Goal: Task Accomplishment & Management: Manage account settings

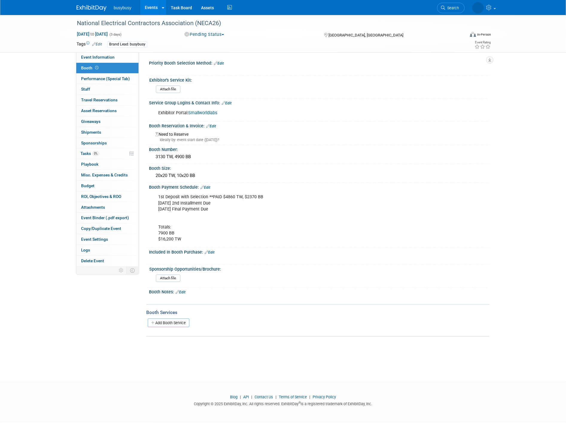
click at [93, 7] on img at bounding box center [92, 8] width 30 height 6
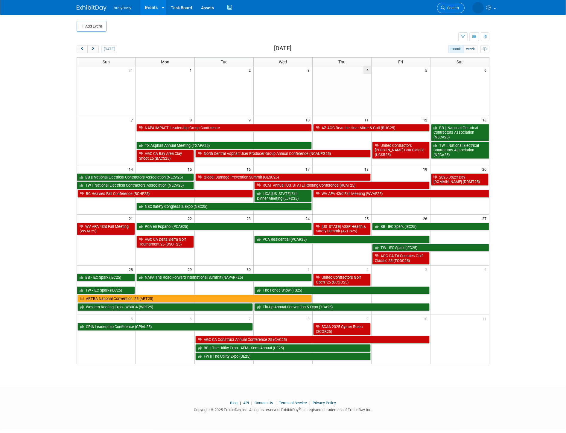
click at [449, 6] on span "Search" at bounding box center [452, 8] width 14 height 4
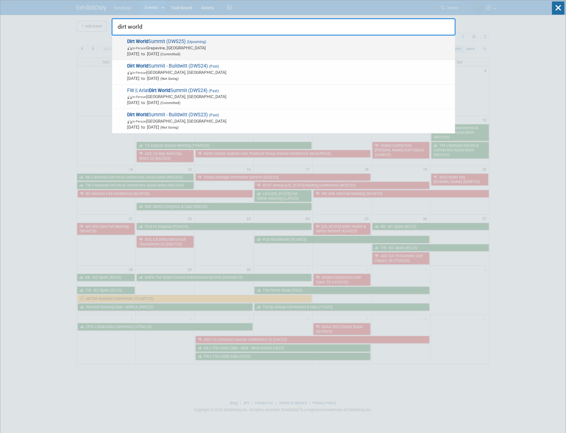
type input "dirt world"
click at [358, 51] on span "Nov 5, 2025 to Nov 7, 2025 (Committed)" at bounding box center [290, 54] width 325 height 6
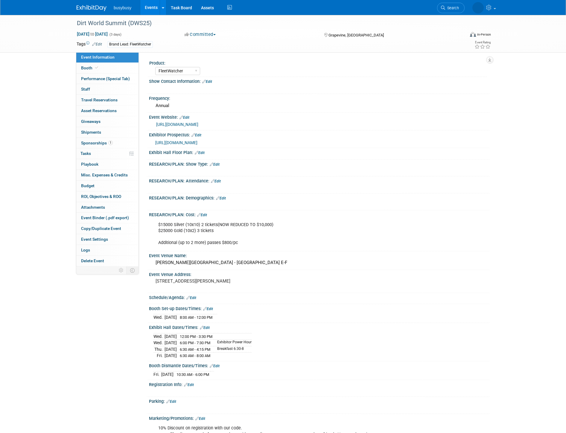
select select "FleetWatcher"
click at [112, 72] on link "Booth" at bounding box center [107, 68] width 62 height 10
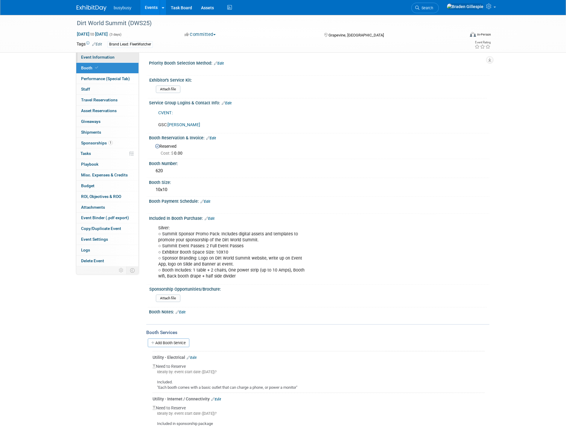
click at [104, 59] on span "Event Information" at bounding box center [98, 57] width 34 height 5
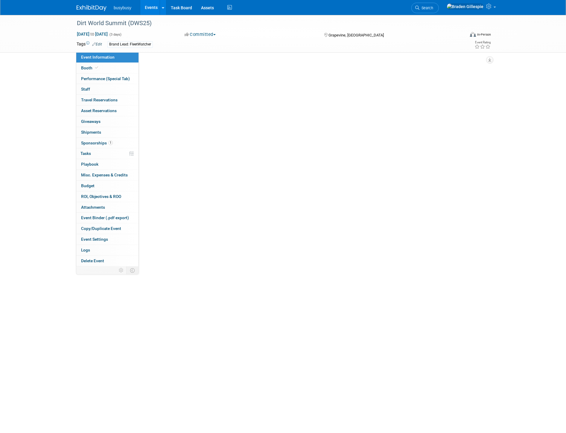
select select "FleetWatcher"
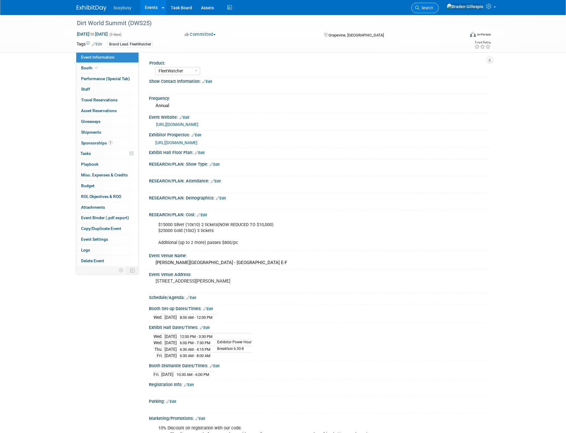
click at [433, 7] on span "Search" at bounding box center [427, 8] width 14 height 4
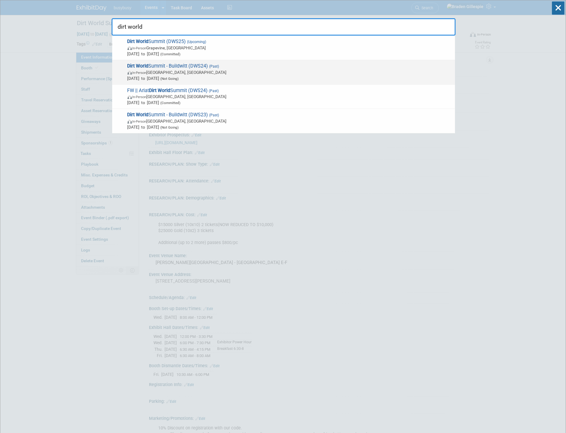
type input "dirt world"
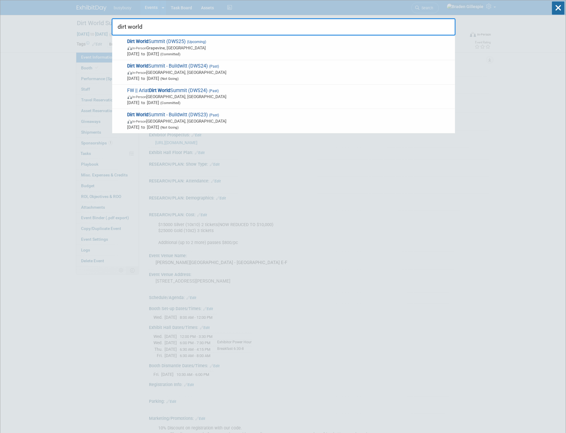
click at [373, 69] on span "In-Person San Antonio, TX" at bounding box center [290, 72] width 325 height 6
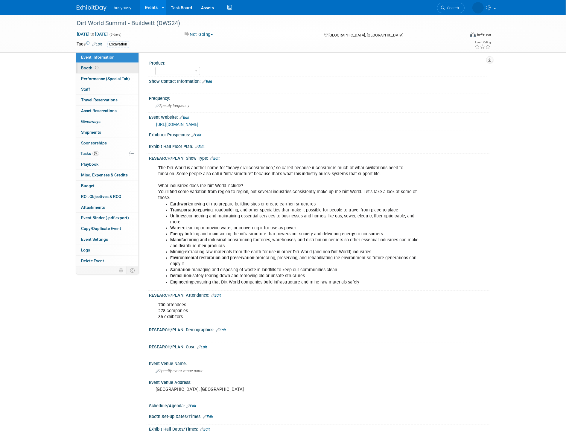
click at [126, 69] on link "Booth" at bounding box center [107, 68] width 62 height 10
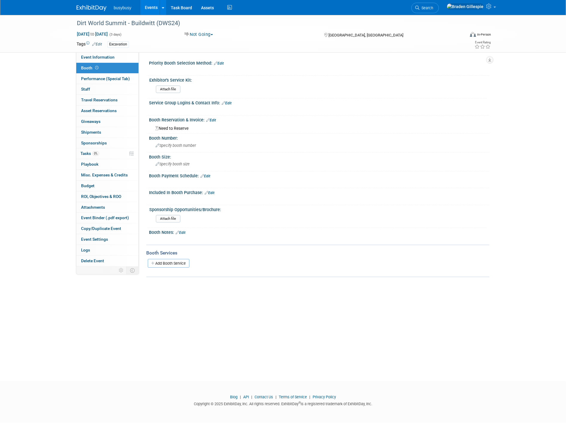
click at [87, 8] on img at bounding box center [92, 8] width 30 height 6
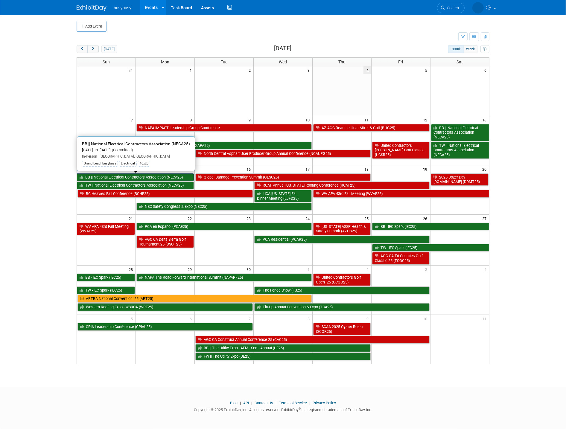
click at [179, 177] on link "BB || National Electrical Contractors Association (NECA25)" at bounding box center [135, 178] width 117 height 8
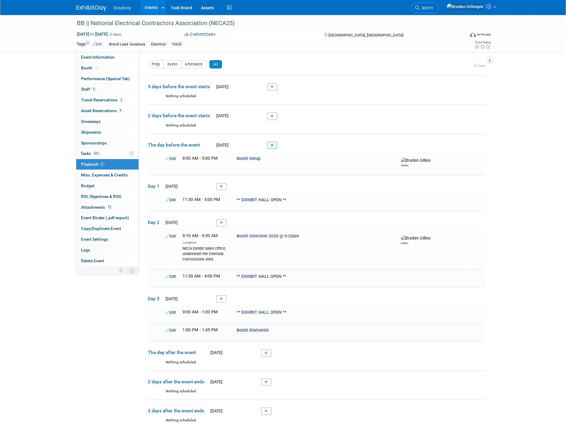
click at [271, 144] on icon at bounding box center [272, 146] width 3 height 4
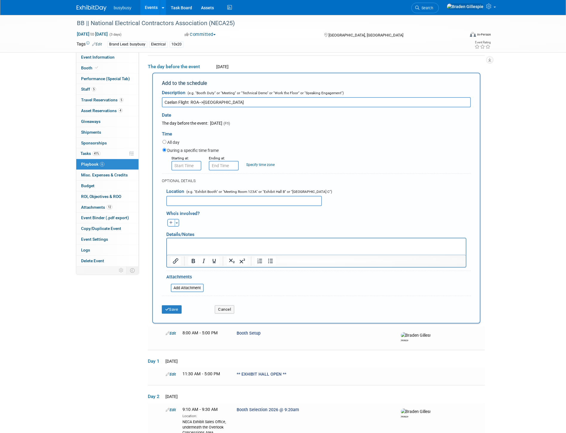
type input "Caelan Flight ROA-->ORD"
click at [191, 165] on input "8:00 AM" at bounding box center [187, 166] width 30 height 10
drag, startPoint x: 192, startPoint y: 167, endPoint x: 164, endPoint y: 168, distance: 28.5
click at [166, 168] on div "Starting at: 8:00 AM 08 : 00 AM 12 01 02 03 04 05 06 07 08 09 10 11 00 05 10 15…" at bounding box center [317, 163] width 318 height 16
type input "6:45 AM"
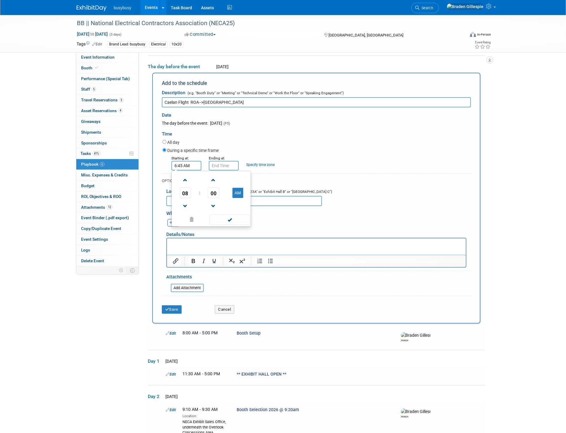
type input "6:45 AM"
click at [231, 307] on button "Cancel" at bounding box center [224, 310] width 19 height 8
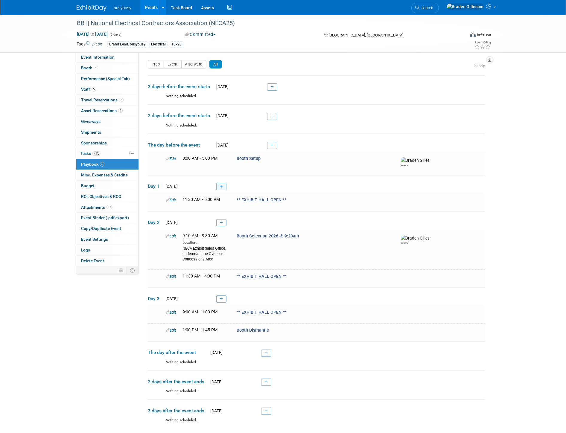
click at [218, 187] on link at bounding box center [221, 186] width 10 height 7
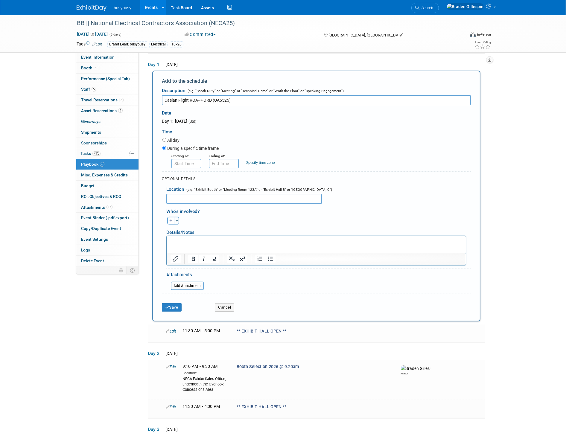
type input "Caelan Flight ROA--> ORD (UA5525)"
click at [188, 163] on input "8:00 AM" at bounding box center [187, 164] width 30 height 10
drag, startPoint x: 188, startPoint y: 163, endPoint x: 165, endPoint y: 163, distance: 22.5
click at [166, 163] on div "Starting at: 8:00 AM 08 : 00 AM 12 01 02 03 04 05 06 07 08 09 10 11 00 05 10 15…" at bounding box center [317, 161] width 318 height 16
type input "6:45 AM"
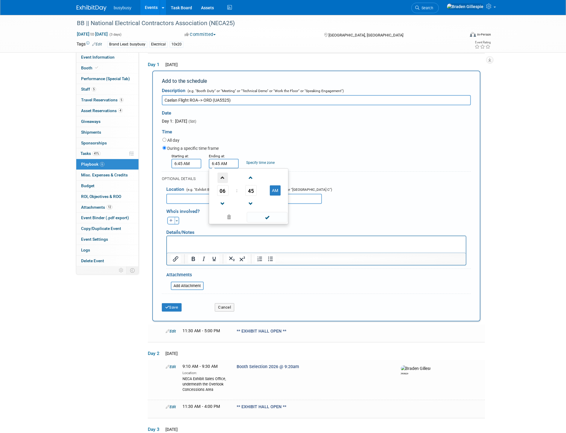
click at [220, 178] on span at bounding box center [223, 178] width 10 height 10
click at [250, 179] on span at bounding box center [251, 178] width 10 height 10
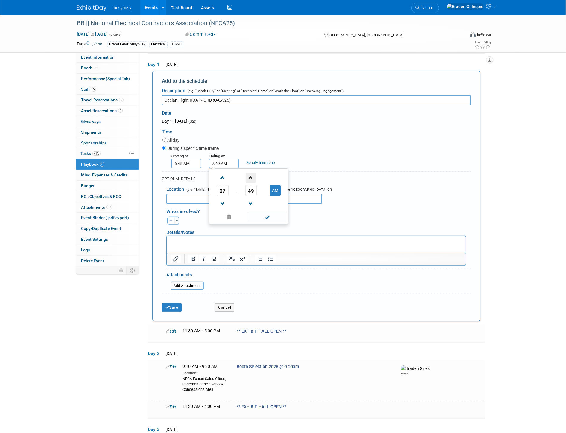
click at [250, 179] on span at bounding box center [251, 178] width 10 height 10
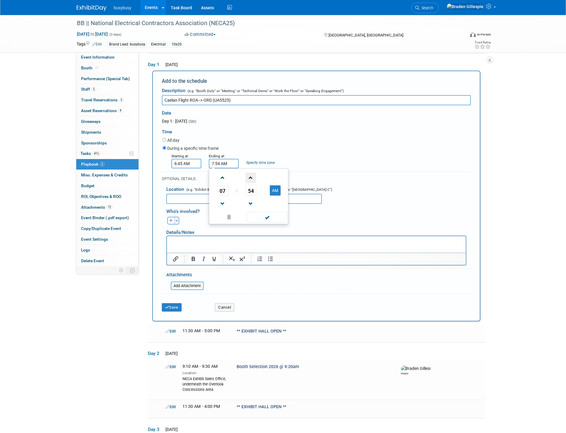
click at [250, 179] on span at bounding box center [251, 178] width 10 height 10
type input "7:55 AM"
click at [263, 217] on span at bounding box center [267, 217] width 40 height 10
click at [178, 306] on button "Save" at bounding box center [172, 308] width 20 height 8
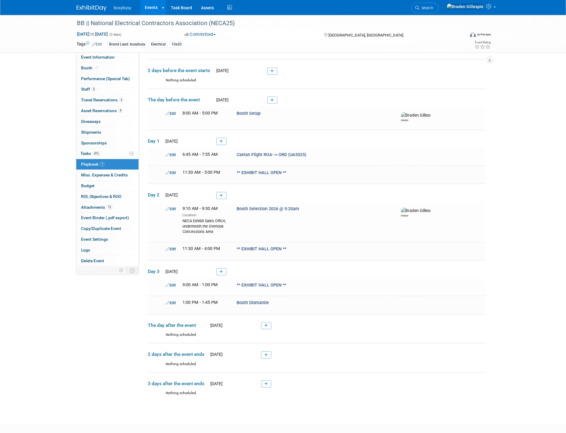
scroll to position [10, 0]
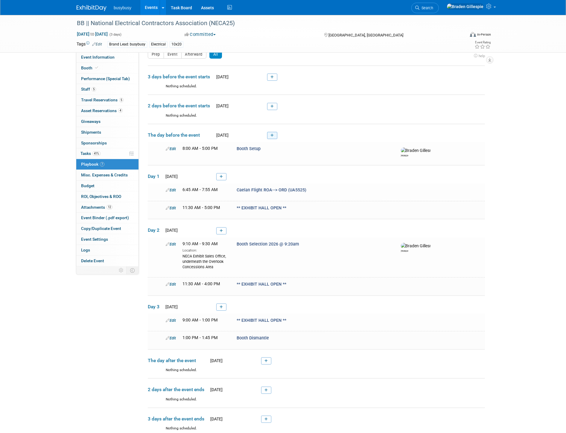
click at [274, 135] on link at bounding box center [272, 135] width 10 height 7
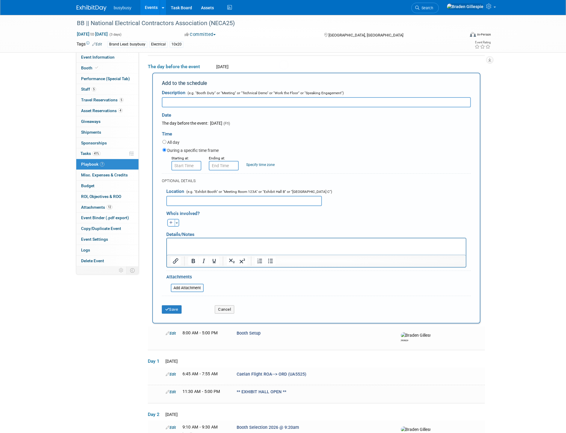
scroll to position [0, 0]
type input "Jake, Bret, Collin, Bret, Hobbs, Sydney Flight LAS-->ORD"
click at [191, 163] on input "8:00 AM" at bounding box center [187, 166] width 30 height 10
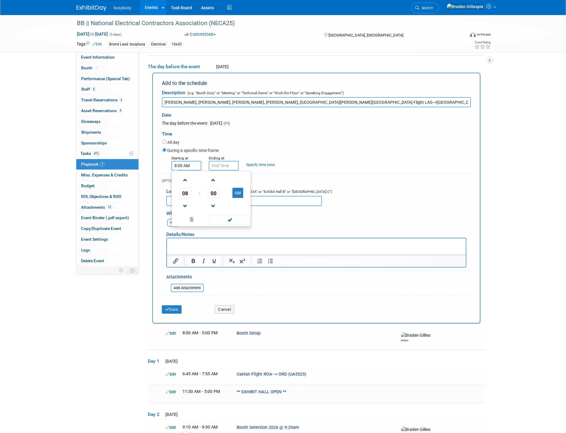
drag, startPoint x: 191, startPoint y: 163, endPoint x: 139, endPoint y: 163, distance: 51.2
click at [140, 163] on div "Product: AlignOps BusyBusy FleetWatcher SafetyReports ToolWatch Show Contact In…" at bounding box center [314, 82] width 351 height 215
type input "3:38 PM"
drag, startPoint x: 229, startPoint y: 166, endPoint x: 163, endPoint y: 176, distance: 66.2
click at [163, 176] on form "Description (e.g. "Booth Duty" or "Meeting" or "Technical Demo" or "Work the Fl…" at bounding box center [316, 202] width 309 height 230
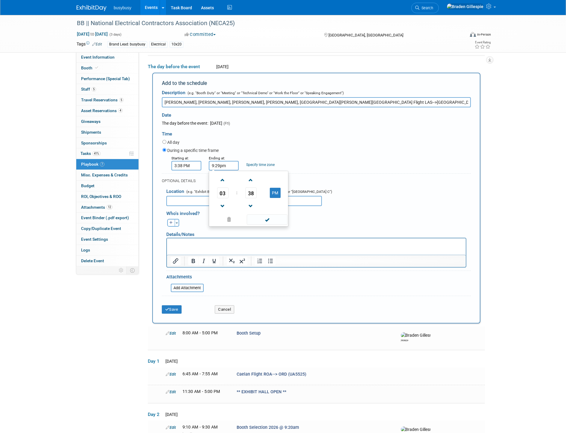
type input "9:29 PM"
click at [291, 101] on input "Jake, Bret, Collin, Bret, Hobbs, Sydney Flight LAS-->ORD" at bounding box center [316, 102] width 309 height 10
type input "Jake, Bret, Collin, Bret, Hobbs, Sydney Flight LAS-->ORD (AA 2447)"
click at [177, 309] on button "Save" at bounding box center [172, 310] width 20 height 8
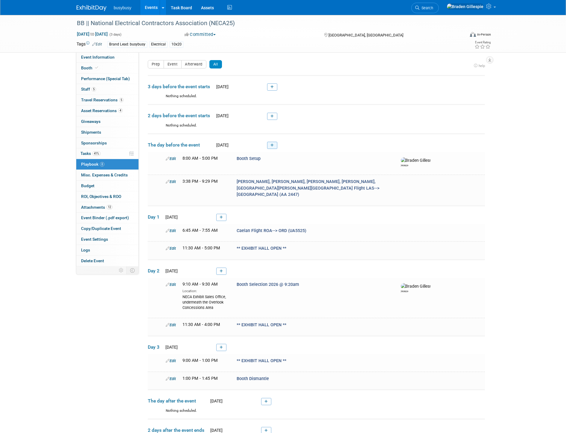
click at [271, 145] on icon at bounding box center [272, 146] width 3 height 4
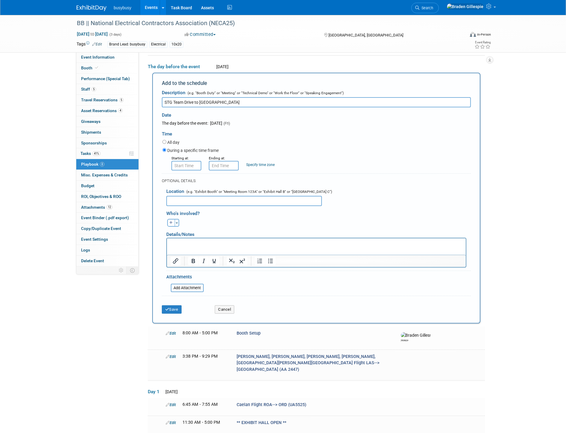
type input "STG Team Drive to Las Vegas"
click at [186, 164] on input "8:00 AM" at bounding box center [187, 166] width 30 height 10
click at [189, 178] on span at bounding box center [185, 180] width 10 height 10
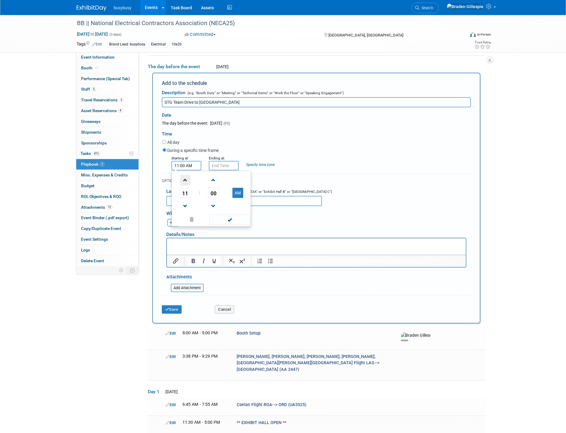
click at [189, 179] on span at bounding box center [185, 180] width 10 height 10
click at [211, 191] on span "00" at bounding box center [213, 193] width 11 height 11
click at [219, 181] on td "10" at bounding box center [220, 180] width 19 height 16
click at [229, 221] on span at bounding box center [230, 220] width 40 height 10
click at [187, 166] on input "12:10 PM" at bounding box center [187, 166] width 30 height 10
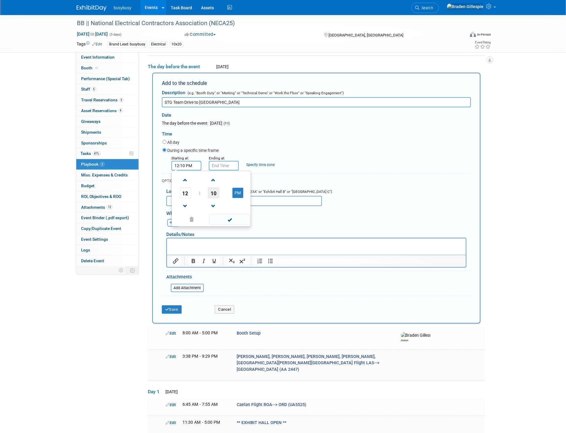
click at [210, 192] on span "10" at bounding box center [213, 193] width 11 height 11
click at [242, 179] on td "15" at bounding box center [239, 180] width 19 height 16
click at [212, 198] on link at bounding box center [213, 205] width 11 height 15
click at [213, 201] on span at bounding box center [213, 206] width 10 height 10
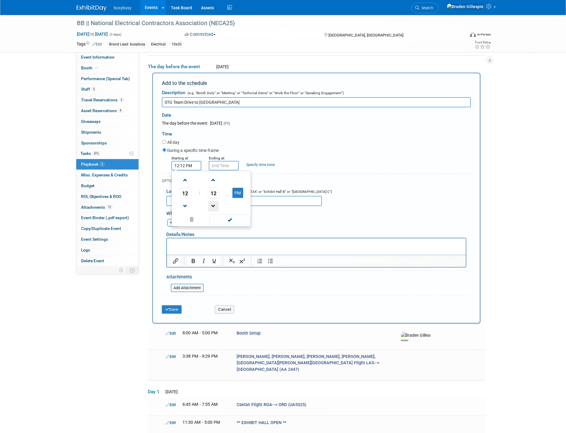
click at [213, 201] on span at bounding box center [213, 206] width 10 height 10
click at [214, 203] on span at bounding box center [213, 206] width 10 height 10
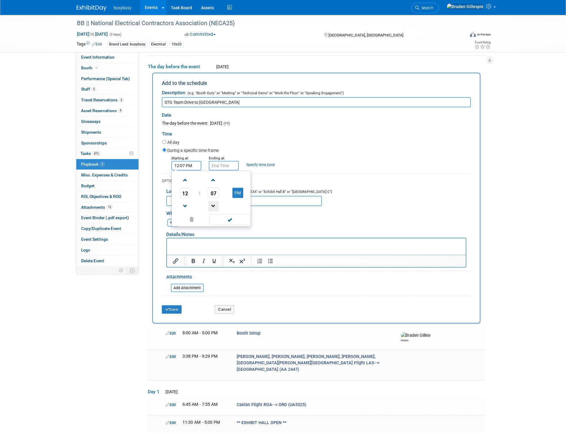
click at [214, 203] on span at bounding box center [213, 206] width 10 height 10
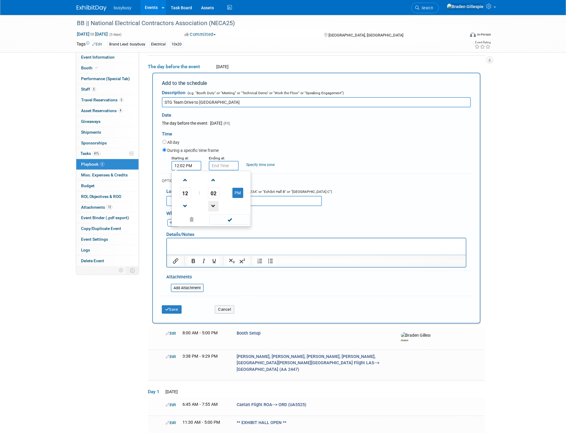
click at [213, 202] on span at bounding box center [213, 206] width 10 height 10
type input "12:00 PM"
click at [220, 164] on input "12:00 PM" at bounding box center [224, 166] width 30 height 10
click at [223, 180] on span at bounding box center [223, 180] width 10 height 10
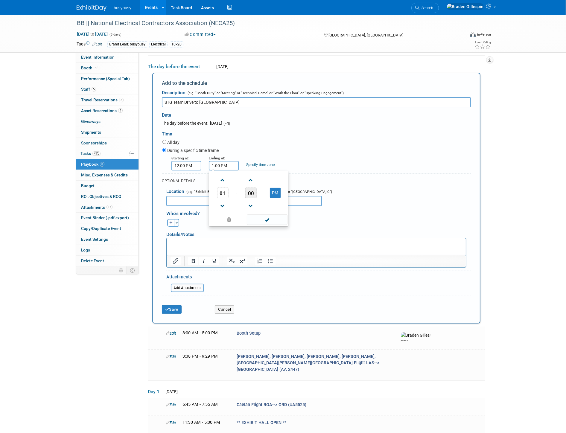
click at [248, 195] on span "00" at bounding box center [250, 193] width 11 height 11
click at [272, 180] on td "15" at bounding box center [277, 180] width 19 height 16
type input "1:15 PM"
click at [264, 218] on span at bounding box center [267, 220] width 40 height 10
click at [191, 165] on input "12:00 PM" at bounding box center [187, 166] width 30 height 10
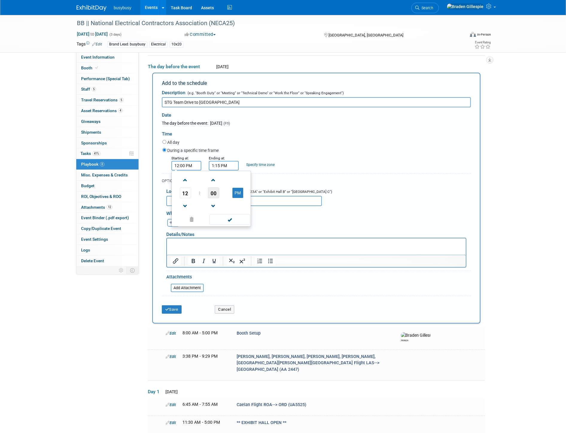
click at [213, 193] on span "00" at bounding box center [213, 193] width 11 height 11
drag, startPoint x: 244, startPoint y: 176, endPoint x: 239, endPoint y: 191, distance: 15.5
click at [243, 176] on td "15" at bounding box center [239, 180] width 19 height 16
type input "12:15 PM"
click at [219, 164] on input "1:15 PM" at bounding box center [224, 166] width 30 height 10
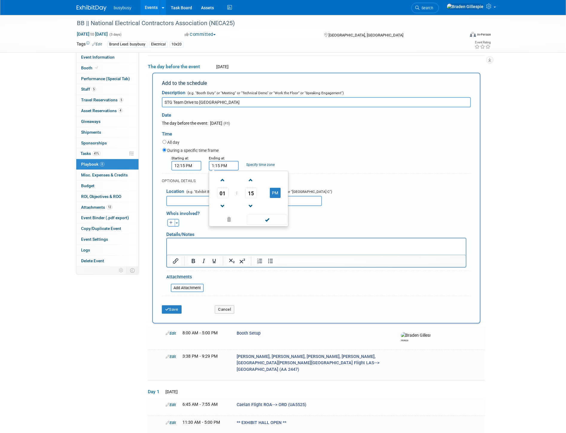
click at [247, 192] on span "15" at bounding box center [250, 193] width 11 height 11
click at [263, 196] on td "30" at bounding box center [258, 197] width 19 height 16
type input "1:30 PM"
click at [267, 221] on span at bounding box center [267, 220] width 40 height 10
click at [178, 306] on button "Save" at bounding box center [172, 310] width 20 height 8
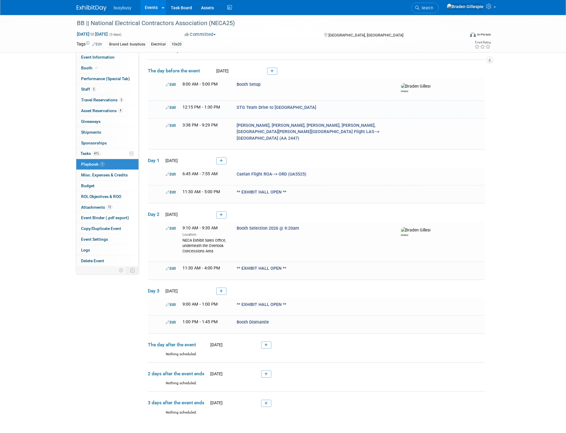
scroll to position [101, 0]
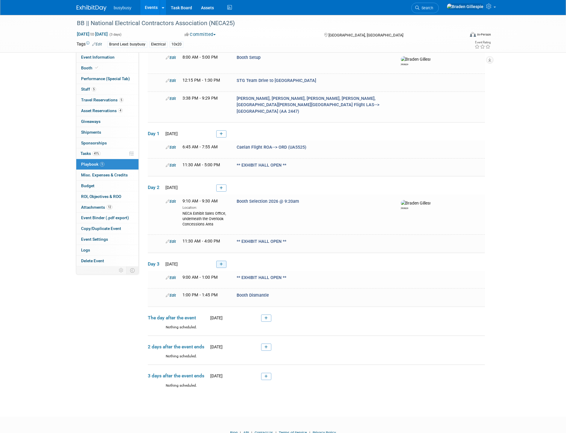
click at [221, 263] on icon at bounding box center [221, 265] width 3 height 4
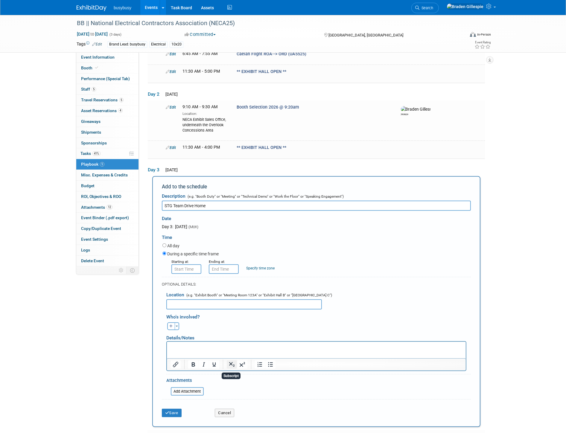
scroll to position [192, 0]
type input "STG Team Drive Home"
click at [189, 265] on input "8:00 AM" at bounding box center [187, 270] width 30 height 10
drag, startPoint x: 189, startPoint y: 255, endPoint x: 163, endPoint y: 254, distance: 25.8
click at [164, 259] on div "Starting at: 8:00 AM 08 : 00 AM 12 01 02 03 04 05 06 07 08 09 10 11 00 05 10 15…" at bounding box center [317, 267] width 318 height 16
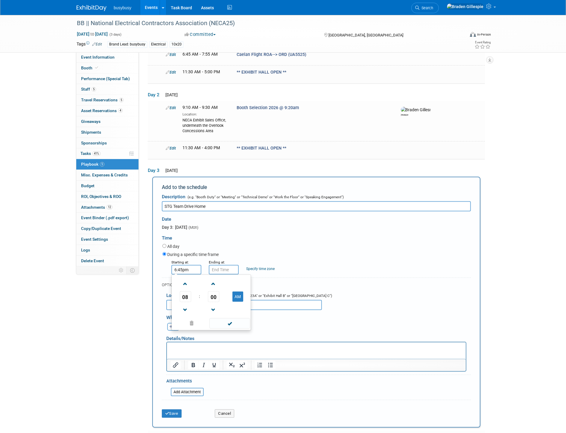
type input "6:45 PM"
click at [221, 279] on span at bounding box center [223, 284] width 10 height 10
click at [222, 279] on span at bounding box center [223, 284] width 10 height 10
click at [225, 279] on span at bounding box center [223, 284] width 10 height 10
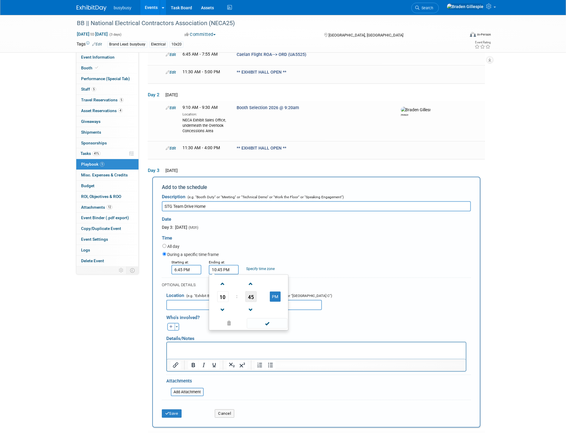
click at [247, 292] on span "45" at bounding box center [250, 297] width 11 height 11
click at [220, 276] on td "00" at bounding box center [219, 284] width 19 height 16
type input "10:00 PM"
click at [265, 318] on span at bounding box center [267, 323] width 40 height 10
click at [167, 412] on icon "submit" at bounding box center [167, 414] width 4 height 4
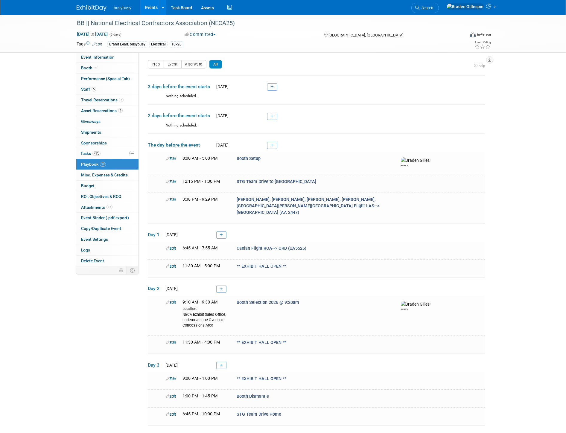
scroll to position [129, 0]
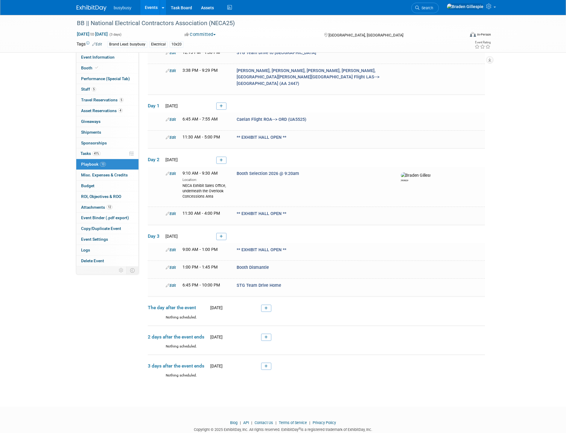
click at [221, 235] on icon at bounding box center [221, 237] width 3 height 4
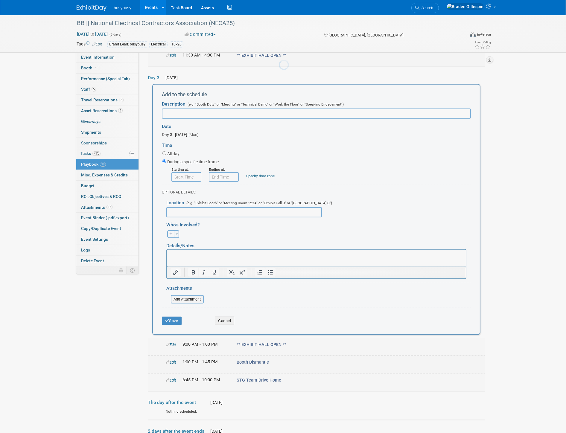
scroll to position [0, 0]
type input "Jake, Bret, Collin, Hobbs, Sydney Flight ORD-->LAS"
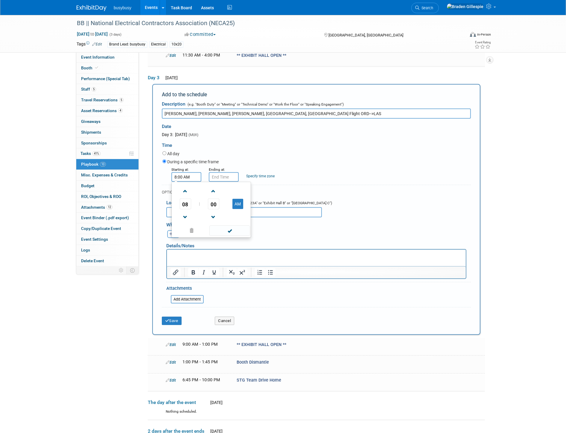
click at [192, 172] on input "8:00 AM" at bounding box center [187, 177] width 30 height 10
drag, startPoint x: 192, startPoint y: 162, endPoint x: 171, endPoint y: 162, distance: 21.6
click at [171, 166] on div "Starting at: 8:00 AM 08 : 00 AM 12 01 02 03 04 05 06 07 08 09 10 11 00 05 10 15…" at bounding box center [185, 174] width 37 height 16
type input "4:15 pm"
type input "4:15 PM"
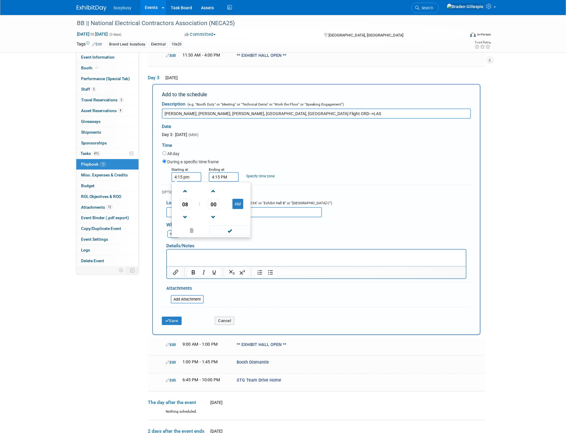
type input "4:15 PM"
drag, startPoint x: 228, startPoint y: 163, endPoint x: 185, endPoint y: 164, distance: 43.1
click at [186, 166] on div "Starting at: 4:15 PM Ending at: 4:15 PM 04 : 15 PM 12 01 02 03 04 05 06 07 08 0…" at bounding box center [317, 174] width 318 height 16
type input "6:13 PM"
click at [169, 317] on button "Save" at bounding box center [172, 321] width 20 height 8
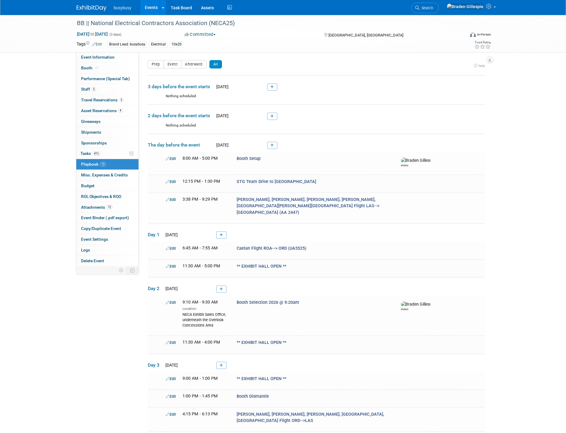
scroll to position [147, 0]
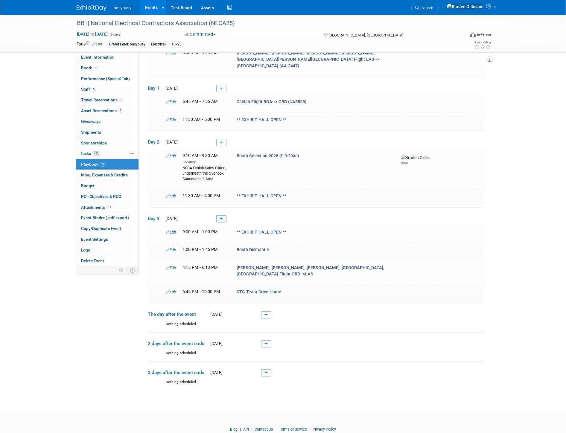
click at [220, 217] on icon at bounding box center [221, 219] width 3 height 4
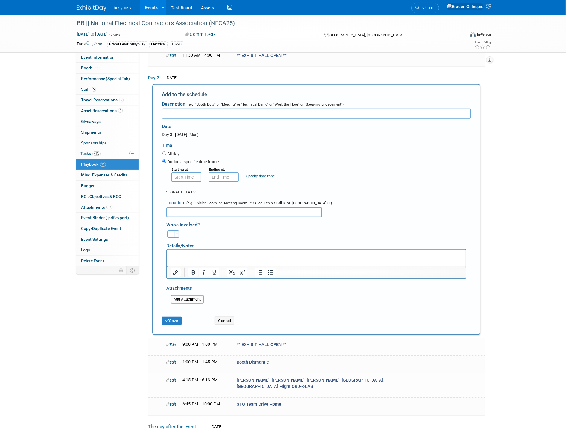
scroll to position [0, 0]
type input "Caelan Flight ORD --> ROA"
click at [187, 172] on input "8:00 AM" at bounding box center [187, 177] width 30 height 10
drag, startPoint x: 153, startPoint y: 159, endPoint x: 145, endPoint y: 159, distance: 8.1
click at [146, 159] on div "Event Information Event Info Booth Booth Performance (Special Tab) Performance …" at bounding box center [283, 115] width 422 height 771
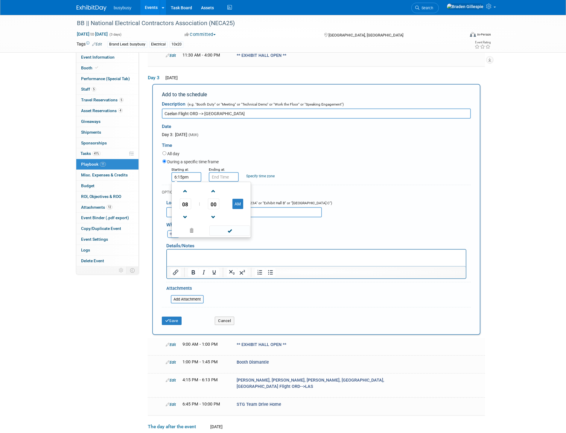
type input "6:15pm"
type input "6:15 PM"
drag, startPoint x: 230, startPoint y: 163, endPoint x: 192, endPoint y: 165, distance: 37.5
click at [193, 166] on div "Starting at: 6:15 PM Ending at: 6:15 PM 06 : 15 PM 12 01 02 03 04 05 06 07 08 0…" at bounding box center [317, 174] width 318 height 16
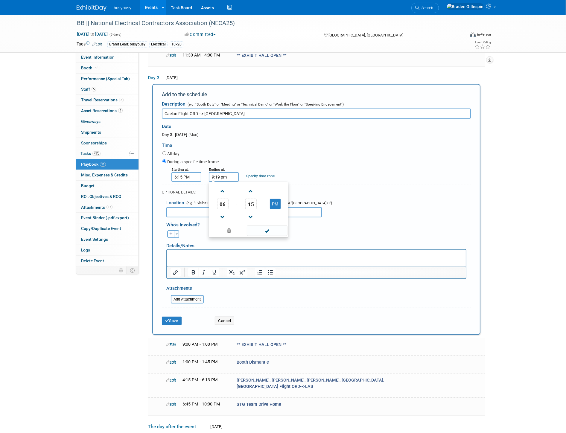
type input "9:19 PM"
click at [178, 317] on button "Save" at bounding box center [172, 321] width 20 height 8
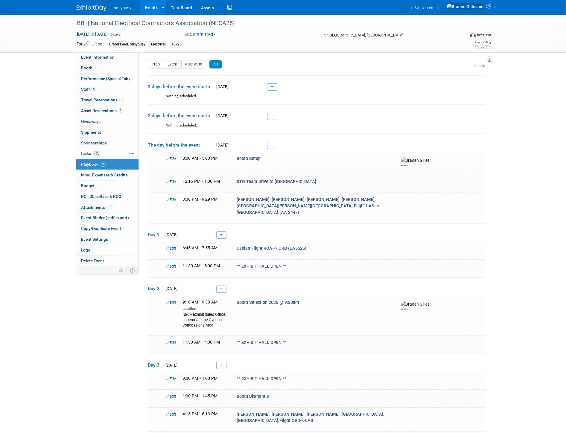
scroll to position [164, 0]
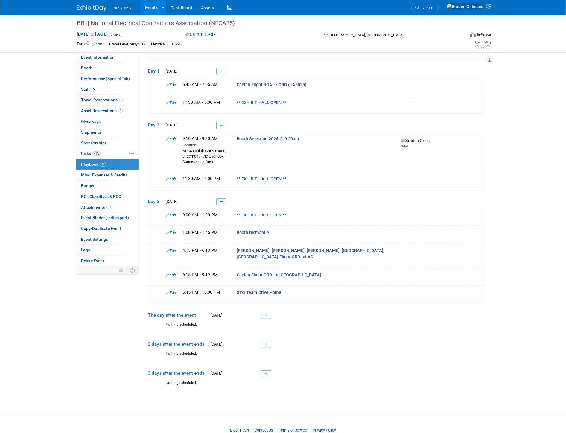
click at [220, 200] on icon at bounding box center [221, 202] width 3 height 4
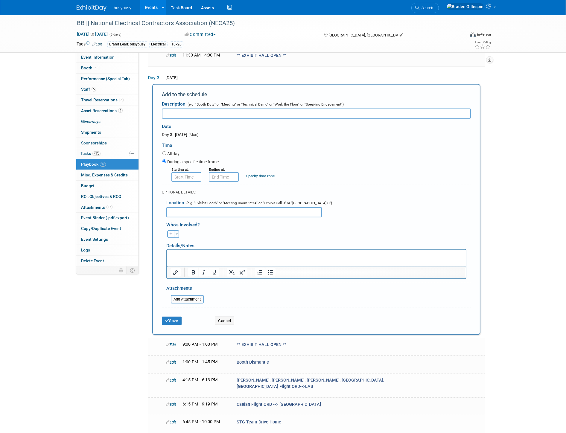
scroll to position [0, 0]
type input "Rideshare to Airport"
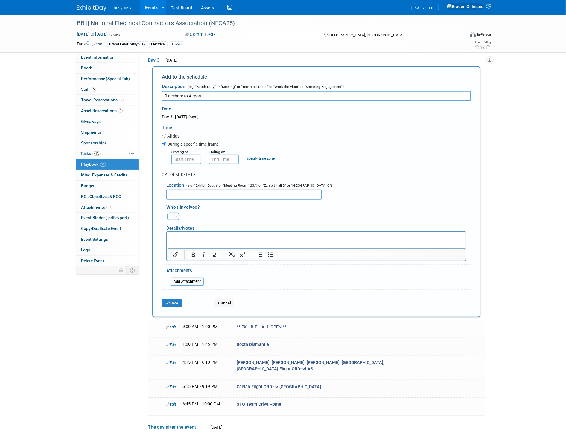
scroll to position [318, 0]
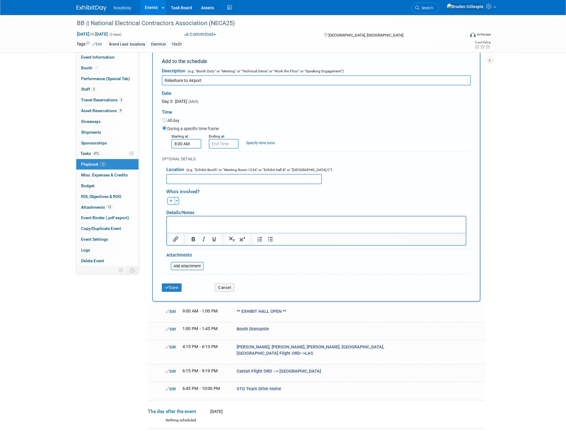
click at [190, 139] on input "8:00 AM" at bounding box center [187, 144] width 30 height 10
click at [184, 153] on span at bounding box center [185, 158] width 10 height 10
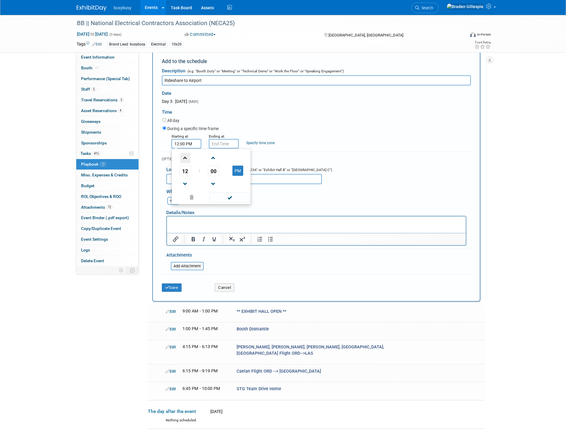
click at [184, 153] on span at bounding box center [185, 158] width 10 height 10
type input "2:00 PM"
drag, startPoint x: 227, startPoint y: 128, endPoint x: 223, endPoint y: 140, distance: 13.0
click at [227, 139] on input "2:00 PM" at bounding box center [224, 144] width 30 height 10
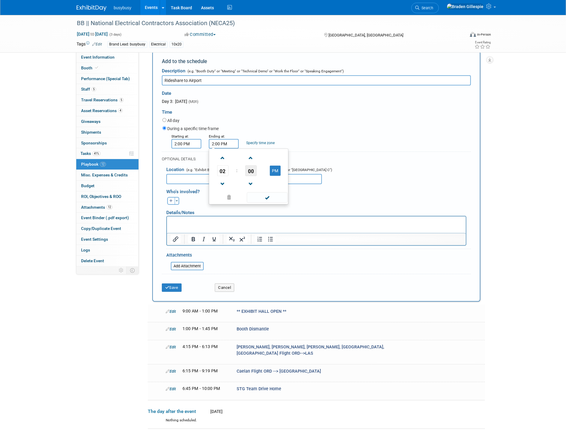
click at [248, 166] on span "00" at bounding box center [250, 171] width 11 height 11
click at [240, 183] on td "45" at bounding box center [239, 191] width 19 height 16
type input "2:45 PM"
click at [180, 139] on input "2:00 PM" at bounding box center [187, 144] width 30 height 10
click at [183, 179] on span at bounding box center [185, 184] width 10 height 10
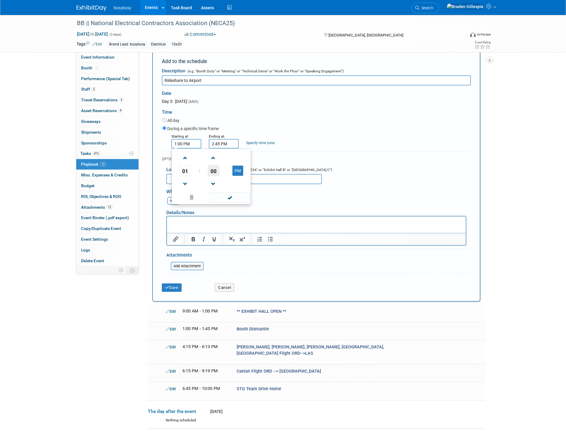
click at [211, 166] on span "00" at bounding box center [213, 171] width 11 height 11
click at [202, 183] on td "45" at bounding box center [201, 191] width 19 height 16
type input "1:45 PM"
click at [224, 139] on input "2:45 PM" at bounding box center [224, 144] width 30 height 10
click at [250, 166] on span "45" at bounding box center [250, 171] width 11 height 11
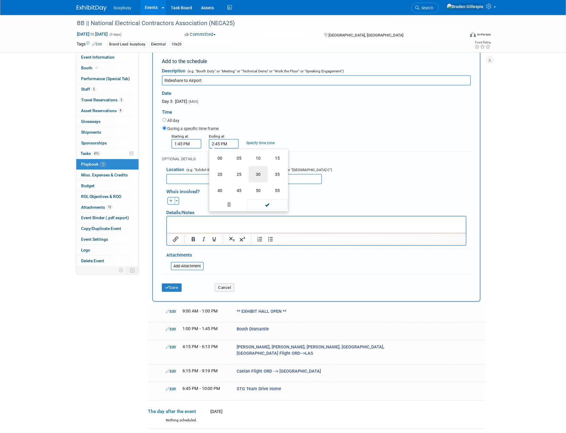
click at [258, 166] on td "30" at bounding box center [258, 174] width 19 height 16
type input "2:30 PM"
click at [263, 192] on span at bounding box center [267, 197] width 40 height 10
click at [193, 139] on input "1:45 PM" at bounding box center [187, 144] width 30 height 10
click at [208, 166] on span "45" at bounding box center [213, 171] width 11 height 11
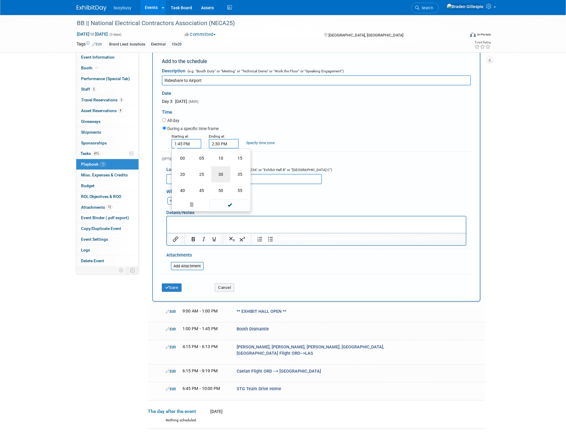
click at [214, 166] on td "30" at bounding box center [220, 174] width 19 height 16
type input "1:30 PM"
click at [228, 192] on span at bounding box center [230, 197] width 40 height 10
click at [216, 139] on input "2:30 PM" at bounding box center [224, 144] width 30 height 10
click at [225, 179] on span at bounding box center [223, 184] width 10 height 10
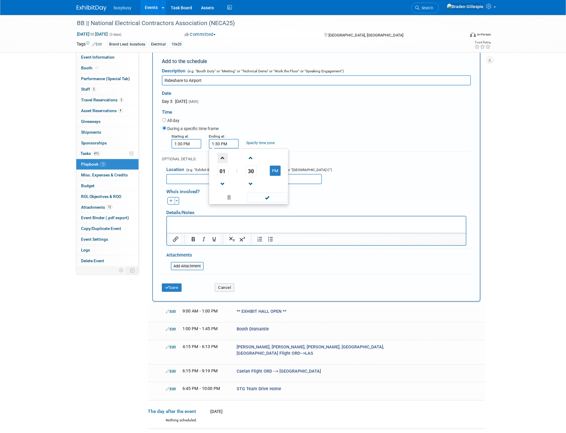
click at [222, 153] on span at bounding box center [223, 158] width 10 height 10
click at [251, 166] on span "30" at bounding box center [250, 171] width 11 height 11
drag, startPoint x: 280, startPoint y: 145, endPoint x: 267, endPoint y: 163, distance: 22.1
click at [280, 150] on td "15" at bounding box center [277, 158] width 19 height 16
type input "2:15 PM"
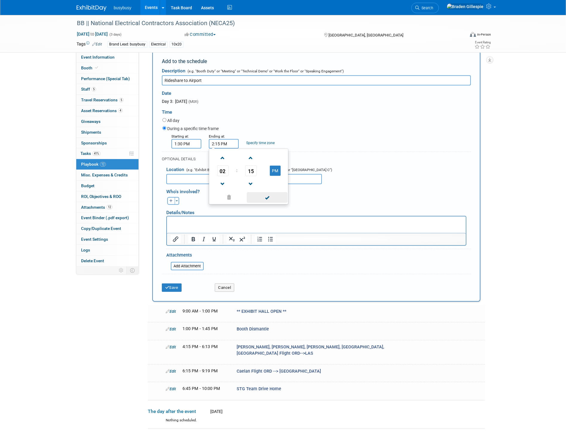
click at [259, 192] on span at bounding box center [267, 197] width 40 height 10
click at [181, 284] on button "Save" at bounding box center [172, 288] width 20 height 8
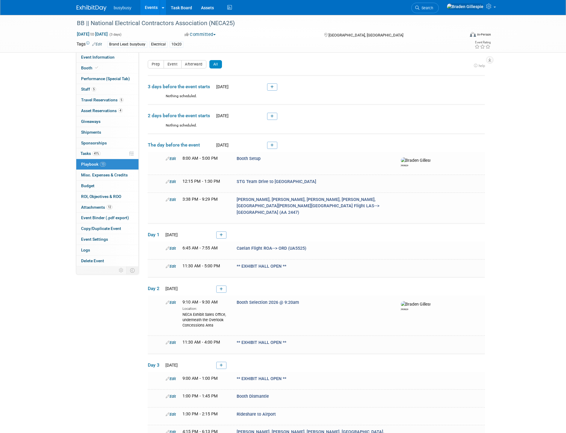
scroll to position [181, 0]
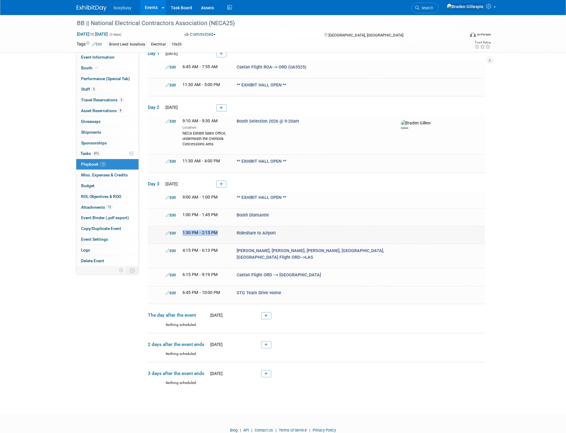
drag, startPoint x: 220, startPoint y: 218, endPoint x: 180, endPoint y: 218, distance: 39.2
click at [180, 230] on div "1:30 PM - 2:15 PM" at bounding box center [205, 233] width 54 height 6
click at [224, 230] on div "1:30 PM - 2:15 PM" at bounding box center [205, 233] width 45 height 6
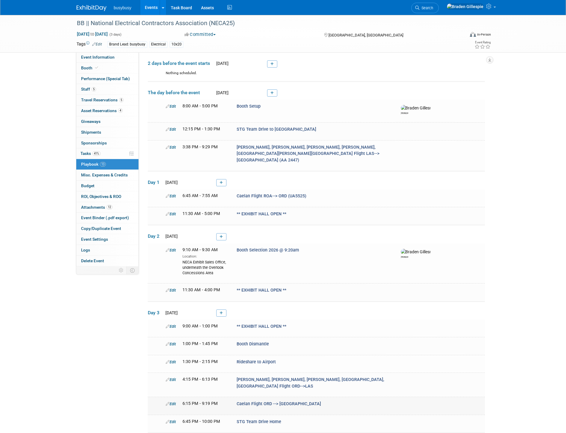
scroll to position [48, 0]
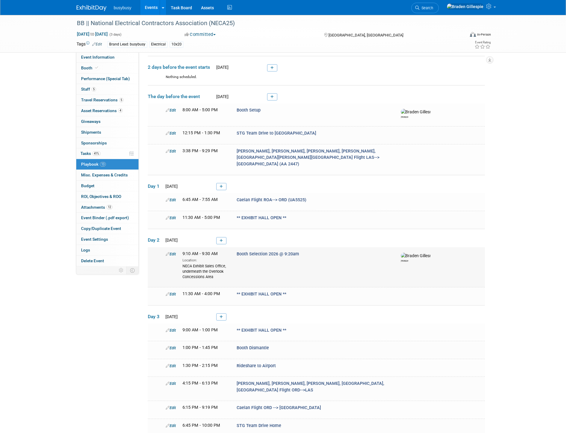
click at [173, 252] on link "Edit" at bounding box center [171, 254] width 10 height 4
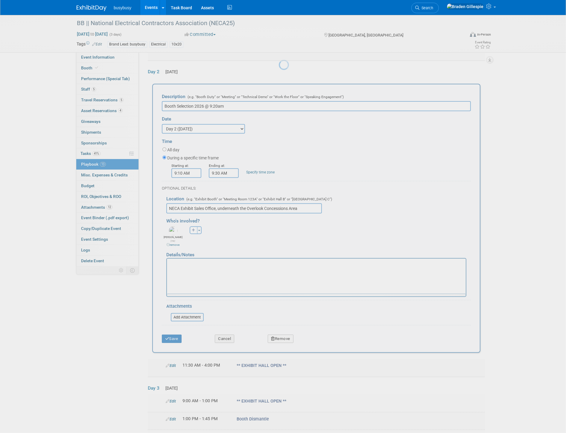
scroll to position [0, 0]
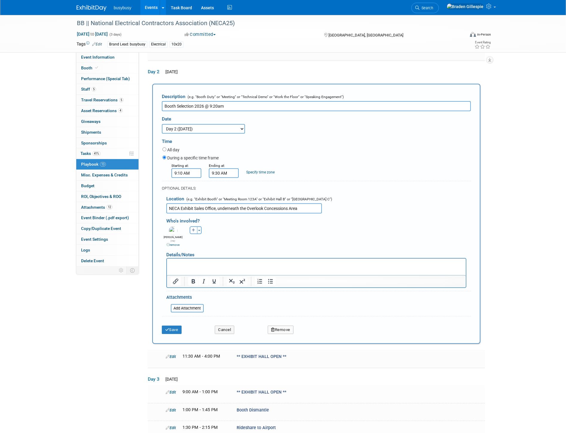
click at [274, 328] on icon "button" at bounding box center [273, 330] width 4 height 4
click at [311, 333] on icon at bounding box center [310, 334] width 4 height 3
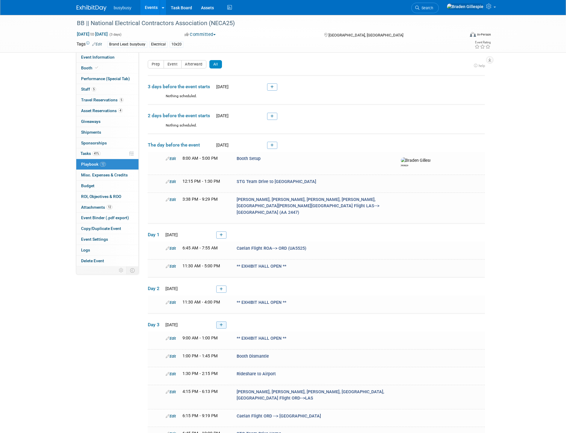
click at [220, 324] on icon at bounding box center [221, 326] width 3 height 4
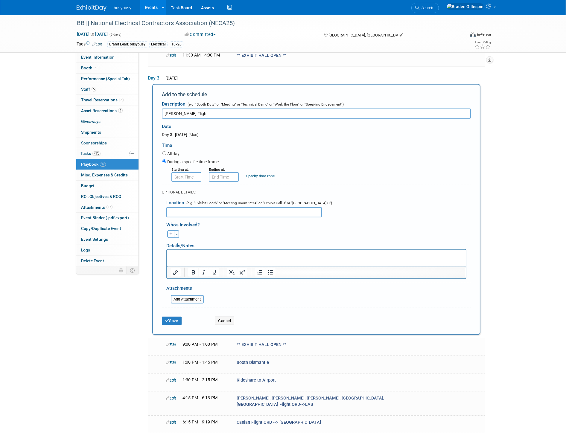
type input "Braden's Flight"
click at [185, 172] on input "8:00 AM" at bounding box center [187, 177] width 30 height 10
drag, startPoint x: 194, startPoint y: 164, endPoint x: 159, endPoint y: 165, distance: 34.7
click at [159, 166] on div "Starting at: 8:00 AM 08 : 00 AM 12 01 02 03 04 05 06 07 08 09 10 11 00 05 10 15…" at bounding box center [317, 174] width 318 height 16
type input "7:00 PM"
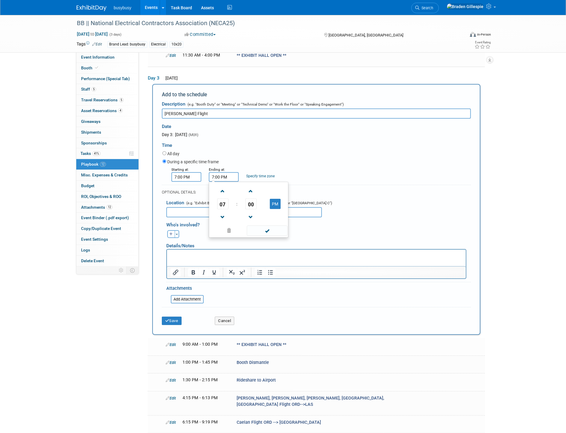
click at [222, 172] on input "7:00 PM" at bounding box center [224, 177] width 30 height 10
drag, startPoint x: 226, startPoint y: 163, endPoint x: 196, endPoint y: 162, distance: 29.9
click at [198, 166] on div "Starting at: 7:00 PM Ending at: 7:00 PM 07 : 00 PM 12 01 02 03 04 05 06 07 08 0…" at bounding box center [317, 174] width 318 height 16
type input "12:10 PM"
click at [172, 317] on button "Save" at bounding box center [172, 321] width 20 height 8
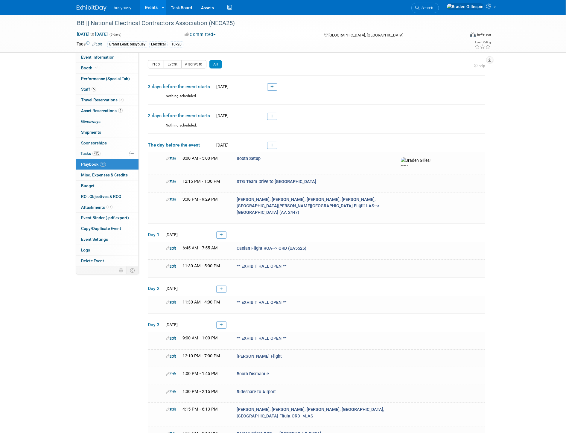
scroll to position [159, 0]
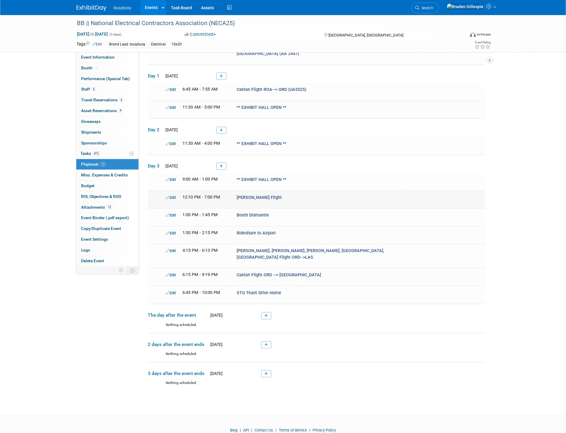
click at [172, 195] on link "Edit" at bounding box center [171, 197] width 10 height 4
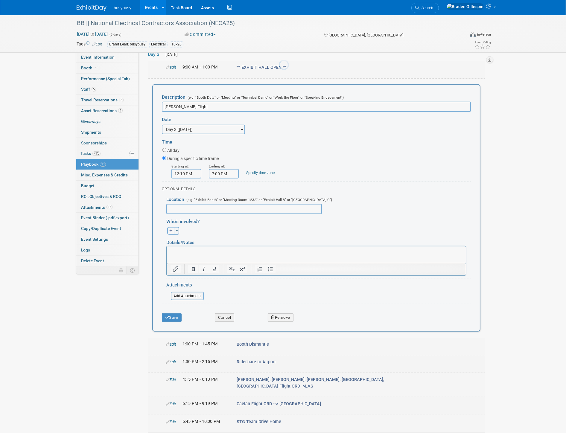
scroll to position [0, 0]
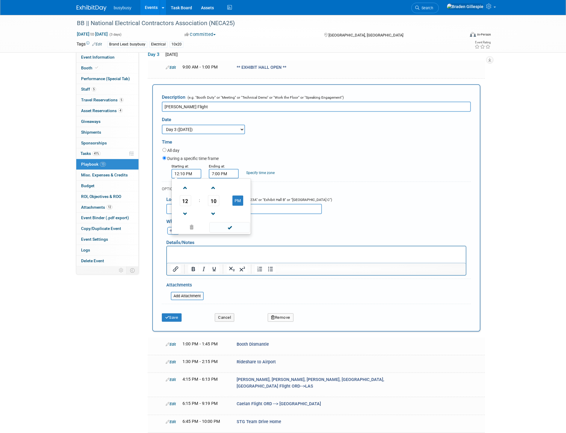
drag, startPoint x: 198, startPoint y: 156, endPoint x: 162, endPoint y: 154, distance: 35.3
click at [162, 163] on div "Starting at: 12:10 PM 12 : 10 PM 12 01 02 03 04 05 06 07 08 09 10 11 00 05 10 1…" at bounding box center [317, 171] width 318 height 16
type input "7:00 PM"
type input "11:59 PM"
click at [168, 316] on icon "submit" at bounding box center [167, 318] width 4 height 4
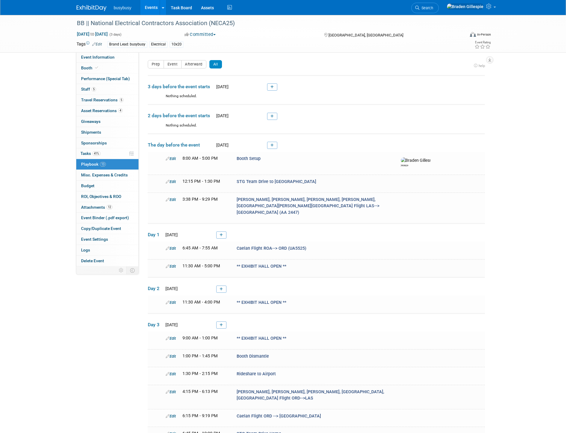
scroll to position [159, 0]
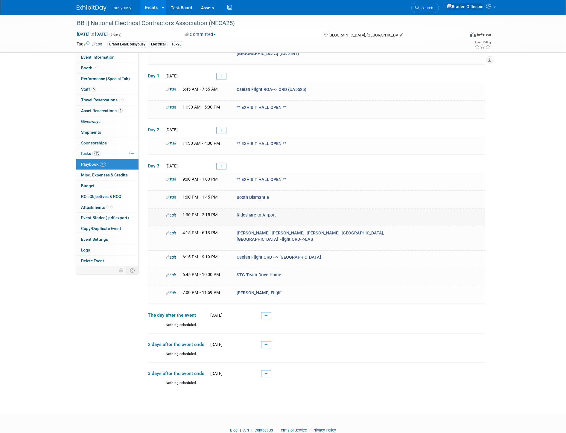
click at [171, 213] on link "Edit" at bounding box center [171, 215] width 10 height 4
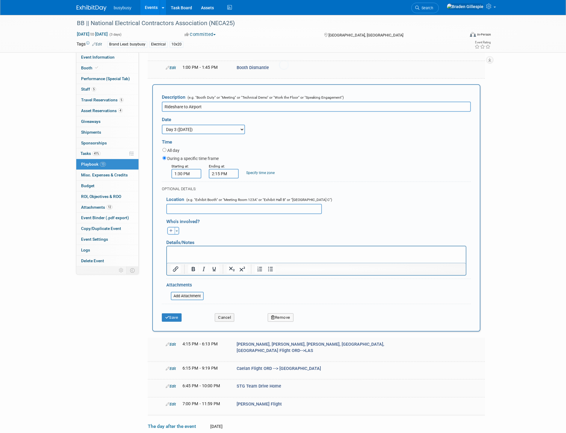
scroll to position [0, 0]
type input "Rideshare to Airport (Group 1)"
click at [177, 314] on button "Save" at bounding box center [172, 318] width 20 height 8
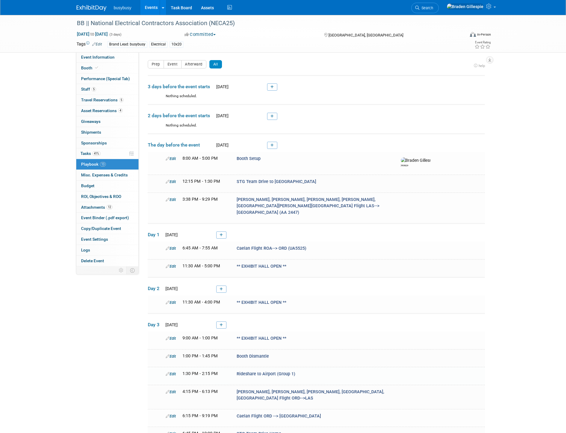
scroll to position [159, 0]
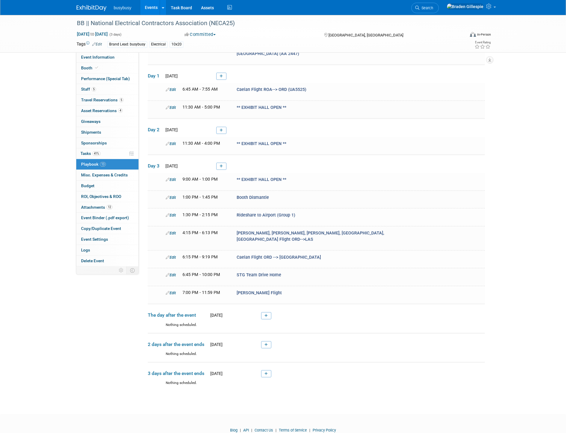
click at [97, 7] on img at bounding box center [92, 8] width 30 height 6
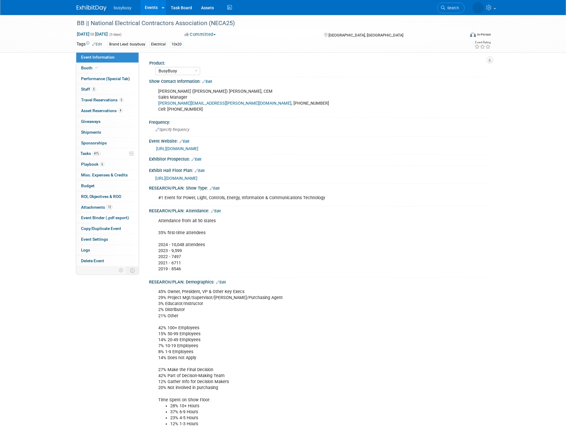
select select "BusyBusy"
click at [111, 101] on span "Travel Reservations 5" at bounding box center [102, 100] width 43 height 5
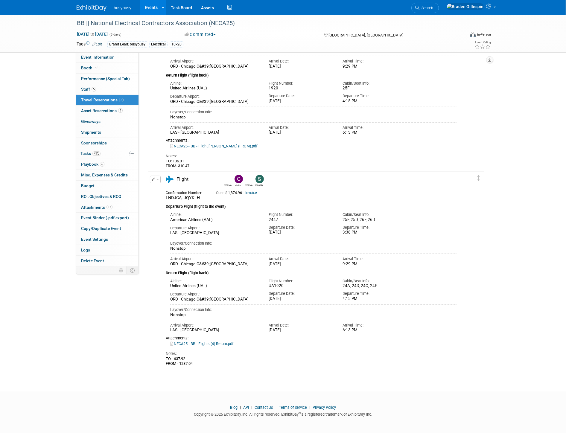
scroll to position [503, 0]
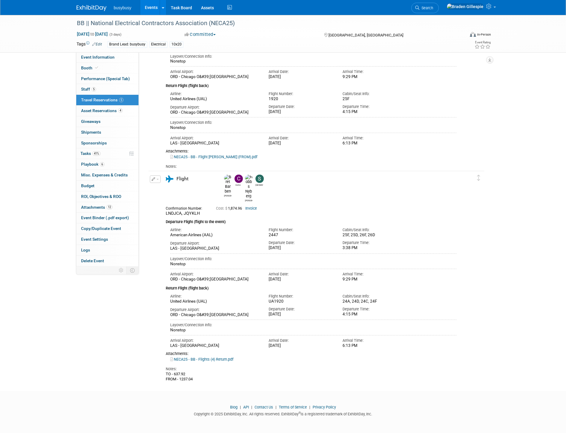
click at [255, 207] on link "Invoice" at bounding box center [251, 209] width 12 height 4
click at [220, 357] on link "NECA25 - BB - Flights (4) Return.pdf" at bounding box center [201, 359] width 63 height 4
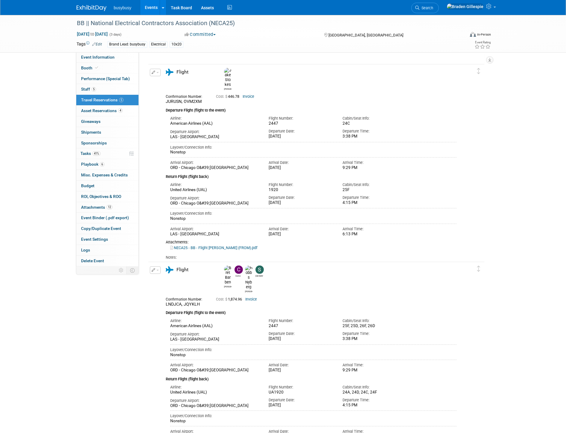
scroll to position [403, 0]
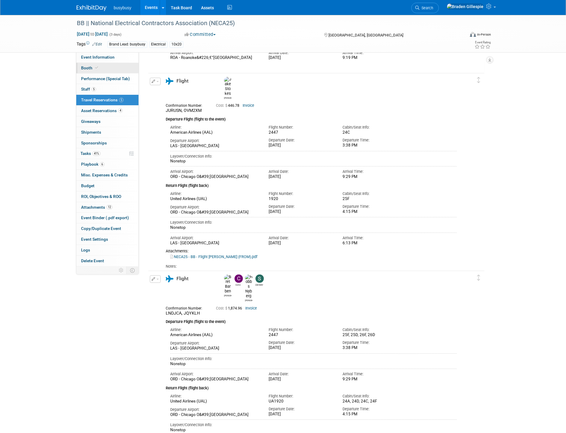
click at [94, 71] on link "Booth" at bounding box center [107, 68] width 62 height 10
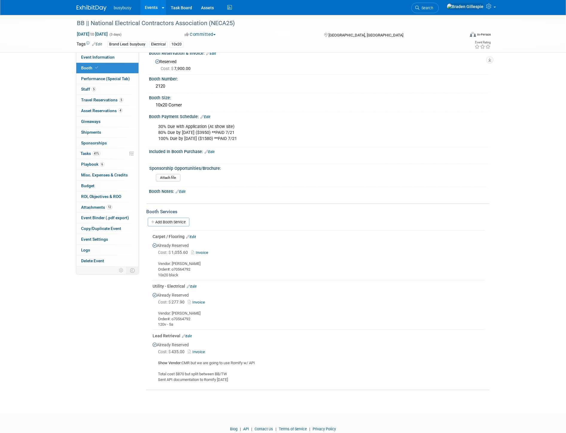
scroll to position [102, 0]
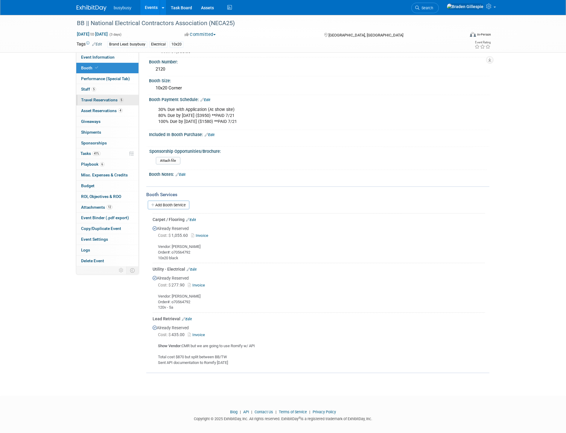
click at [115, 103] on link "5 Travel Reservations 5" at bounding box center [107, 100] width 62 height 10
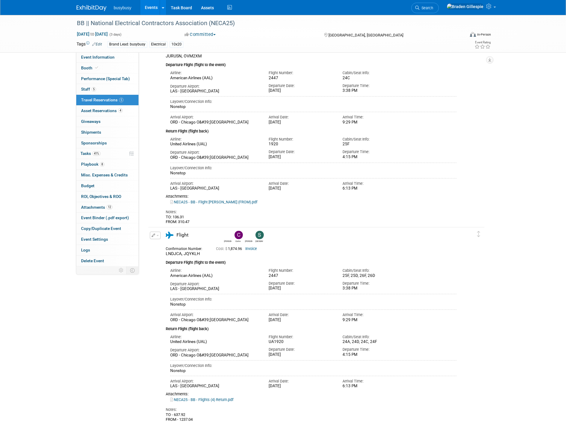
scroll to position [465, 0]
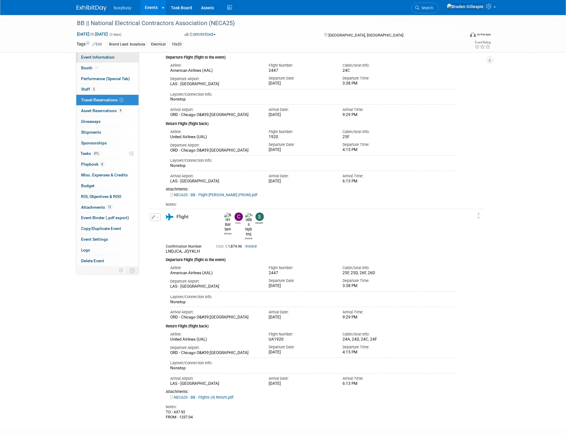
click at [94, 60] on link "Event Information" at bounding box center [107, 57] width 62 height 10
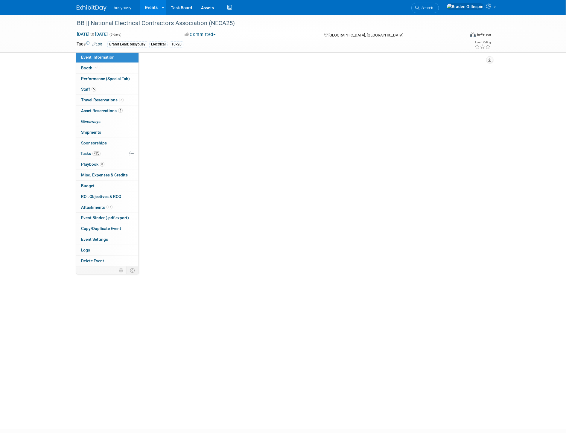
scroll to position [0, 0]
select select "BusyBusy"
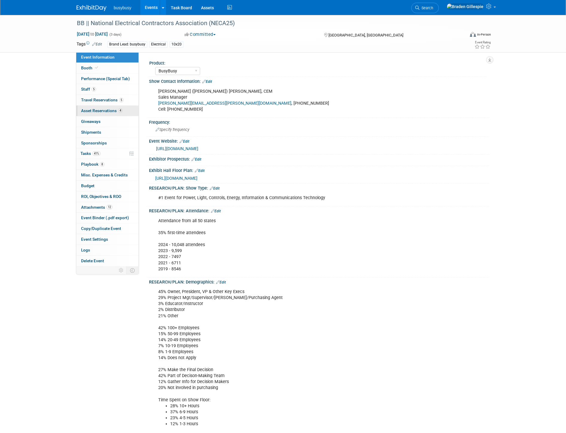
click at [101, 108] on span "Asset Reservations 4" at bounding box center [102, 110] width 42 height 5
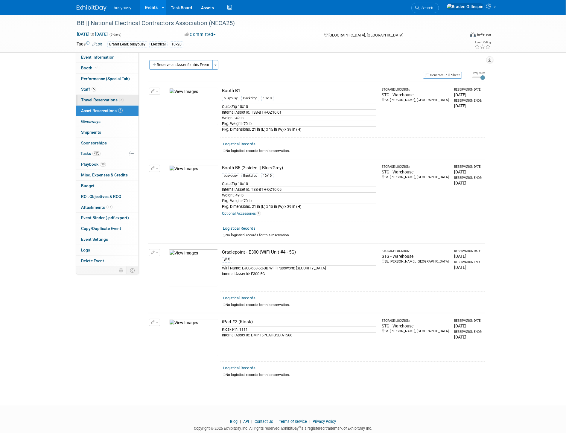
click at [111, 100] on span "Travel Reservations 5" at bounding box center [102, 100] width 43 height 5
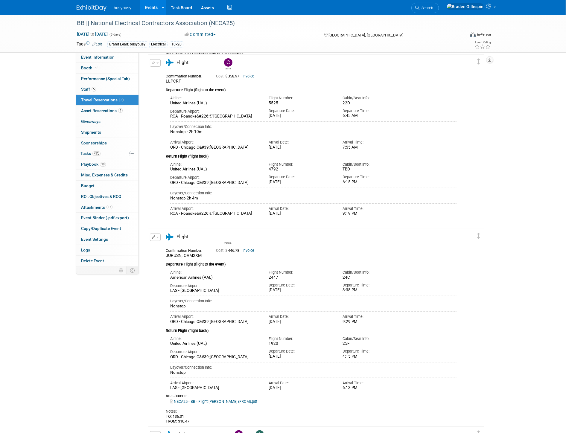
scroll to position [233, 0]
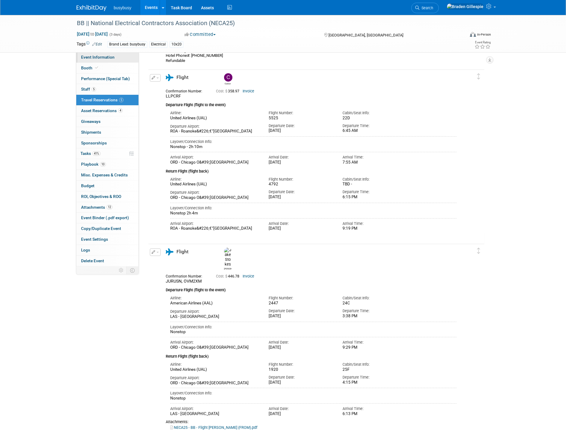
click at [98, 56] on span "Event Information" at bounding box center [98, 57] width 34 height 5
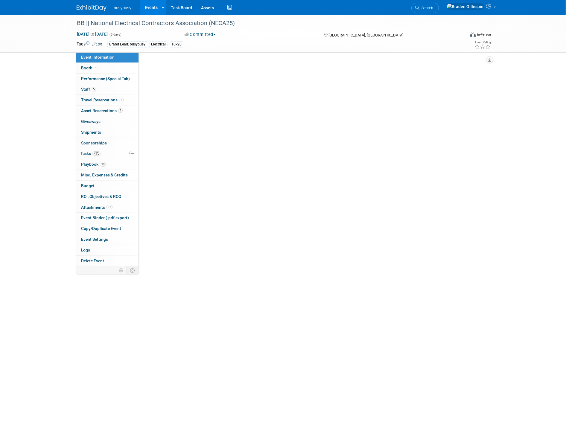
scroll to position [0, 0]
select select "BusyBusy"
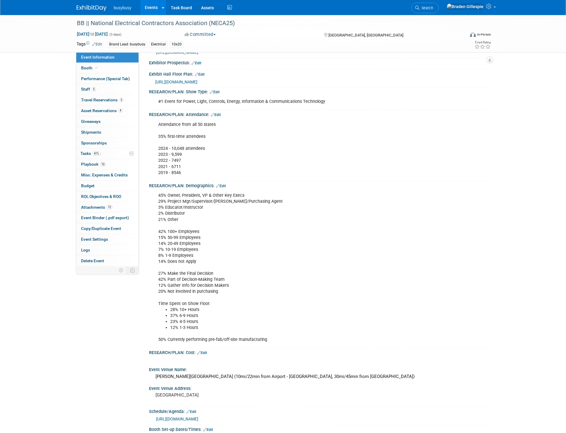
scroll to position [199, 0]
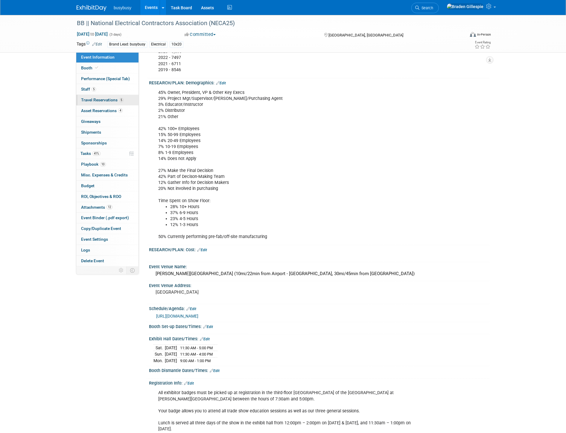
click at [129, 100] on link "5 Travel Reservations 5" at bounding box center [107, 100] width 62 height 10
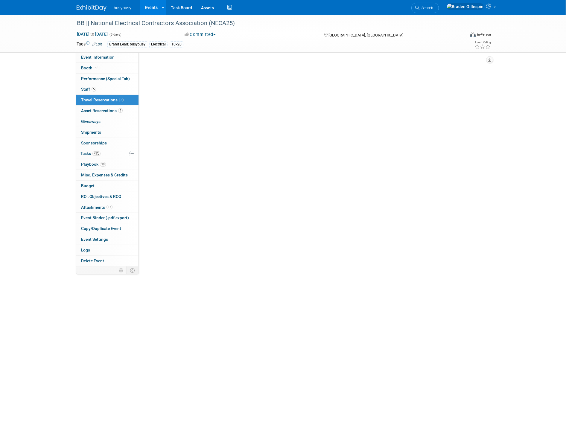
scroll to position [0, 0]
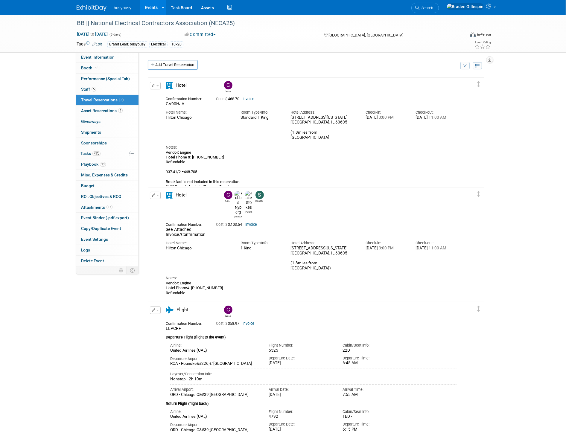
click at [101, 10] on img at bounding box center [92, 8] width 30 height 6
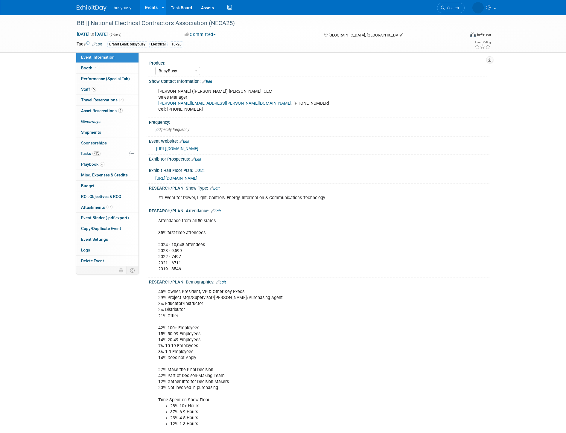
select select "BusyBusy"
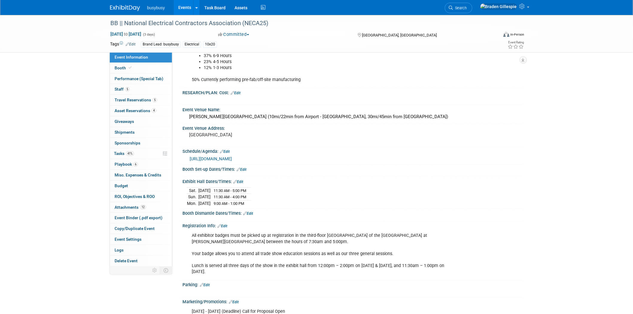
click at [121, 7] on img at bounding box center [125, 8] width 30 height 6
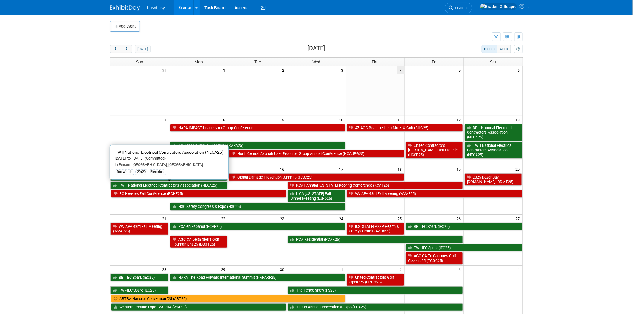
click at [189, 186] on link "TW || National Electrical Contractors Association (NECA25)" at bounding box center [168, 186] width 117 height 8
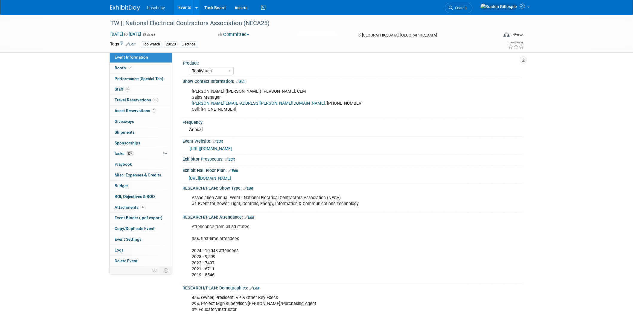
select select "ToolWatch"
click at [143, 100] on span "Travel Reservations 10" at bounding box center [137, 100] width 44 height 5
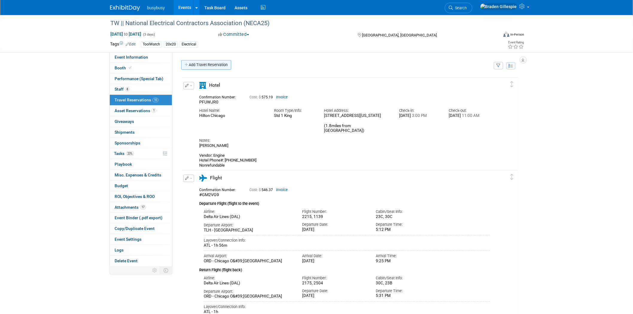
click at [216, 61] on link "Add Travel Reservation" at bounding box center [206, 65] width 50 height 10
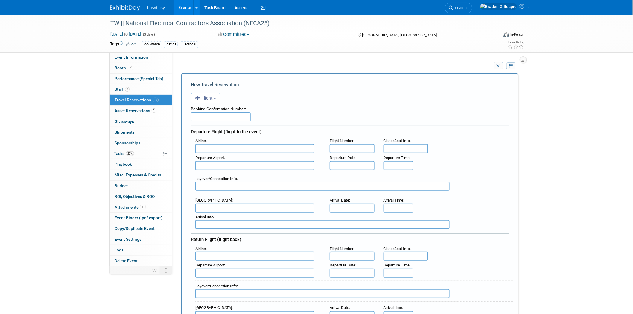
click at [237, 115] on input "text" at bounding box center [221, 117] width 60 height 9
type input "LNDJCA, JQYKLH"
click at [211, 147] on input "text" at bounding box center [254, 148] width 119 height 9
click at [216, 157] on strong "American Airlines" at bounding box center [213, 158] width 31 height 4
type input "American Airlines (AAL)"
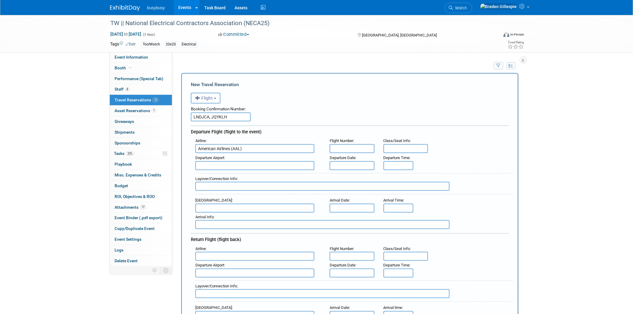
click at [335, 147] on input "text" at bounding box center [352, 148] width 45 height 9
type input "2447"
click at [277, 163] on input "text" at bounding box center [254, 165] width 119 height 9
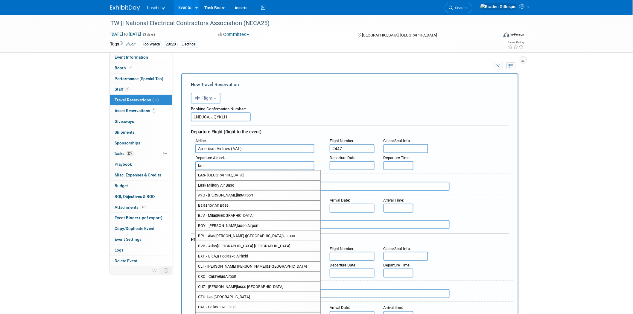
click at [273, 175] on span "LAS - McCarran International Airport" at bounding box center [258, 176] width 125 height 10
type input "LAS - McCarran International Airport"
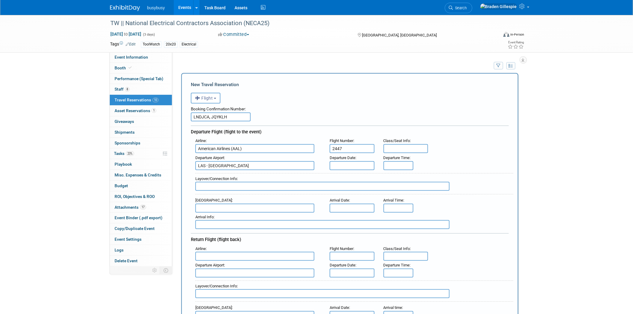
click at [237, 184] on input "text" at bounding box center [322, 186] width 254 height 9
type input "Nonstop"
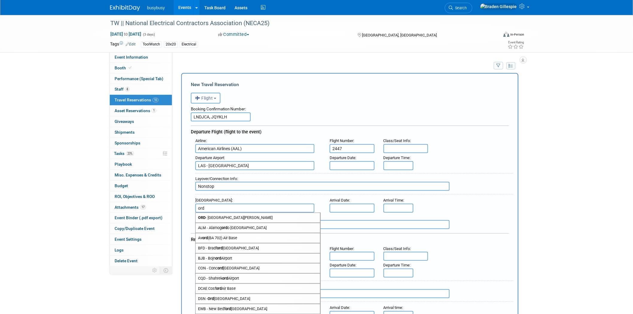
click at [224, 214] on span "ORD - Chicago O'Hare International Airport" at bounding box center [258, 218] width 125 height 10
type input "ORD - Chicago O&#39;Hare International Airport"
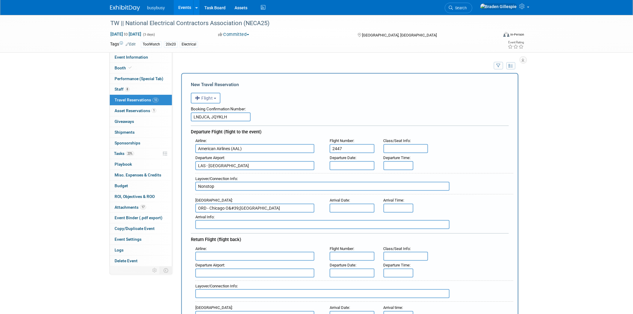
click at [339, 208] on body "busybusy Events Add Event Bulk Upload Events Shareable Event Boards Recently Vi…" at bounding box center [316, 157] width 633 height 314
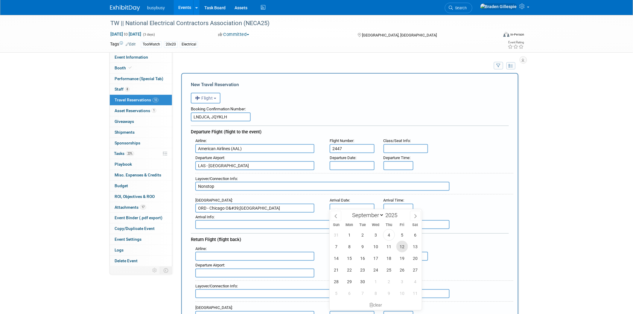
click at [401, 248] on span "12" at bounding box center [403, 247] width 12 height 12
type input "Sep 12, 2025"
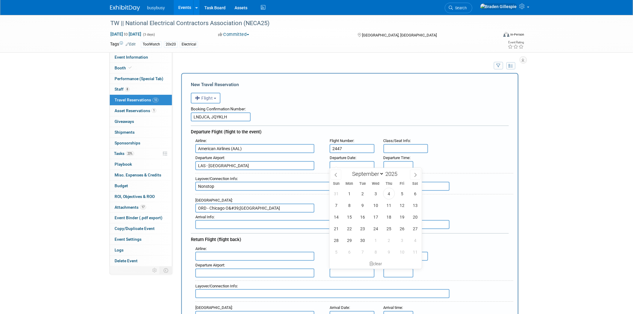
click at [351, 161] on input "text" at bounding box center [352, 165] width 45 height 9
click at [402, 210] on span "12" at bounding box center [403, 206] width 12 height 12
type input "Sep 12, 2025"
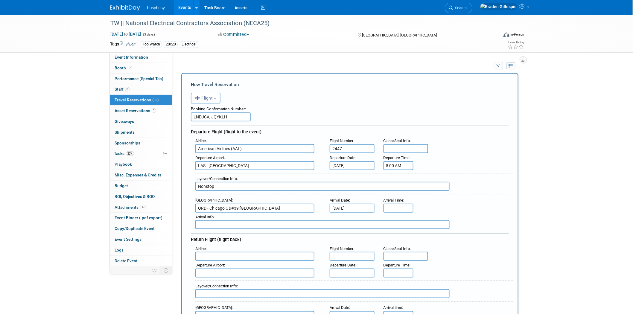
click at [400, 165] on input "8:00 AM" at bounding box center [399, 165] width 30 height 9
drag, startPoint x: 403, startPoint y: 166, endPoint x: 351, endPoint y: 163, distance: 52.8
click at [351, 163] on div "Departure Airport : LAS - McCarran International Airport Departure Date : Sep 1…" at bounding box center [352, 162] width 323 height 17
type input "3:38 PM"
click at [397, 204] on input "8:00 AM" at bounding box center [399, 208] width 30 height 9
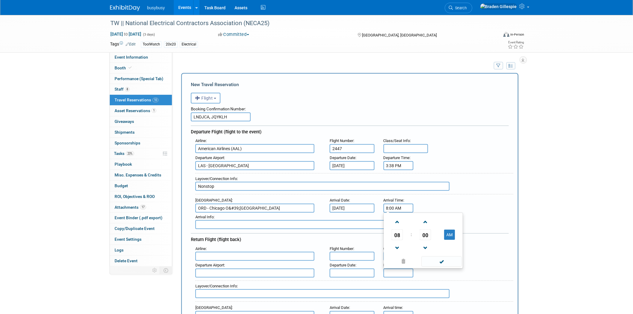
drag, startPoint x: 404, startPoint y: 204, endPoint x: 377, endPoint y: 204, distance: 26.9
click at [377, 204] on div "Arrival Airport : ORD - Chicago O&#39;Hare International Airport Arrival Date :…" at bounding box center [352, 204] width 323 height 17
type input "9:29 PM"
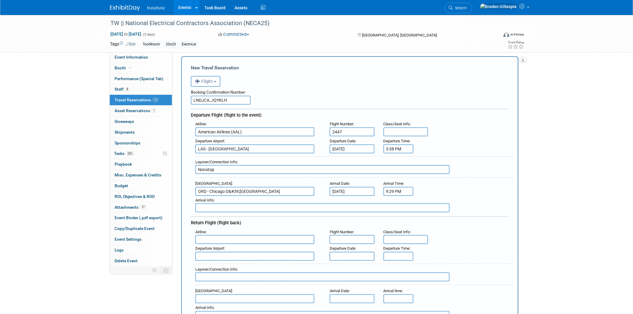
scroll to position [33, 0]
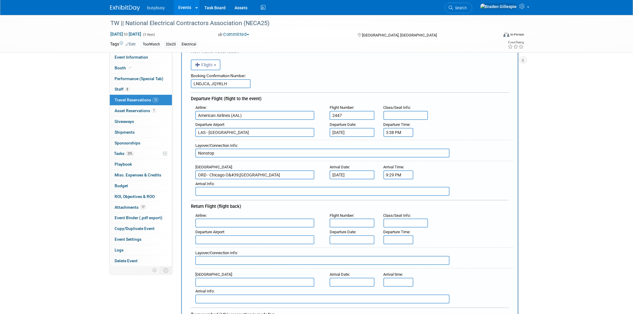
click at [236, 219] on input "text" at bounding box center [254, 223] width 119 height 9
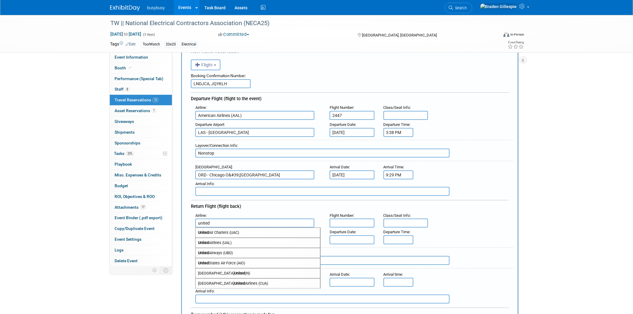
click at [239, 238] on span "United Airlines (UAL)" at bounding box center [258, 243] width 125 height 10
type input "United Airlines (UAL)"
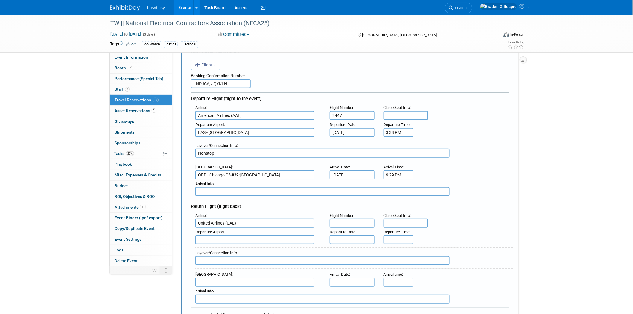
click at [353, 221] on input "text" at bounding box center [352, 223] width 45 height 9
type input "UA1920"
click at [398, 219] on input "text" at bounding box center [406, 223] width 45 height 9
click at [253, 236] on input "text" at bounding box center [254, 240] width 119 height 9
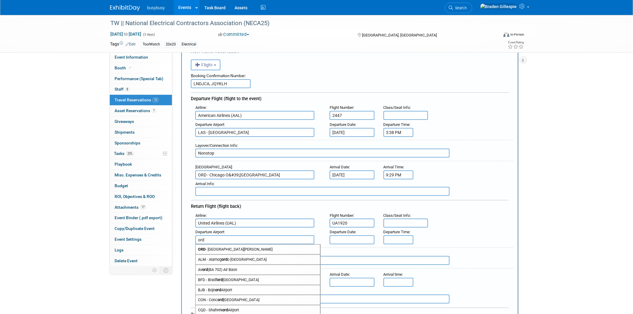
click at [262, 247] on span "ORD - Chicago O'Hare International Airport" at bounding box center [258, 250] width 125 height 10
type input "ORD - Chicago O&#39;Hare International Airport"
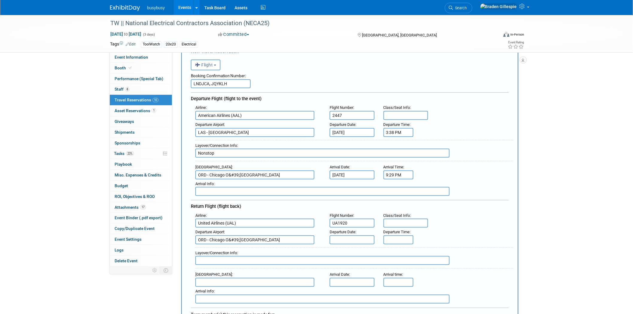
drag, startPoint x: 352, startPoint y: 233, endPoint x: 349, endPoint y: 236, distance: 4.3
click at [352, 236] on input "text" at bounding box center [352, 240] width 45 height 9
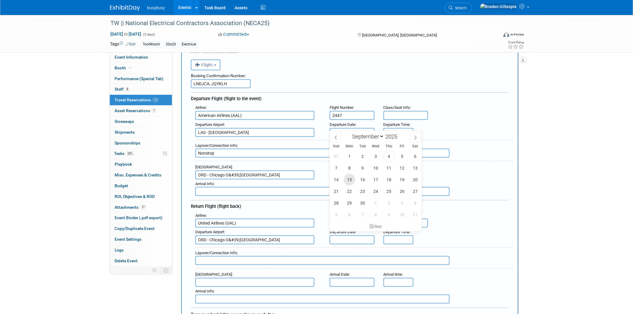
click at [350, 183] on span "15" at bounding box center [350, 180] width 12 height 12
type input "[DATE]"
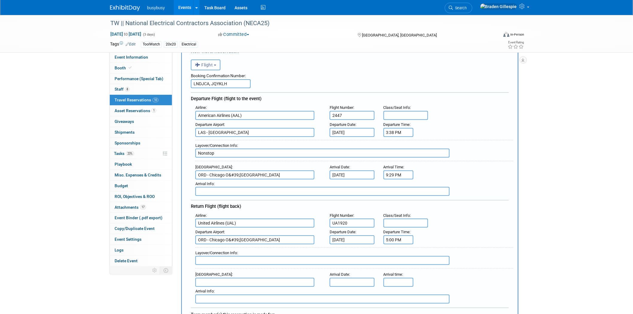
click at [395, 237] on input "5:00 PM" at bounding box center [399, 240] width 30 height 9
drag, startPoint x: 406, startPoint y: 236, endPoint x: 361, endPoint y: 235, distance: 44.9
click at [361, 235] on div "Departure Airport : ORD - Chicago O&#39;Hare International Airport Departure Da…" at bounding box center [352, 236] width 323 height 17
type input "4:15 PM"
click at [400, 278] on input "5:00 PM" at bounding box center [399, 282] width 30 height 9
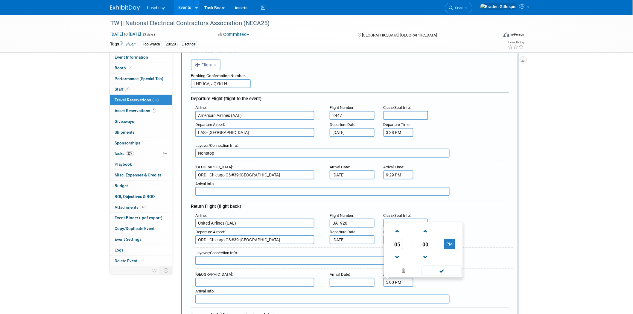
drag, startPoint x: 386, startPoint y: 274, endPoint x: 374, endPoint y: 273, distance: 12.9
click at [375, 273] on div "Arrival Airport : Arrival Date : Arrival time : 5:00 PM 05 : 00 PM 12 01 02 03 …" at bounding box center [352, 278] width 323 height 17
type input "6:13 PM"
click at [275, 278] on input "text" at bounding box center [254, 282] width 119 height 9
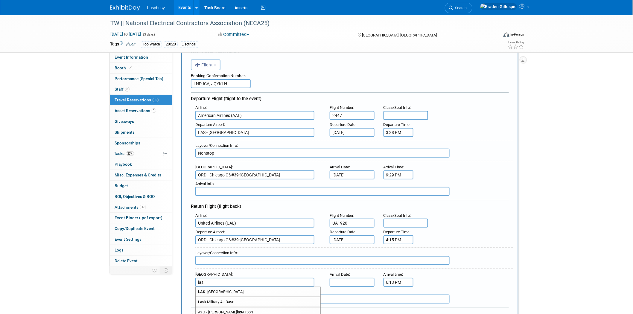
click at [267, 287] on span "LAS - McCarran International Airport" at bounding box center [258, 292] width 125 height 10
type input "LAS - McCarran International Airport"
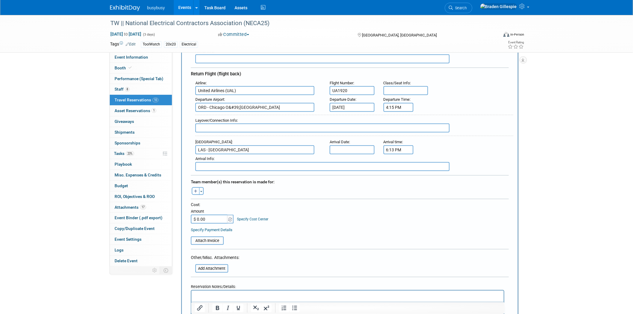
scroll to position [166, 0]
drag, startPoint x: 202, startPoint y: 183, endPoint x: 202, endPoint y: 186, distance: 3.9
click at [202, 187] on button "Toggle Dropdown" at bounding box center [201, 191] width 4 height 8
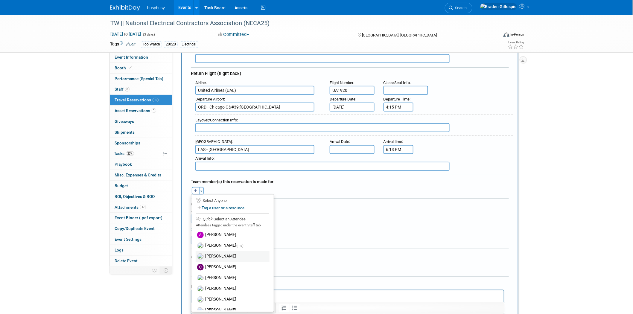
click at [224, 251] on label "[PERSON_NAME]" at bounding box center [233, 256] width 74 height 11
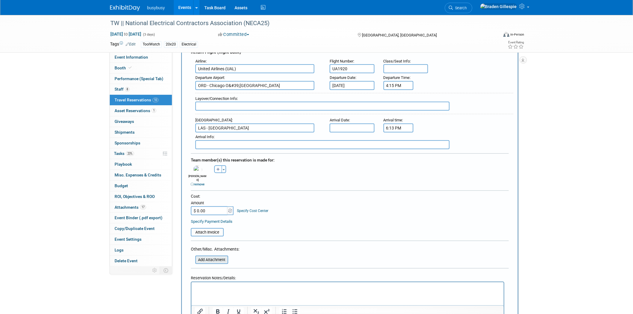
scroll to position [199, 0]
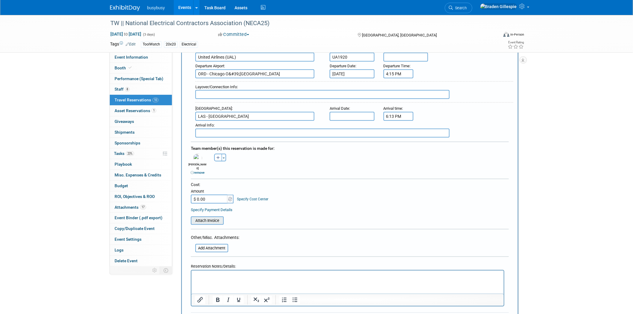
click at [206, 217] on input "file" at bounding box center [187, 220] width 71 height 7
click at [216, 217] on input "file" at bounding box center [187, 220] width 71 height 7
click at [213, 248] on input "file" at bounding box center [192, 251] width 71 height 7
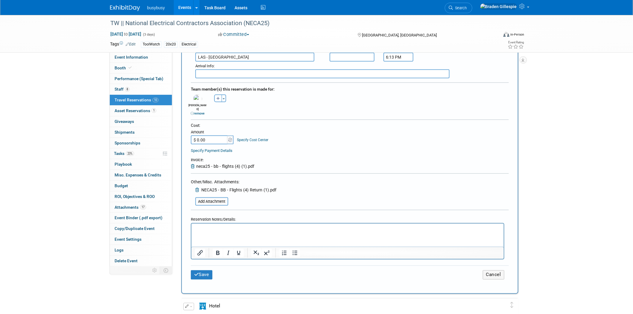
scroll to position [266, 0]
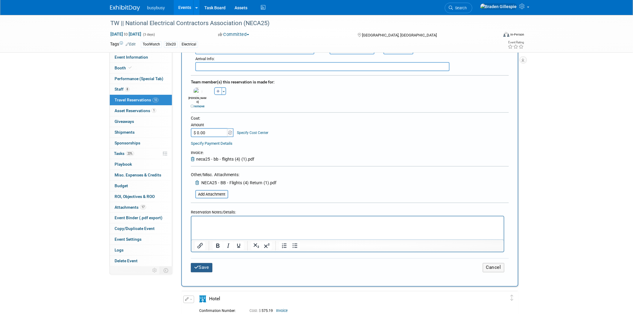
click at [199, 263] on button "Save" at bounding box center [202, 267] width 22 height 9
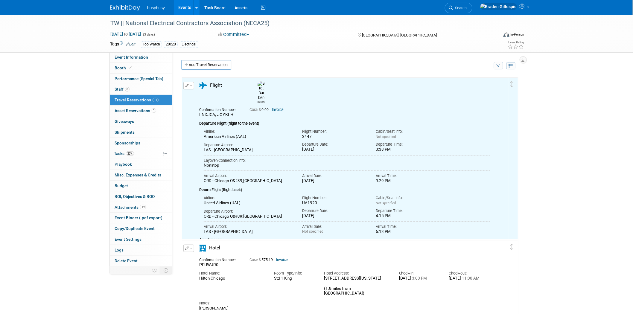
scroll to position [0, 0]
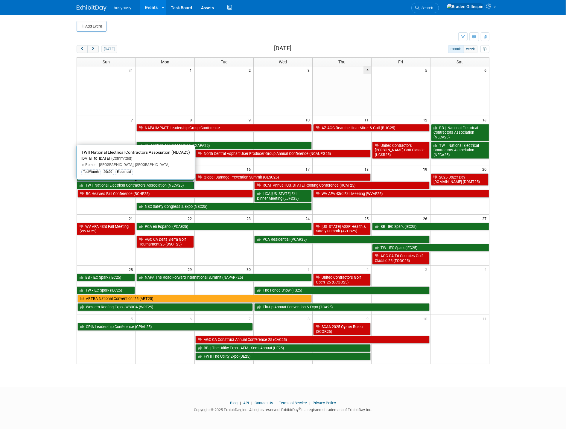
click at [178, 186] on link "TW || National Electrical Contractors Association (NECA25)" at bounding box center [135, 186] width 117 height 8
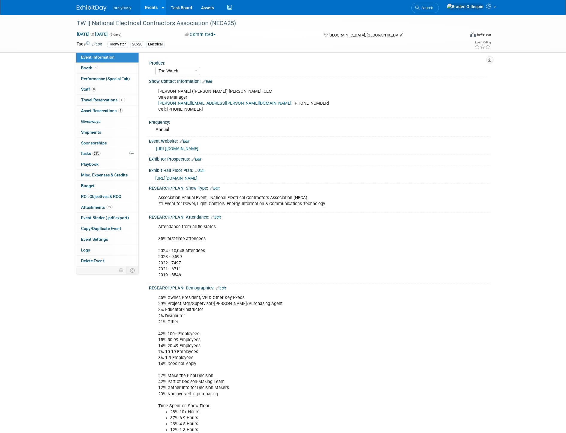
select select "ToolWatch"
click at [124, 100] on span "11" at bounding box center [122, 100] width 6 height 4
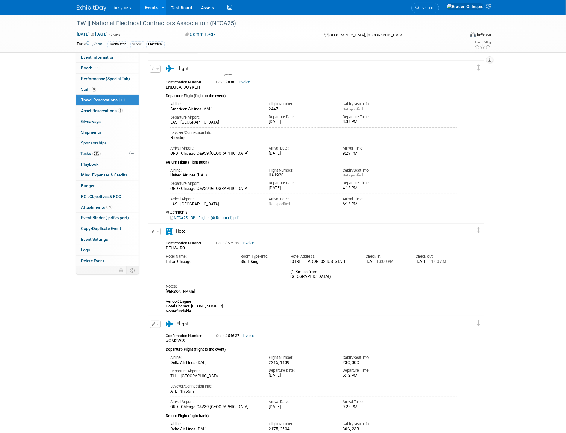
scroll to position [33, 0]
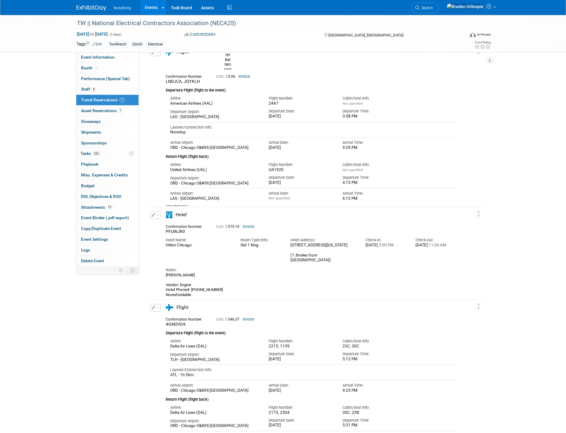
click at [438, 151] on div "Return Flight (flight back)" at bounding box center [311, 155] width 291 height 9
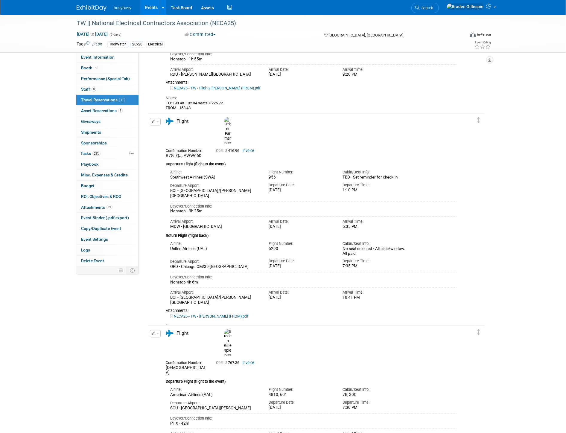
scroll to position [1242, 0]
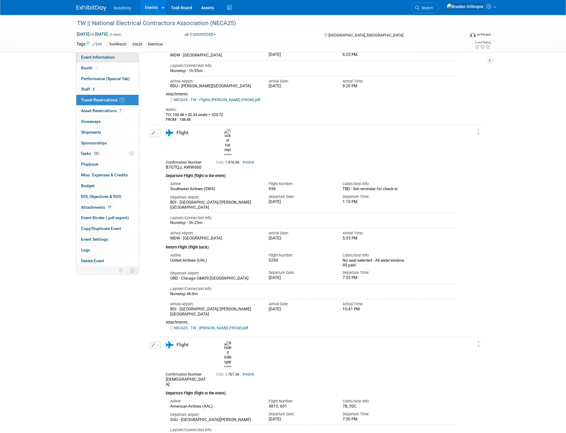
click at [122, 57] on link "Event Information" at bounding box center [107, 57] width 62 height 10
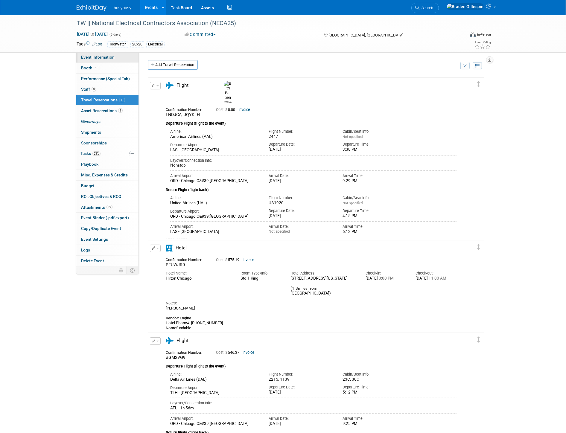
select select "ToolWatch"
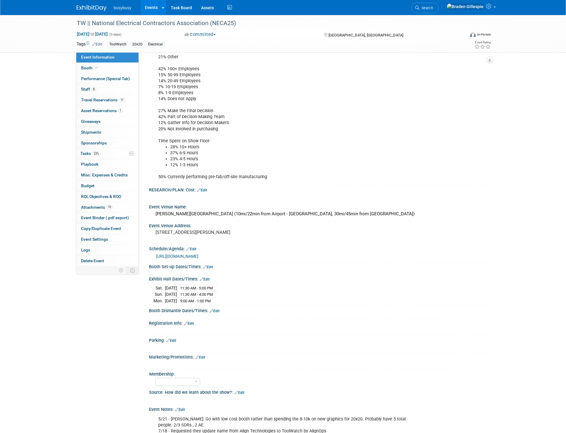
scroll to position [266, 0]
click at [108, 102] on span "Travel Reservations 11" at bounding box center [103, 100] width 44 height 5
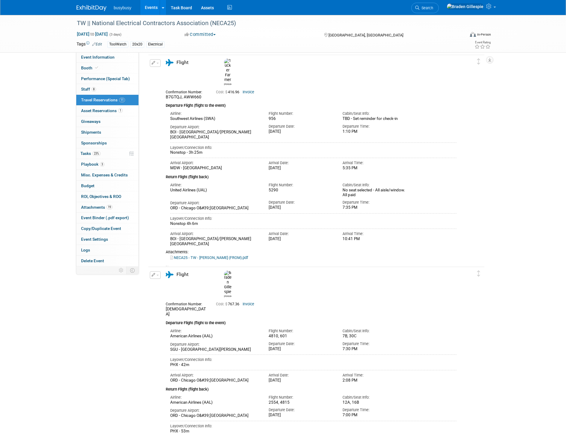
scroll to position [1375, 0]
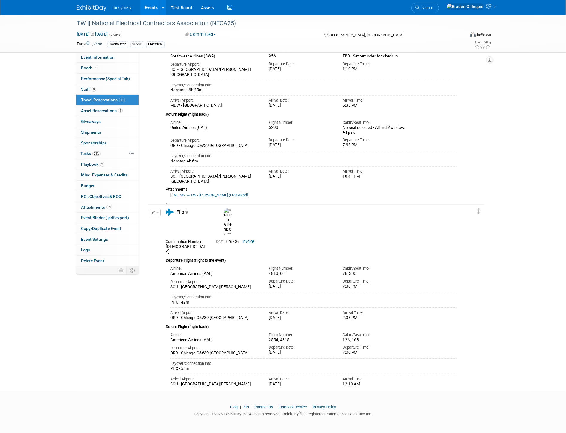
click at [250, 240] on link "Invoice" at bounding box center [249, 242] width 12 height 4
click at [152, 213] on icon "button" at bounding box center [154, 213] width 4 height 4
click at [165, 222] on button "Edit Reservation" at bounding box center [175, 223] width 51 height 9
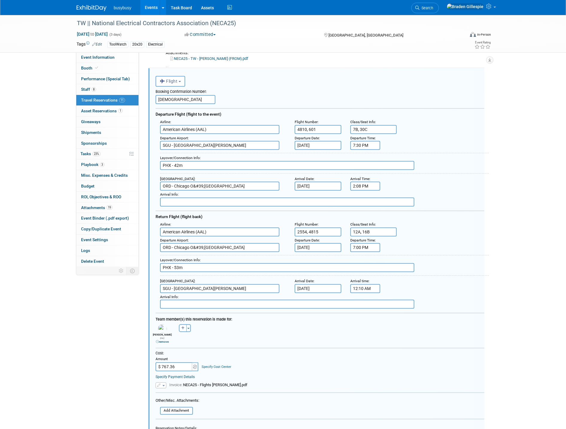
scroll to position [0, 0]
click at [368, 144] on input "7:30 PM" at bounding box center [366, 145] width 30 height 9
click at [416, 172] on button "PM" at bounding box center [416, 172] width 11 height 10
type input "7:30 AM"
drag, startPoint x: 414, startPoint y: 192, endPoint x: 399, endPoint y: 212, distance: 25.3
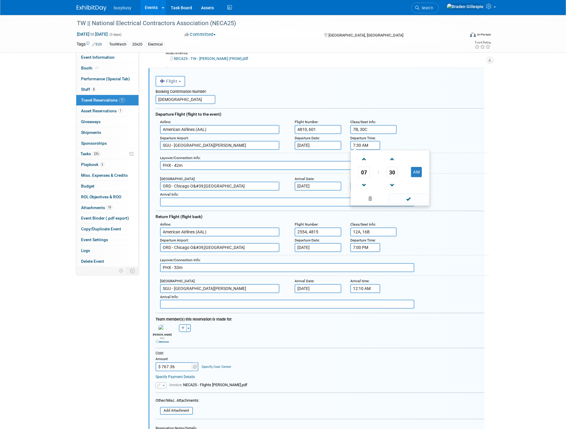
click at [413, 193] on span at bounding box center [409, 198] width 40 height 10
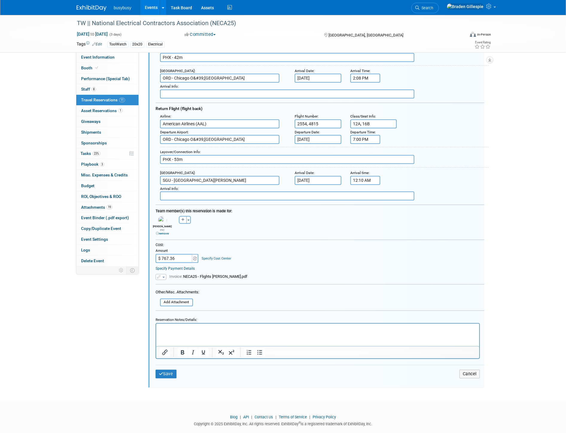
scroll to position [1623, 0]
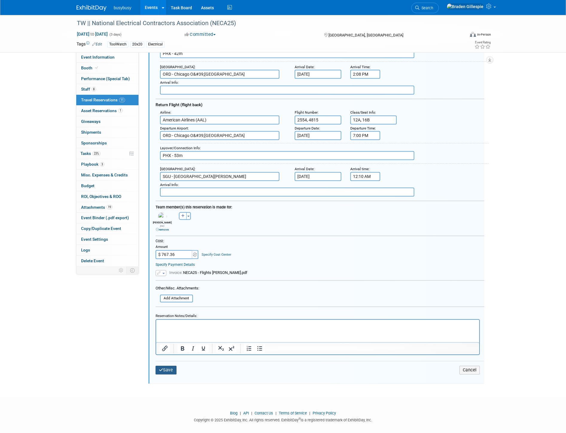
click at [165, 366] on button "Save" at bounding box center [166, 370] width 21 height 9
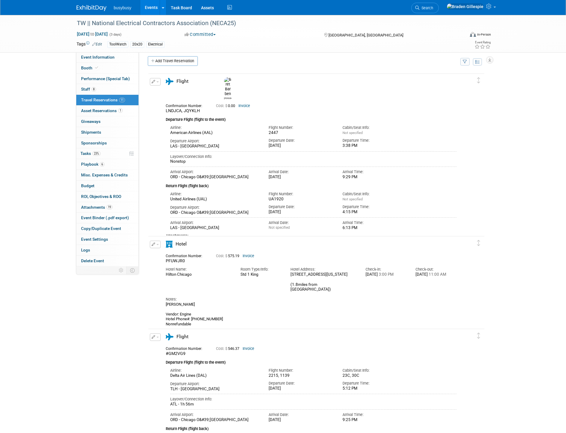
scroll to position [0, 0]
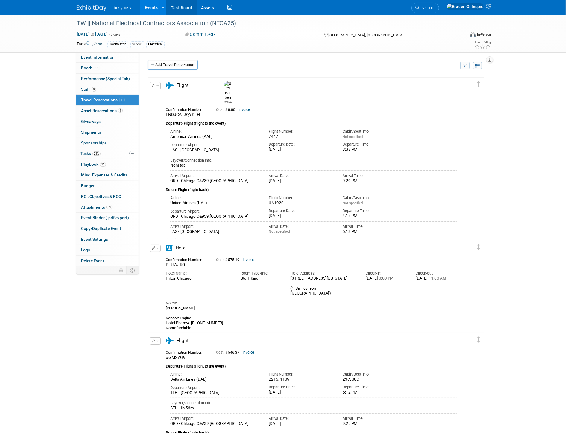
click at [179, 10] on link "Task Board" at bounding box center [181, 7] width 30 height 15
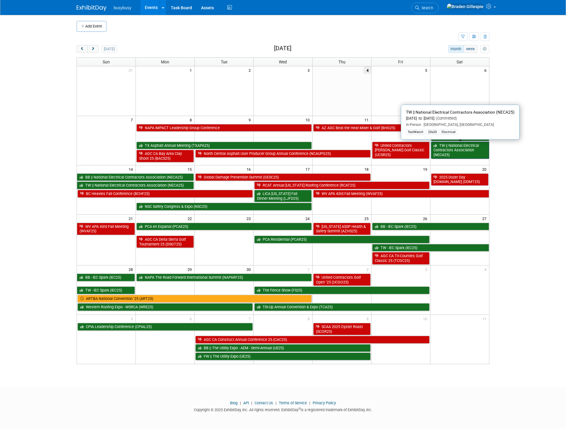
click at [467, 156] on link "TW || National Electrical Contractors Association (NECA25)" at bounding box center [460, 150] width 58 height 17
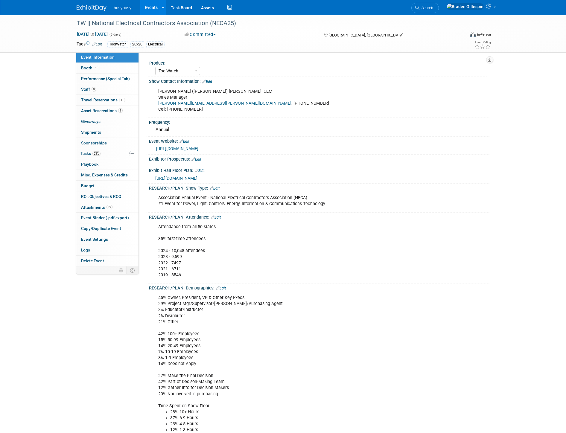
select select "ToolWatch"
click at [106, 168] on link "0 Playbook 0" at bounding box center [107, 164] width 62 height 10
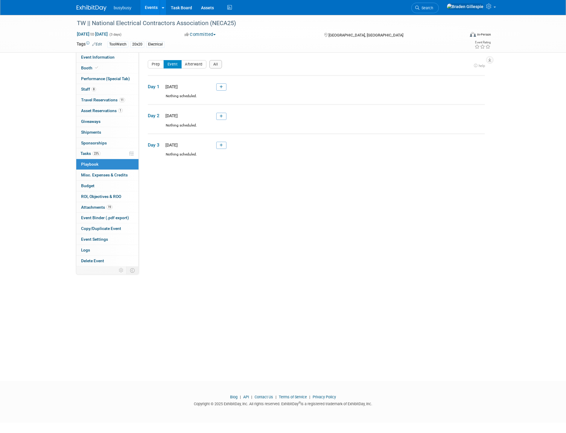
click at [217, 87] on link at bounding box center [221, 87] width 10 height 7
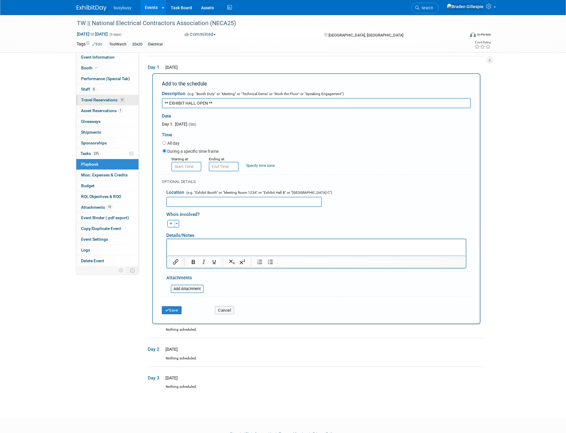
drag, startPoint x: 217, startPoint y: 104, endPoint x: 106, endPoint y: 105, distance: 111.1
click at [106, 105] on div "Event Information Event Info Booth Booth Performance (Special Tab) Performance …" at bounding box center [283, 196] width 422 height 400
type input "** EXHIBIT HALL OPEN **"
click at [187, 165] on input "8:00 AM" at bounding box center [187, 167] width 30 height 10
drag, startPoint x: 190, startPoint y: 166, endPoint x: 160, endPoint y: 165, distance: 30.3
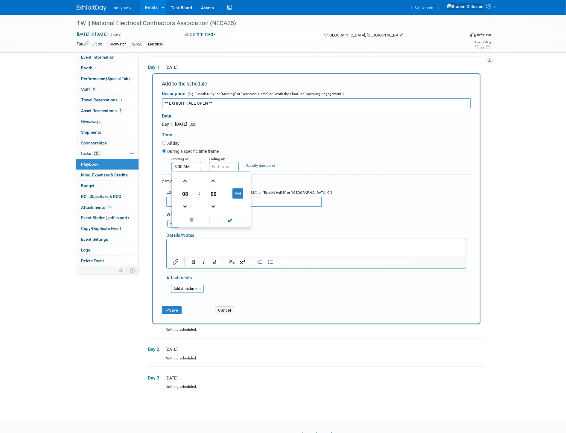
click at [163, 165] on div "Starting at: 8:00 AM 08 : 00 AM 12 01 02 03 04 05 06 07 08 09 10 11 00 05 10 15…" at bounding box center [317, 164] width 318 height 16
type input "11:30 AM"
drag, startPoint x: 233, startPoint y: 166, endPoint x: 195, endPoint y: 166, distance: 37.4
click at [196, 167] on div "Starting at: 11:30 AM Ending at: 11:30 AM 11 : 30 AM 12 01 02 03 04 05 06 07 08…" at bounding box center [317, 164] width 318 height 16
type input "5:00 PM"
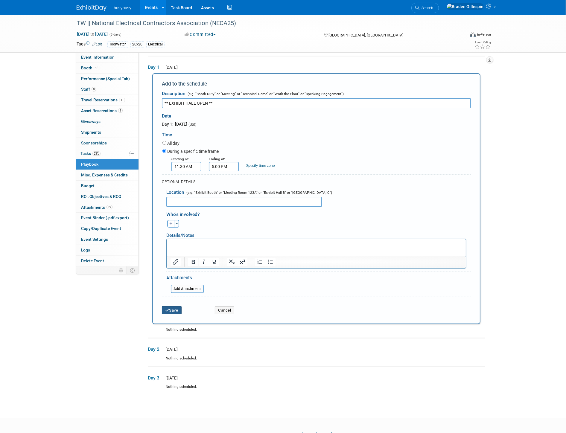
click at [175, 307] on button "Save" at bounding box center [172, 311] width 20 height 8
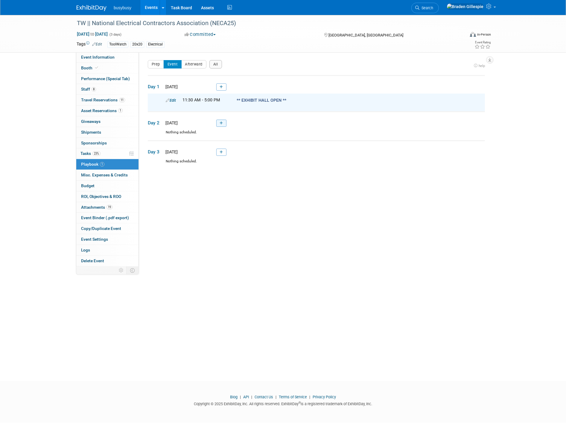
click at [225, 126] on link at bounding box center [221, 123] width 10 height 7
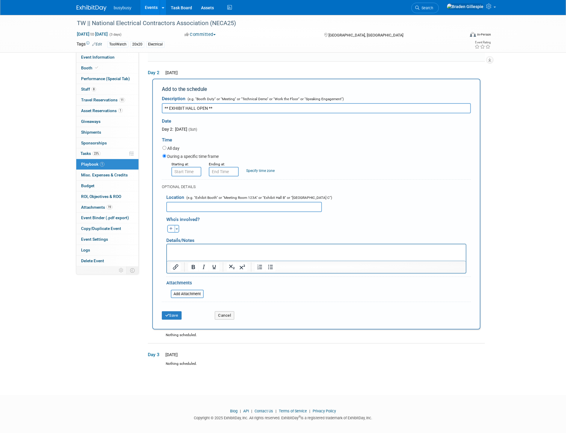
type input "** EXHIBIT HALL OPEN **"
click at [186, 170] on input "8:00 AM" at bounding box center [187, 172] width 30 height 10
drag, startPoint x: 169, startPoint y: 169, endPoint x: 150, endPoint y: 169, distance: 18.3
click at [151, 169] on div "Add to the schedule Description (e.g. "Booth Duty" or "Meeting" or "Technical D…" at bounding box center [316, 204] width 337 height 251
type input "11:30 AM"
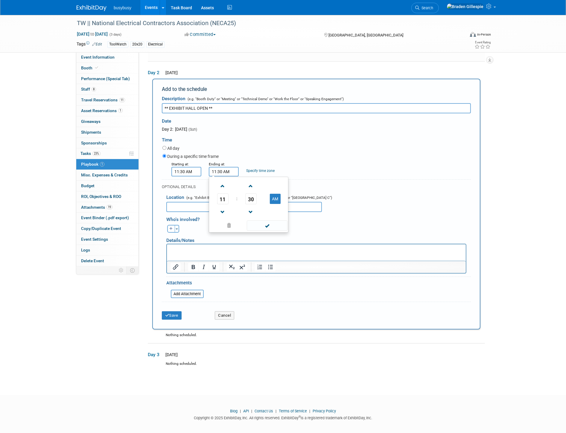
drag, startPoint x: 229, startPoint y: 172, endPoint x: 205, endPoint y: 172, distance: 24.2
click at [209, 172] on input "11:30 AM" at bounding box center [224, 172] width 30 height 10
type input "4:00 PM"
click at [173, 312] on button "Save" at bounding box center [172, 316] width 20 height 8
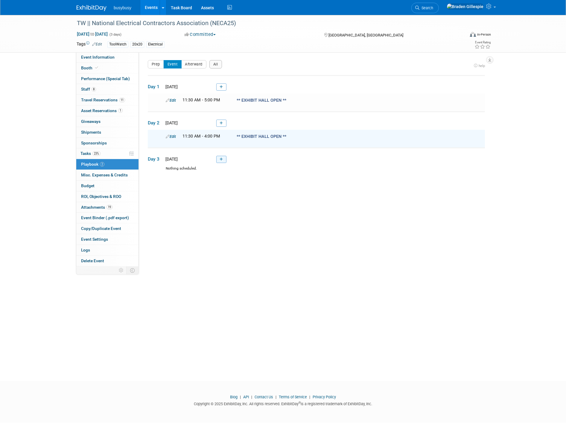
click at [222, 160] on link at bounding box center [221, 159] width 10 height 7
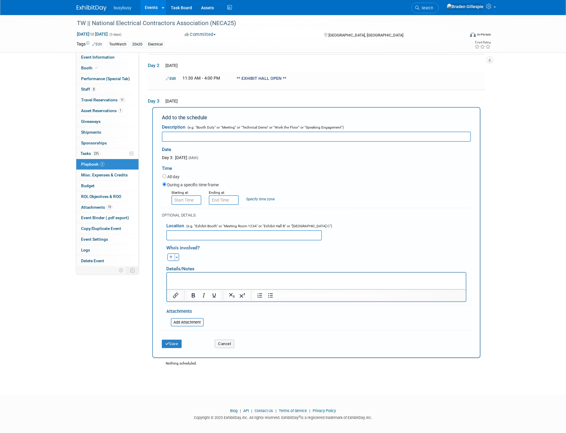
paste input "** EXHIBIT HALL OPEN **"
type input "** EXHIBIT HALL OPEN **"
click at [179, 201] on input "8:00 AM" at bounding box center [187, 200] width 30 height 10
drag, startPoint x: 173, startPoint y: 197, endPoint x: 154, endPoint y: 198, distance: 18.6
click at [156, 197] on div "Add to the schedule Description (e.g. "Booth Duty" or "Meeting" or "Technical D…" at bounding box center [316, 232] width 328 height 251
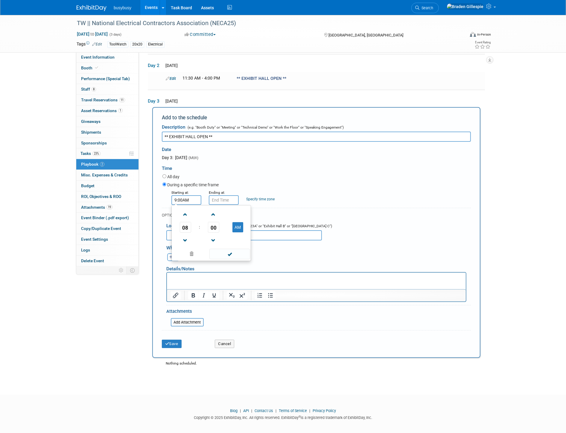
type input "9:00 AM"
click at [231, 199] on input "9:00 AM" at bounding box center [224, 200] width 30 height 10
drag, startPoint x: 230, startPoint y: 199, endPoint x: 190, endPoint y: 199, distance: 39.8
click at [190, 198] on div "Starting at: 9:00 AM Ending at: 9:00 AM 09 : 00 AM 12 01 02 03 04 05 06 07 08 0…" at bounding box center [317, 197] width 318 height 16
type input "1:00 PM"
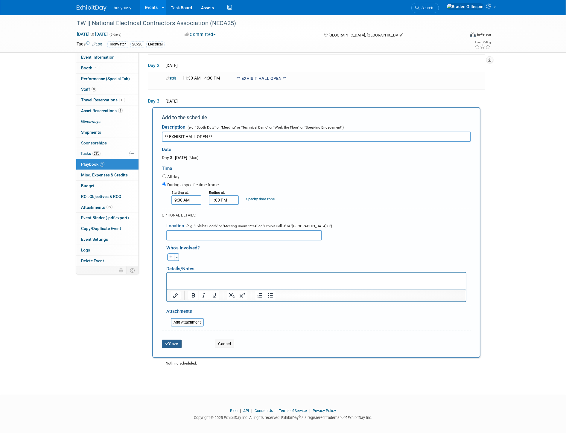
click at [178, 340] on button "Save" at bounding box center [172, 344] width 20 height 8
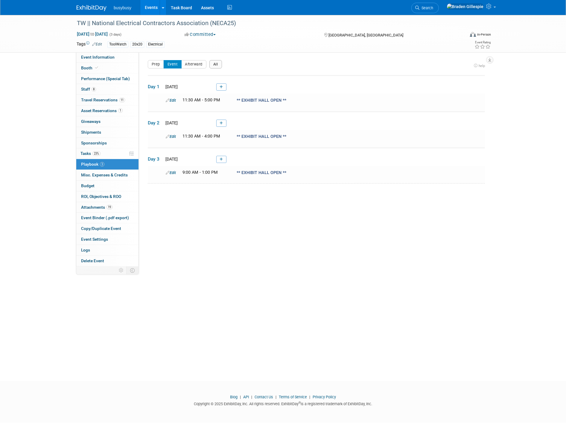
click at [220, 66] on button "All" at bounding box center [216, 64] width 13 height 8
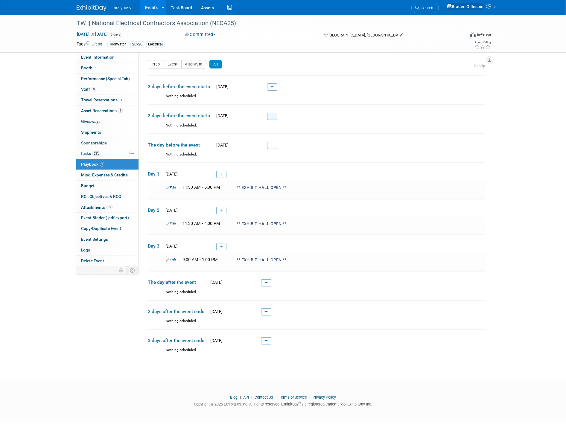
click at [268, 114] on link at bounding box center [272, 116] width 10 height 7
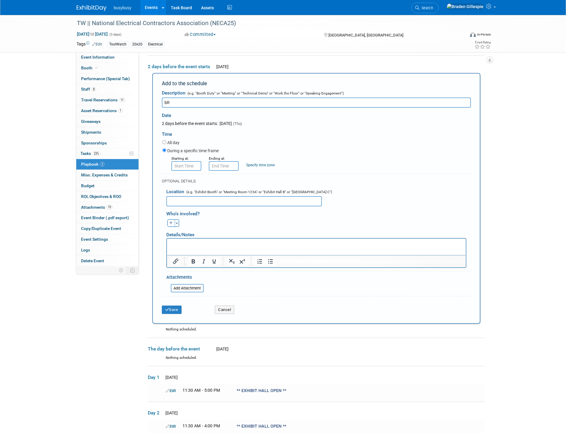
type input "b"
type input "[PERSON_NAME] Flight SGU --> [GEOGRAPHIC_DATA]"
click at [192, 163] on input "8:00 AM" at bounding box center [187, 166] width 30 height 10
drag, startPoint x: 192, startPoint y: 163, endPoint x: 173, endPoint y: 163, distance: 19.2
click at [174, 163] on input "8:00 AM" at bounding box center [187, 166] width 30 height 10
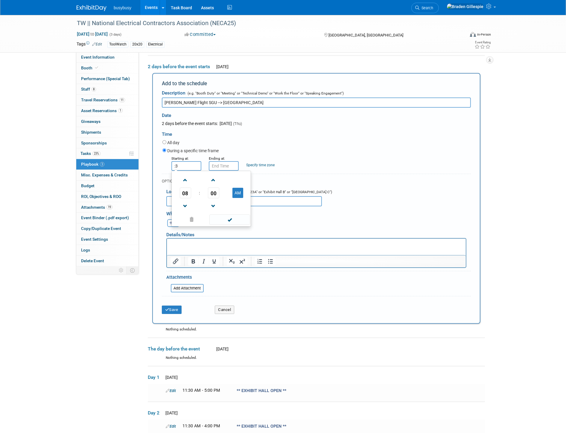
type input ":"
click at [190, 162] on input "8:00 AM" at bounding box center [187, 166] width 30 height 10
drag, startPoint x: 190, startPoint y: 162, endPoint x: 133, endPoint y: 163, distance: 56.9
click at [134, 163] on div "Event Information Event Info Booth Booth Performance (Special Tab) Performance …" at bounding box center [283, 262] width 422 height 593
type input "7:30 AM"
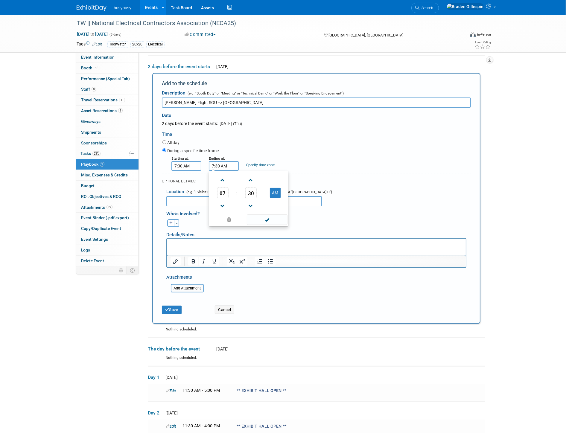
drag, startPoint x: 216, startPoint y: 163, endPoint x: 188, endPoint y: 163, distance: 27.5
click at [189, 163] on div "Starting at: 7:30 AM Ending at: 7:30 AM 07 : 30 AM 12 01 02 03 04 05 06 07 08 0…" at bounding box center [317, 163] width 318 height 16
type input "2:08 PM"
click at [172, 307] on button "Save" at bounding box center [172, 310] width 20 height 8
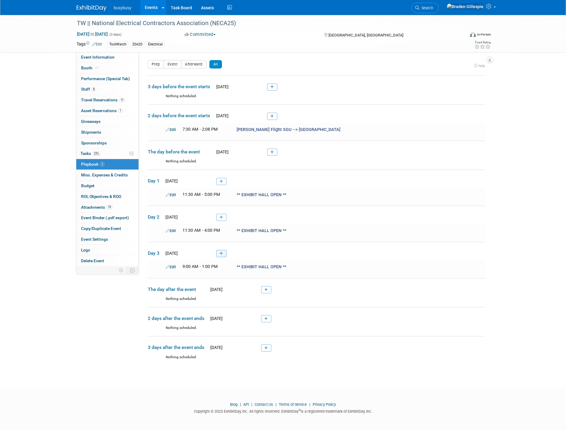
click at [222, 253] on link at bounding box center [221, 253] width 10 height 7
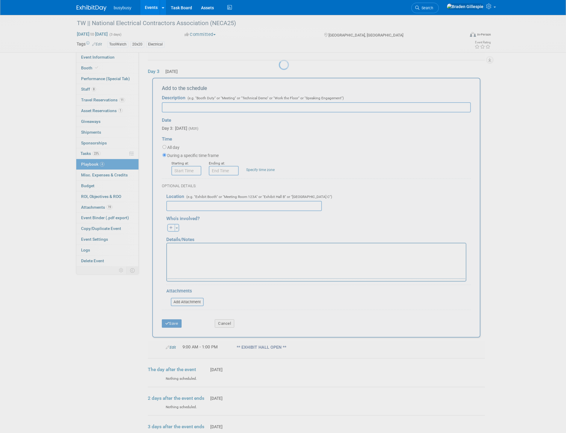
scroll to position [184, 0]
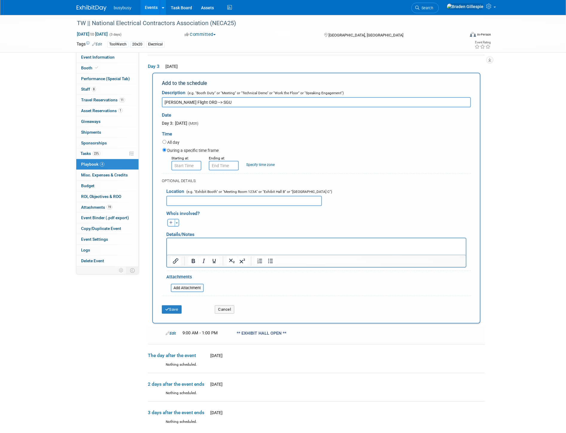
type input "Braden Flight ORD --> SGU"
click at [195, 163] on input "8:00 AM" at bounding box center [187, 166] width 30 height 10
drag, startPoint x: 169, startPoint y: 162, endPoint x: 159, endPoint y: 161, distance: 10.2
click at [159, 161] on div "Starting at: 8:00 AM 08 : 00 AM 12 01 02 03 04 05 06 07 08 09 10 11 00 05 10 15…" at bounding box center [317, 163] width 318 height 16
type input "7:00 pm"
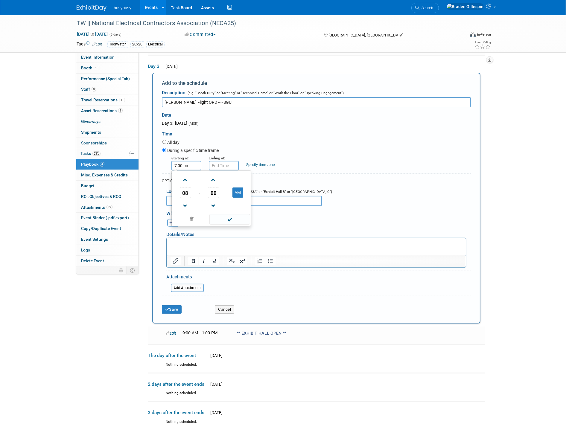
type input "7:00 PM"
drag, startPoint x: 229, startPoint y: 162, endPoint x: 199, endPoint y: 159, distance: 30.3
click at [201, 160] on div "Starting at: 7:00 PM Ending at: 7:00 PM 07 : 00 PM 12 01 02 03 04 05 06 07 08 0…" at bounding box center [317, 163] width 318 height 16
type input "11:59 PM"
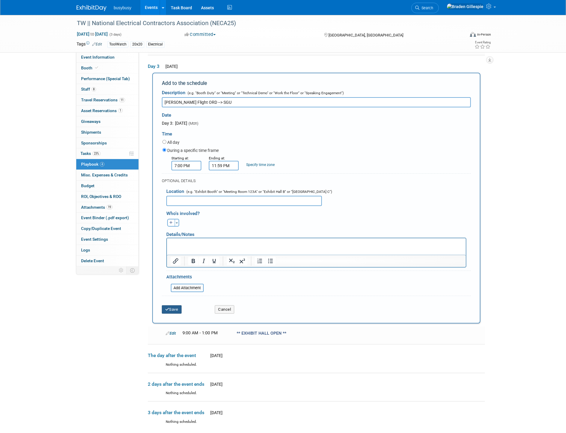
click at [175, 307] on button "Save" at bounding box center [172, 310] width 20 height 8
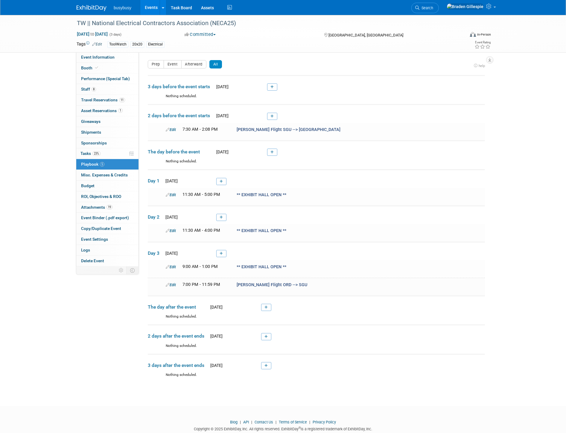
scroll to position [11, 0]
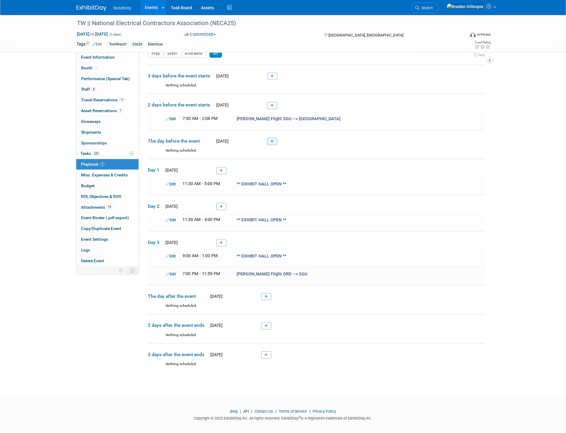
click at [271, 142] on icon at bounding box center [272, 142] width 3 height 4
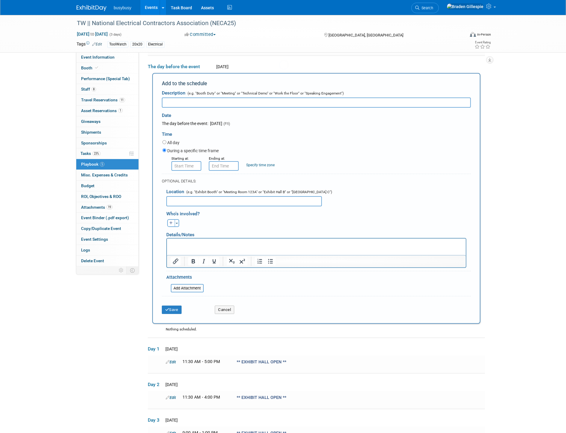
scroll to position [0, 0]
type input "Tucker Flight (SW 956)"
type input "8:00 AM"
click at [192, 163] on input "8:00 AM" at bounding box center [187, 166] width 30 height 10
click at [189, 101] on input "Tucker Flight (SW 956)" at bounding box center [316, 103] width 309 height 10
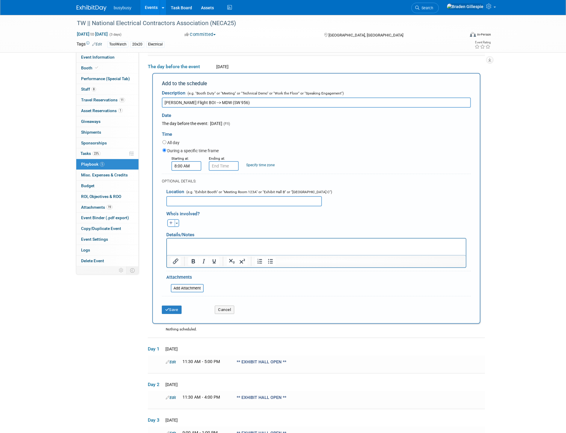
type input "Tucker Flight BOI --> MDW (SW 956)"
click at [188, 166] on input "8:00 AM" at bounding box center [187, 166] width 30 height 10
drag, startPoint x: 169, startPoint y: 164, endPoint x: 149, endPoint y: 162, distance: 20.8
click at [156, 163] on div "Add to the schedule Description (e.g. "Booth Duty" or "Meeting" or "Technical D…" at bounding box center [316, 198] width 328 height 251
type input "1:10 PM"
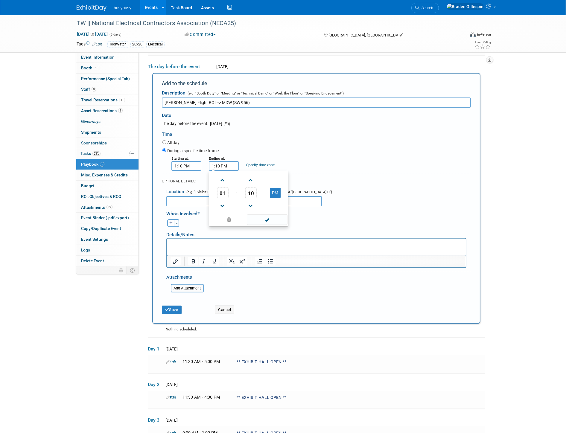
drag, startPoint x: 200, startPoint y: 164, endPoint x: 187, endPoint y: 165, distance: 12.9
click at [187, 165] on div "Starting at: 1:10 PM Ending at: 1:10 PM 01 : 10 PM 12 01 02 03 04 05 06 07 08 0…" at bounding box center [317, 163] width 318 height 16
type input "5:35 PM"
click at [169, 306] on button "Save" at bounding box center [172, 310] width 20 height 8
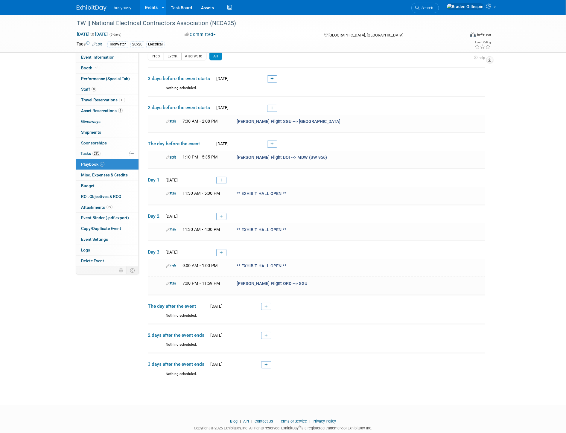
scroll to position [17, 0]
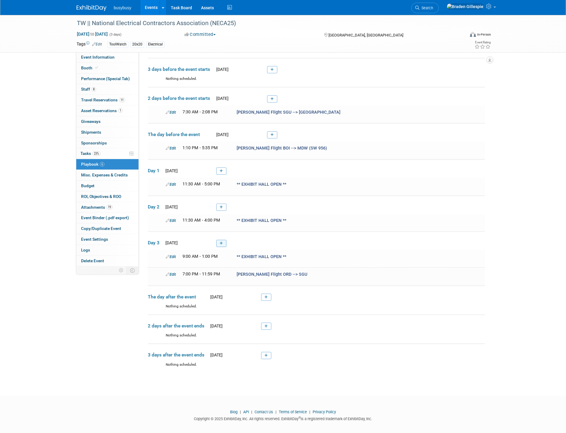
click at [220, 242] on icon at bounding box center [221, 244] width 3 height 4
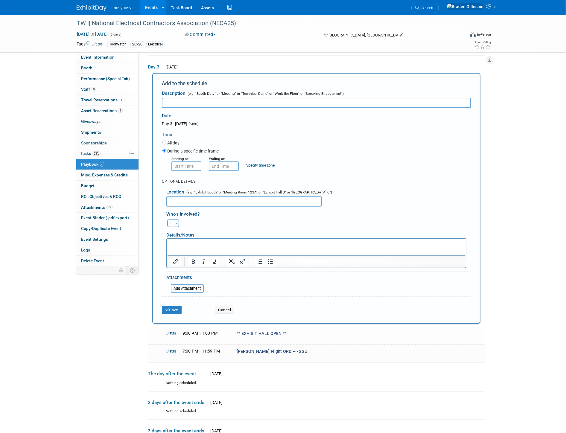
scroll to position [0, 0]
type input "Tucker Flight ORD --> BOI"
click at [191, 163] on input "8:00 AM" at bounding box center [187, 167] width 30 height 10
click at [165, 158] on div "Starting at: 8:00 AM 08 : 00 AM 12 01 02 03 04 05 06 07 08 09 10 11 00 05 10 15…" at bounding box center [317, 164] width 318 height 16
type input "7:35 PM"
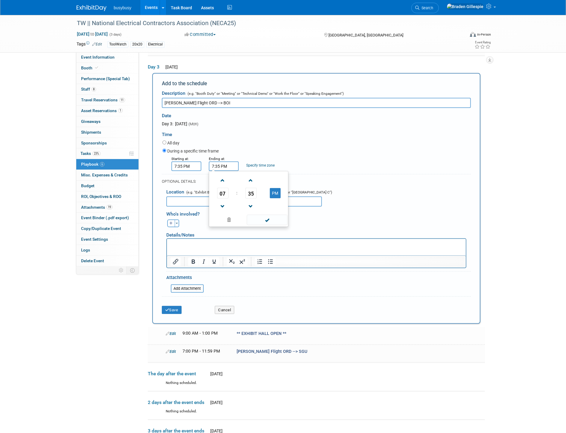
drag, startPoint x: 229, startPoint y: 162, endPoint x: 196, endPoint y: 166, distance: 32.9
click at [202, 165] on div "Starting at: 7:35 PM Ending at: 7:35 PM 07 : 35 PM 12 01 02 03 04 05 06 07 08 0…" at bounding box center [317, 164] width 318 height 16
type input "10:41 PM"
click at [174, 306] on button "Save" at bounding box center [172, 310] width 20 height 8
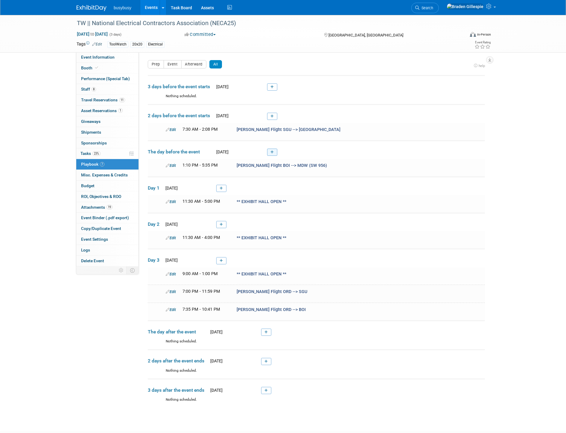
click at [274, 151] on icon at bounding box center [272, 153] width 3 height 4
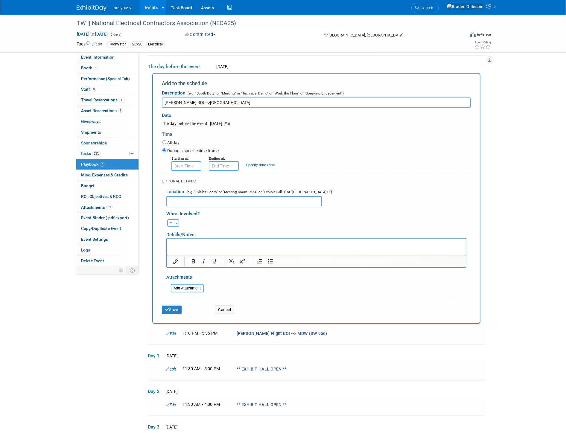
type input "Chris Flight RDU-->ORD"
drag, startPoint x: 194, startPoint y: 162, endPoint x: 159, endPoint y: 162, distance: 35.0
click at [159, 162] on div "Starting at: 8:00 AM 08 : 00 AM 12 01 02 03 04 05 06 07 08 09 10 11 00 05 10 15…" at bounding box center [317, 163] width 318 height 16
type input "1:22 pm"
type input "1:22 PM"
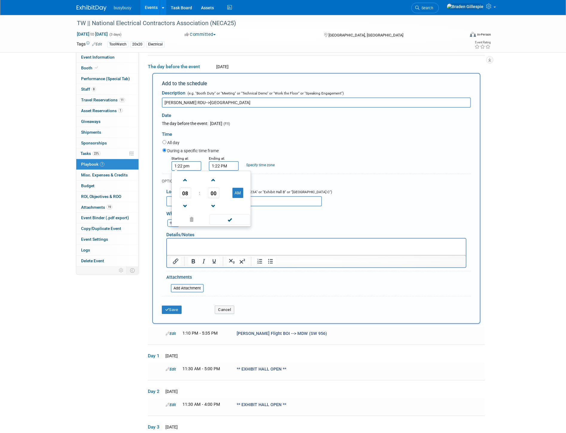
type input "1:22 PM"
drag, startPoint x: 224, startPoint y: 164, endPoint x: 184, endPoint y: 166, distance: 40.2
click at [188, 165] on div "Starting at: 1:22 PM Ending at: 1:22 PM 01 : 22 PM 12 01 02 03 04 05 06 07 08 0…" at bounding box center [317, 163] width 318 height 16
type input "2:45 PM"
drag, startPoint x: 171, startPoint y: 303, endPoint x: 172, endPoint y: 306, distance: 3.1
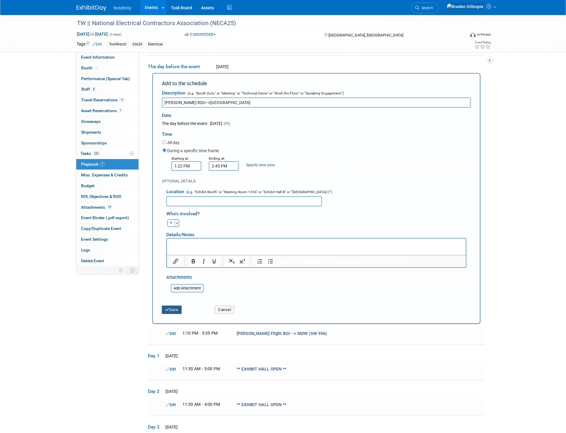
click at [171, 306] on button "Save" at bounding box center [172, 310] width 20 height 8
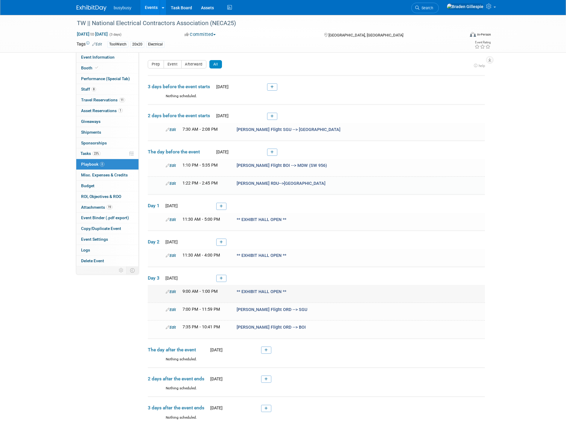
scroll to position [53, 0]
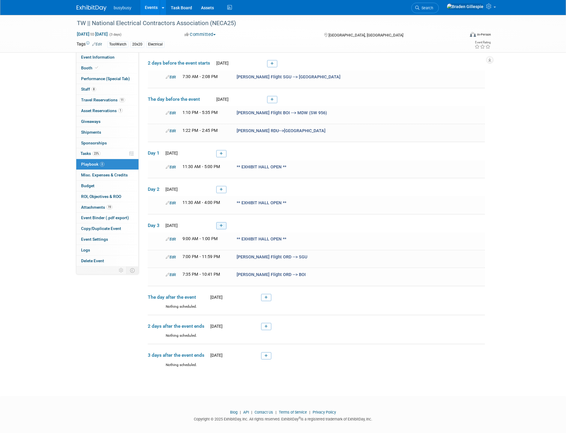
click at [221, 224] on icon at bounding box center [221, 226] width 3 height 4
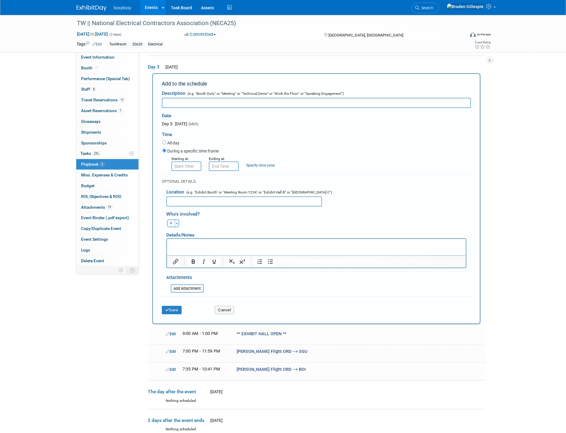
scroll to position [0, 0]
type input "Chris Flight MDW --> RDU"
click at [192, 163] on input "8:00 AM" at bounding box center [187, 167] width 30 height 10
drag, startPoint x: 192, startPoint y: 163, endPoint x: 153, endPoint y: 162, distance: 38.9
click at [153, 162] on div "Add to the schedule Description (e.g. "Booth Duty" or "Meeting" or "Technical D…" at bounding box center [316, 198] width 328 height 251
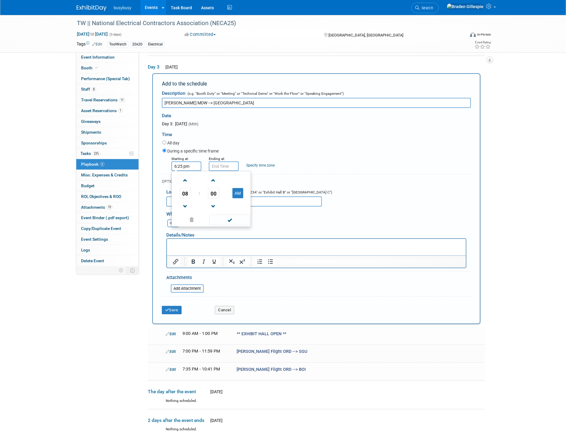
type input "6:25 PM"
drag, startPoint x: 227, startPoint y: 162, endPoint x: 190, endPoint y: 159, distance: 37.2
click at [194, 160] on div "Starting at: 6:25 PM Ending at: 6:25 PM 06 : 25 PM 12 01 02 03 04 05 06 07 08 0…" at bounding box center [317, 164] width 318 height 16
type input "9:20 PM"
click at [174, 306] on button "Save" at bounding box center [172, 310] width 20 height 8
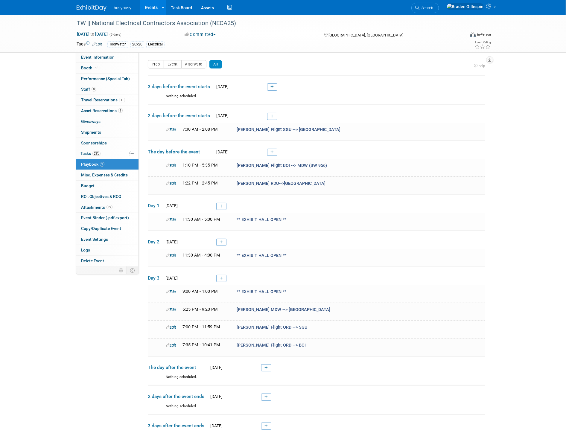
scroll to position [70, 0]
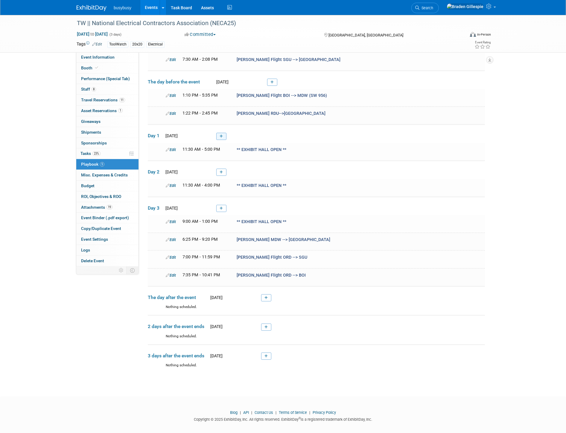
click at [223, 135] on icon at bounding box center [221, 137] width 3 height 4
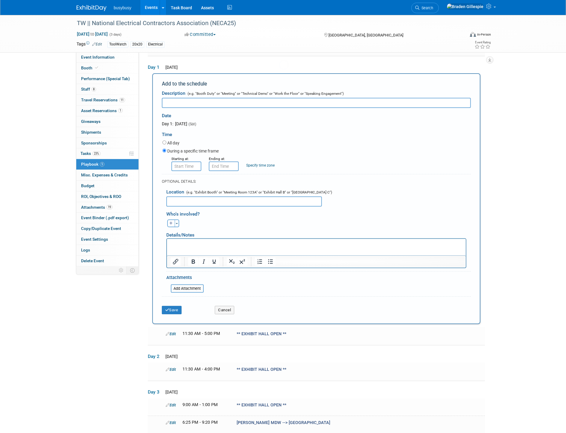
scroll to position [0, 0]
type input "Christi Flight ATL-->ORD"
click at [191, 163] on input "8:00 AM" at bounding box center [187, 167] width 30 height 10
drag, startPoint x: 191, startPoint y: 163, endPoint x: 154, endPoint y: 163, distance: 37.4
click at [154, 163] on div "Add to the schedule Description (e.g. "Booth Duty" or "Meeting" or "Technical D…" at bounding box center [316, 198] width 328 height 251
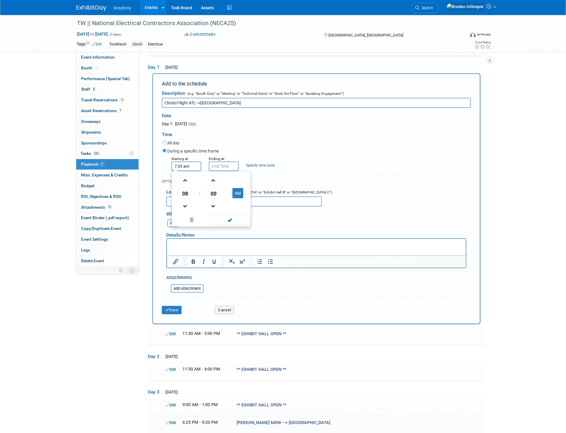
type input "7:35 AM"
drag, startPoint x: 189, startPoint y: 165, endPoint x: 169, endPoint y: 166, distance: 20.4
click at [175, 166] on div "Starting at: 7:35 AM Ending at: 7:35 AM 07 : 35 AM 12 01 02 03 04 05 06 07 08 0…" at bounding box center [317, 164] width 318 height 16
type input "8:40 AM"
click at [174, 306] on button "Save" at bounding box center [172, 310] width 20 height 8
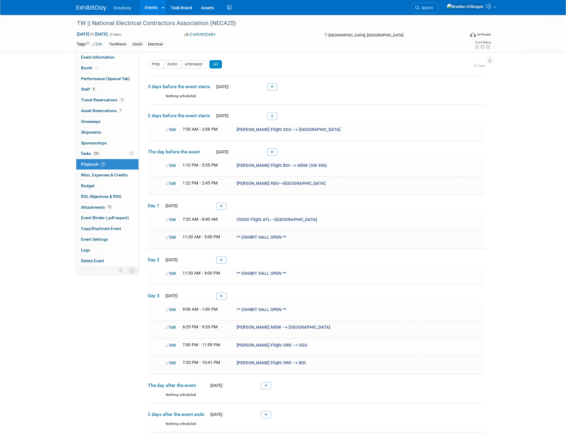
scroll to position [88, 0]
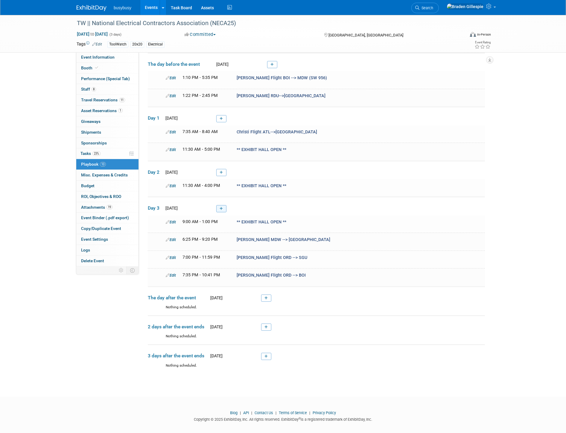
click at [220, 207] on icon at bounding box center [221, 209] width 3 height 4
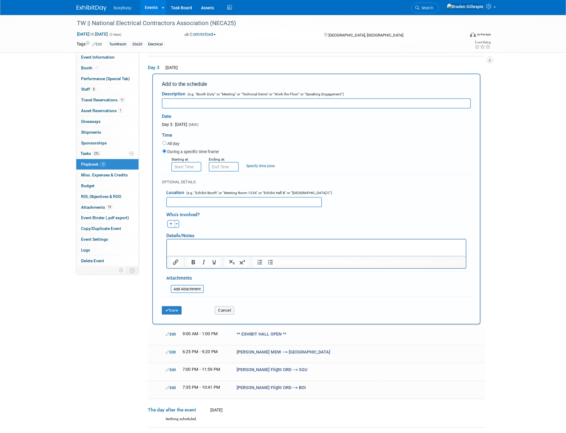
scroll to position [0, 0]
type input "Christi Flight ORD --> MLU"
click at [186, 162] on input "8:00 AM" at bounding box center [187, 167] width 30 height 10
drag, startPoint x: 191, startPoint y: 162, endPoint x: 164, endPoint y: 159, distance: 27.4
click at [167, 160] on div "Starting at: 8:00 AM 08 : 00 AM 12 01 02 03 04 05 06 07 08 09 10 11 00 05 10 15…" at bounding box center [185, 164] width 37 height 16
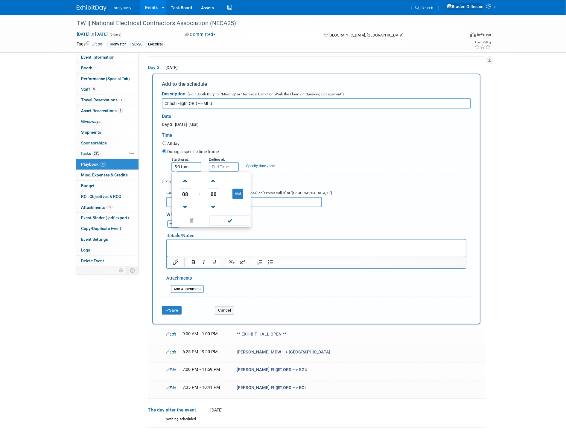
type input "5:31 PM"
drag, startPoint x: 231, startPoint y: 165, endPoint x: 184, endPoint y: 162, distance: 47.1
click at [192, 163] on div "Starting at: 5:31 PM Ending at: 5:31 PM 05 : 31 PM 12 01 02 03 04 05 06 07 08 0…" at bounding box center [317, 164] width 318 height 16
type input "10:01 PM"
click at [177, 307] on button "Save" at bounding box center [172, 311] width 20 height 8
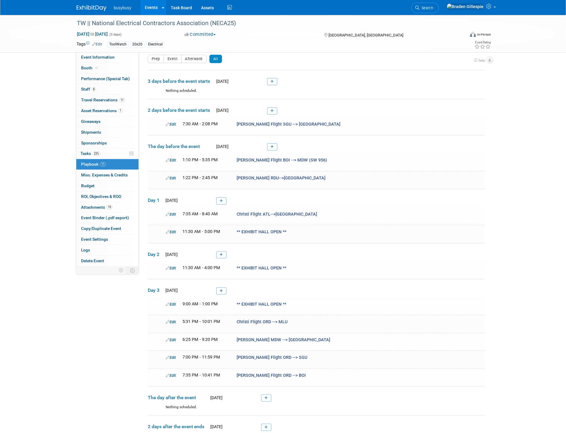
scroll to position [39, 0]
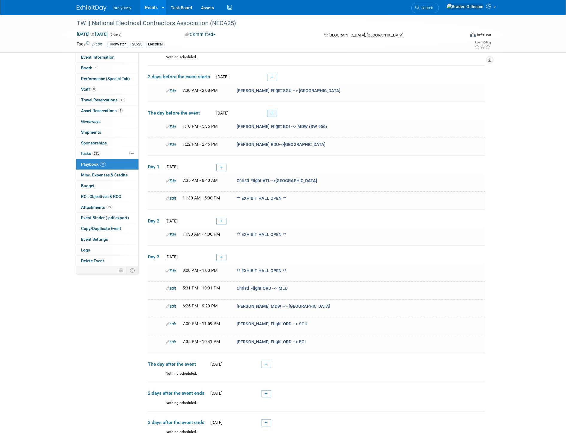
click at [271, 113] on icon at bounding box center [272, 114] width 3 height 4
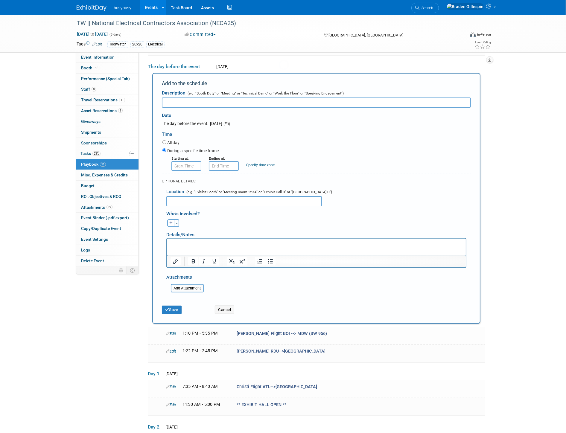
scroll to position [0, 0]
type input "Wes Flight SLC --> ORD"
drag, startPoint x: 191, startPoint y: 164, endPoint x: 160, endPoint y: 163, distance: 30.5
click at [160, 163] on div "Starting at: 8:00 AM 08 : 00 AM 12 01 02 03 04 05 06 07 08 09 10 11 00 05 10 15…" at bounding box center [317, 163] width 318 height 16
type input "4:08 PM"
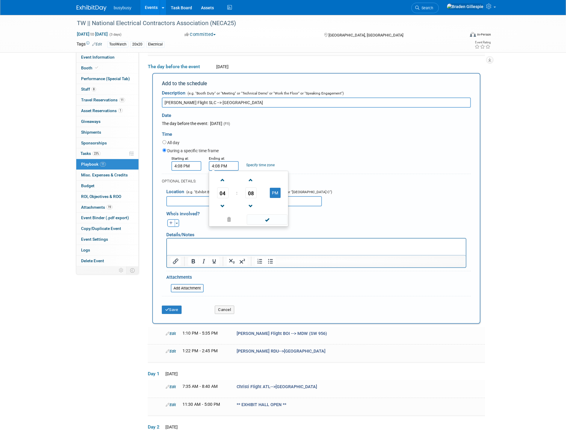
drag, startPoint x: 210, startPoint y: 161, endPoint x: 184, endPoint y: 162, distance: 25.5
click at [186, 162] on div "Starting at: 4:08 PM Ending at: 4:08 PM 04 : 08 PM 12 01 02 03 04 05 06 07 08 0…" at bounding box center [317, 163] width 318 height 16
type input "8:24 PM"
click at [173, 309] on button "Save" at bounding box center [172, 310] width 20 height 8
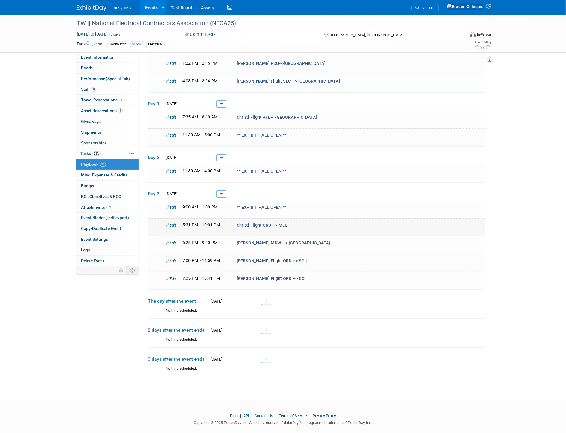
scroll to position [123, 0]
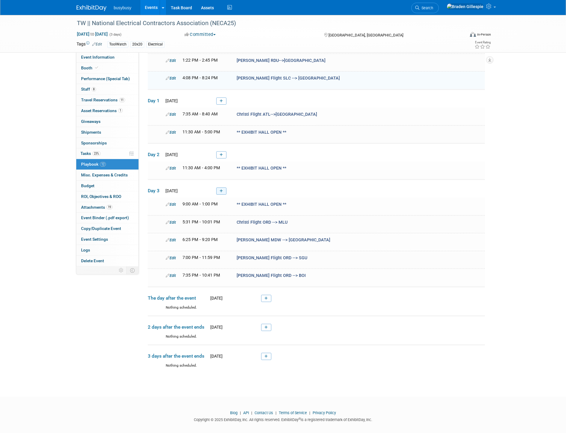
click at [219, 188] on link at bounding box center [221, 191] width 10 height 7
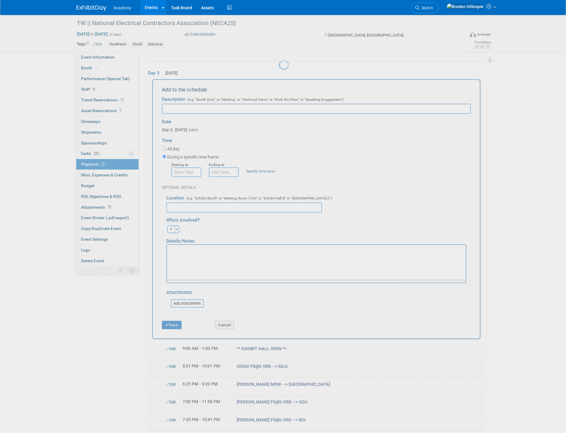
scroll to position [0, 0]
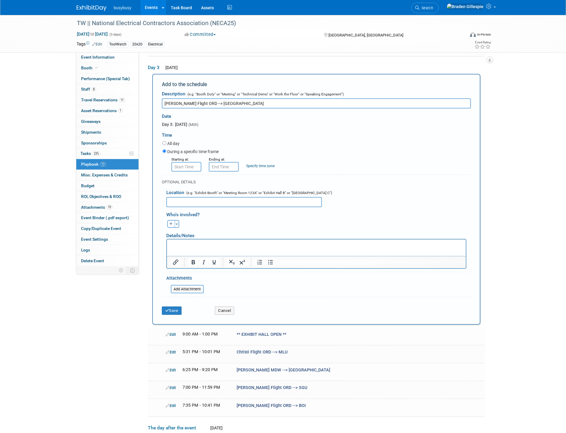
type input "Wes Flight ORD --> IND"
click at [190, 162] on input "8:00 AM" at bounding box center [187, 167] width 30 height 10
drag, startPoint x: 181, startPoint y: 165, endPoint x: 154, endPoint y: 166, distance: 27.6
click at [155, 164] on div "Add to the schedule Description (e.g. "Booth Duty" or "Meeting" or "Technical D…" at bounding box center [316, 199] width 328 height 251
type input "2:20 PM"
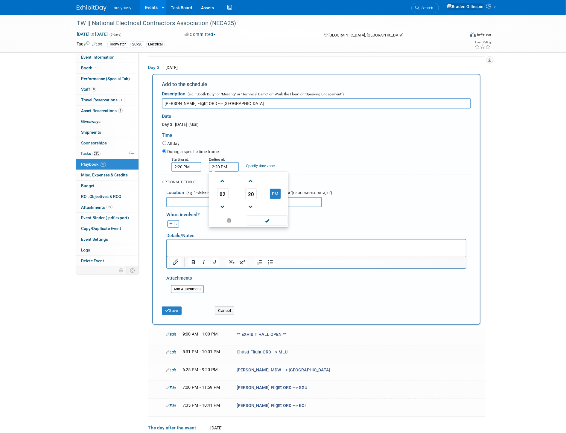
drag, startPoint x: 229, startPoint y: 163, endPoint x: 196, endPoint y: 163, distance: 33.5
click at [196, 163] on div "Starting at: 2:20 PM Ending at: 2:20 PM 02 : 20 PM 12 01 02 03 04 05 06 07 08 0…" at bounding box center [317, 164] width 318 height 16
type input "4:32 PM"
click at [176, 303] on div "Save" at bounding box center [183, 309] width 53 height 12
click at [175, 307] on button "Save" at bounding box center [172, 311] width 20 height 8
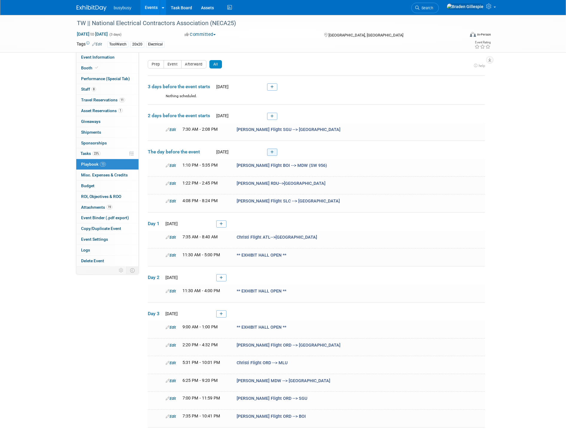
click at [274, 151] on icon at bounding box center [272, 153] width 3 height 4
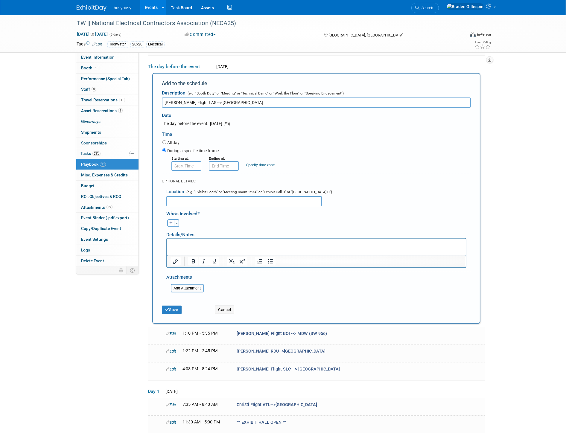
type input "Bret Flight LAS --> ORD"
click at [186, 161] on input "8:00 AM" at bounding box center [187, 166] width 30 height 10
drag, startPoint x: 192, startPoint y: 163, endPoint x: 173, endPoint y: 162, distance: 19.5
click at [173, 162] on input "8:00 AM" at bounding box center [187, 166] width 30 height 10
type input "3:38 pm"
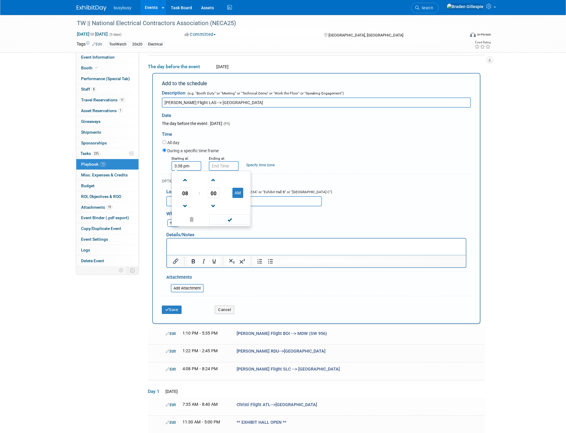
type input "3:38 PM"
drag, startPoint x: 227, startPoint y: 165, endPoint x: 191, endPoint y: 165, distance: 35.9
click at [193, 165] on div "Starting at: 3:38 PM Ending at: 3:38 PM 03 : 38 PM 12 01 02 03 04 05 06 07 08 0…" at bounding box center [317, 163] width 318 height 16
type input "9:29 PM"
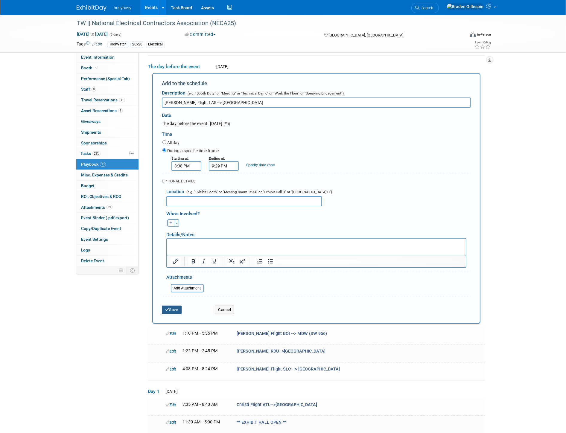
click at [171, 311] on div "Save Cancel" at bounding box center [316, 308] width 309 height 18
click at [171, 309] on button "Save" at bounding box center [172, 310] width 20 height 8
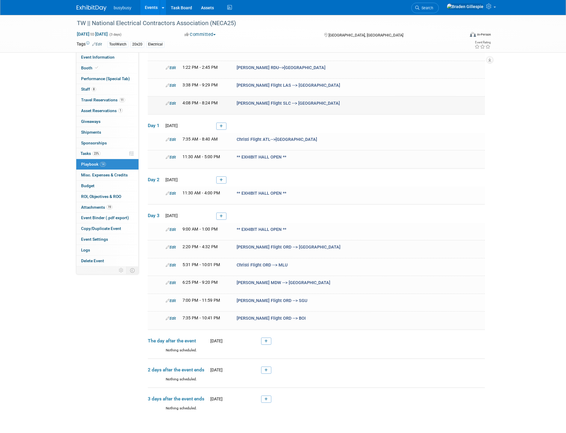
scroll to position [158, 0]
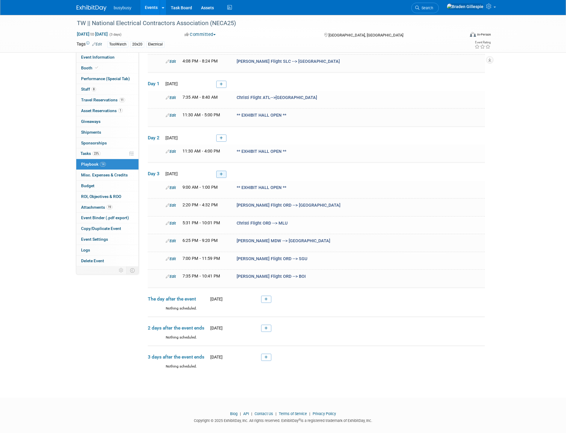
click at [217, 171] on link at bounding box center [221, 174] width 10 height 7
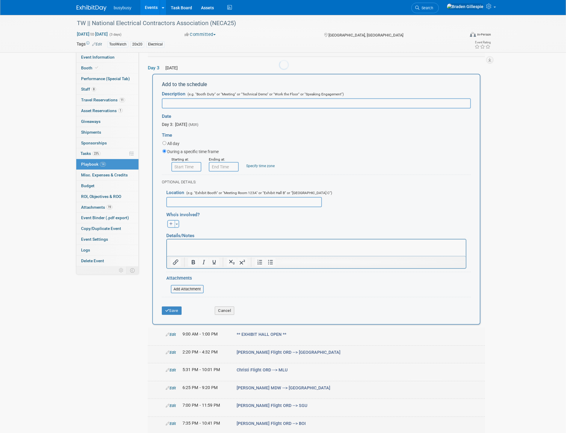
scroll to position [0, 0]
type input "Bret Flight ORD --> LAS"
click at [189, 163] on input "8:00 AM" at bounding box center [187, 167] width 30 height 10
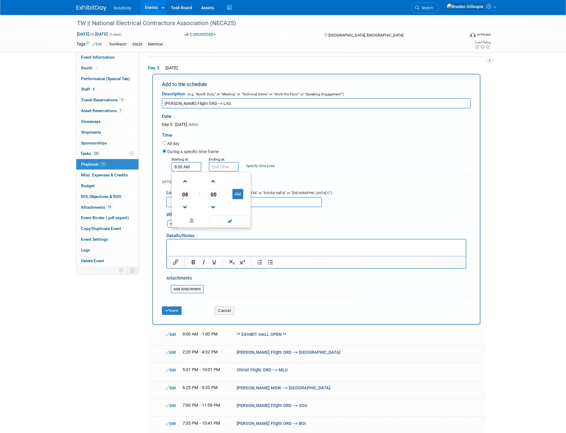
drag, startPoint x: 181, startPoint y: 163, endPoint x: 147, endPoint y: 164, distance: 33.6
click at [145, 163] on div "Event Information Event Info Booth Booth Performance (Special Tab) Performance …" at bounding box center [283, 137] width 422 height 767
type input "4:15 pm"
type input "4:15 PM"
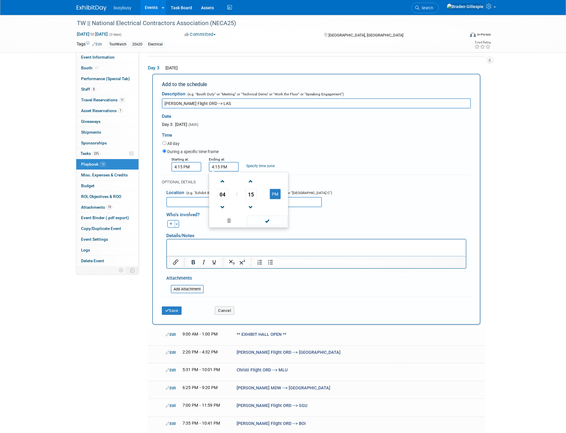
drag, startPoint x: 222, startPoint y: 163, endPoint x: 198, endPoint y: 162, distance: 24.9
click at [201, 162] on div "Starting at: 4:15 PM Ending at: 4:15 PM 04 : 15 PM 12 01 02 03 04 05 06 07 08 0…" at bounding box center [317, 164] width 318 height 16
type input "6:13 PM"
click at [172, 307] on button "Save" at bounding box center [172, 311] width 20 height 8
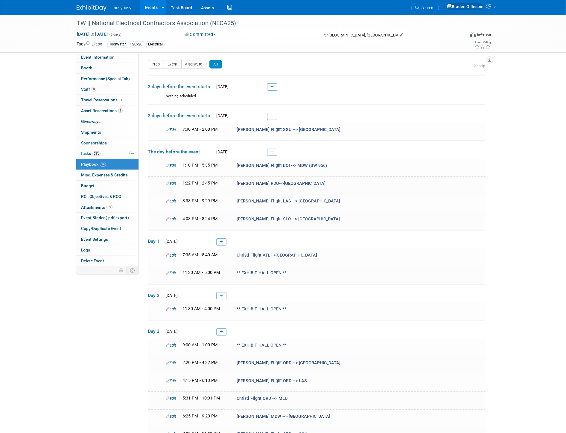
scroll to position [175, 0]
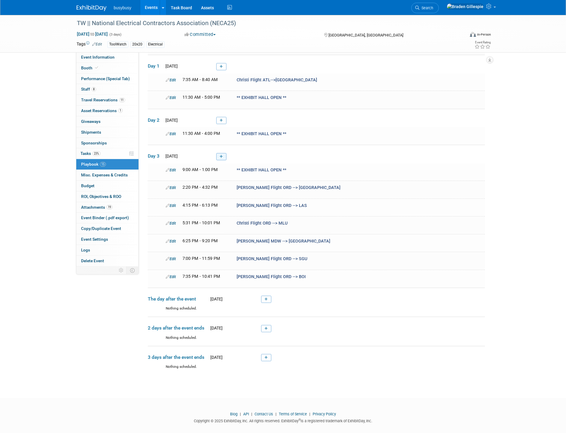
click at [220, 155] on icon at bounding box center [221, 157] width 3 height 4
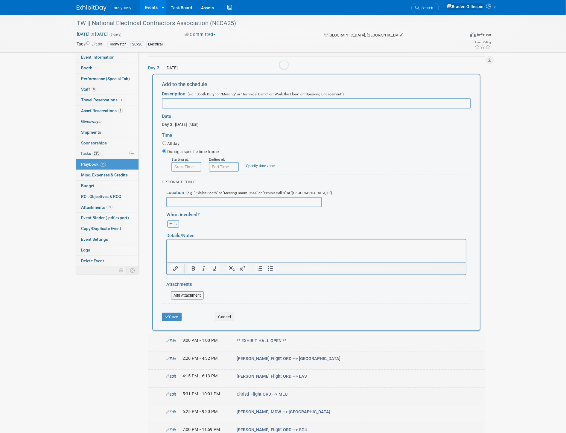
scroll to position [0, 0]
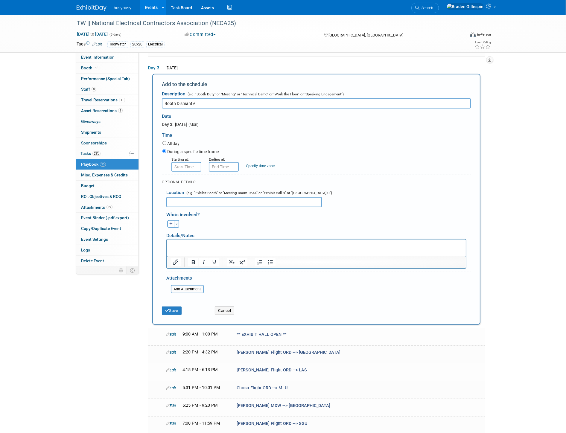
type input "Booth Dismantle"
click at [180, 162] on input "8:00 AM" at bounding box center [187, 167] width 30 height 10
click at [184, 177] on span at bounding box center [185, 181] width 10 height 10
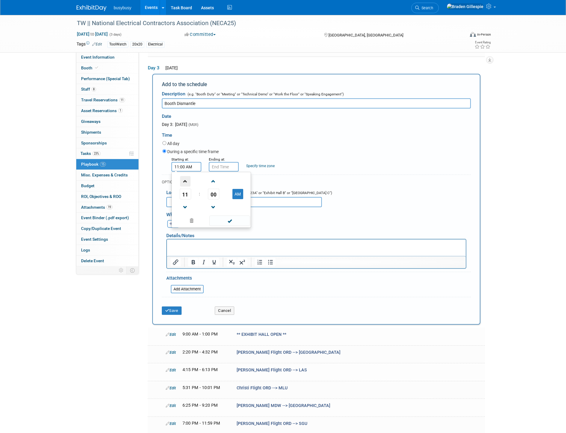
click at [184, 177] on span at bounding box center [185, 181] width 10 height 10
type input "1:00 PM"
click at [228, 162] on input "1:00 PM" at bounding box center [224, 167] width 30 height 10
click at [249, 193] on span "00" at bounding box center [250, 194] width 11 height 11
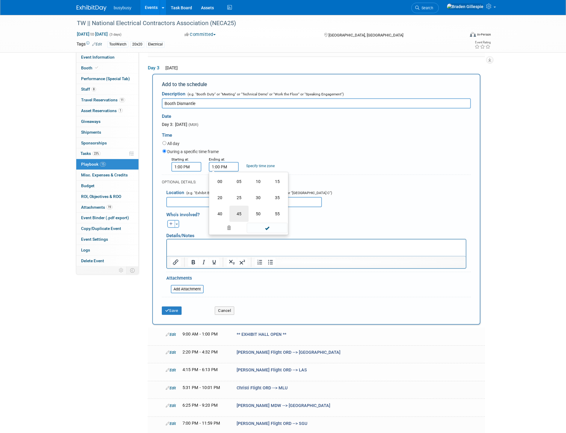
click at [233, 208] on td "45" at bounding box center [239, 214] width 19 height 16
type input "1:45 PM"
click at [256, 217] on span at bounding box center [267, 221] width 40 height 10
click at [178, 307] on button "Save" at bounding box center [172, 311] width 20 height 8
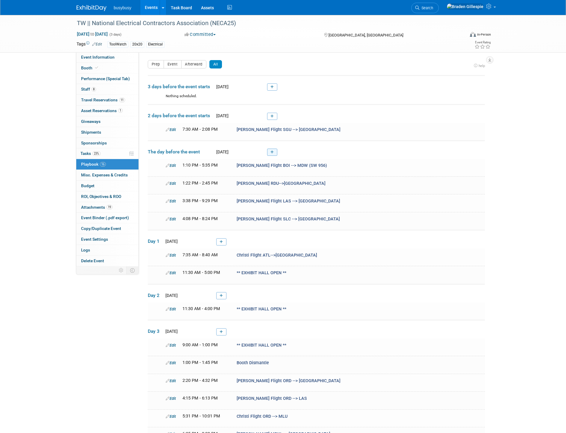
click at [272, 151] on icon at bounding box center [272, 153] width 3 height 4
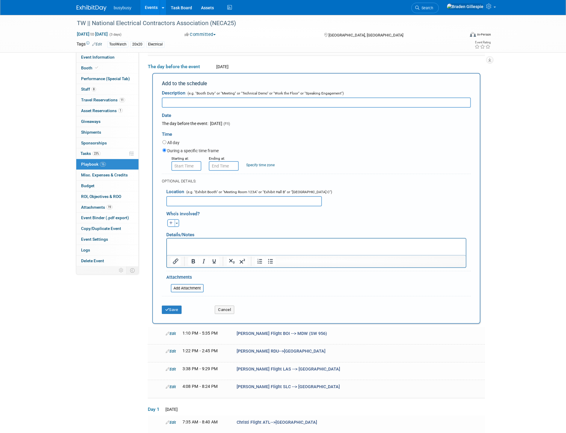
type input "b"
type input "Booth Setup"
click at [179, 164] on input "8:00 AM" at bounding box center [187, 166] width 30 height 10
click at [188, 180] on span at bounding box center [185, 180] width 10 height 10
click at [186, 202] on span at bounding box center [185, 206] width 10 height 10
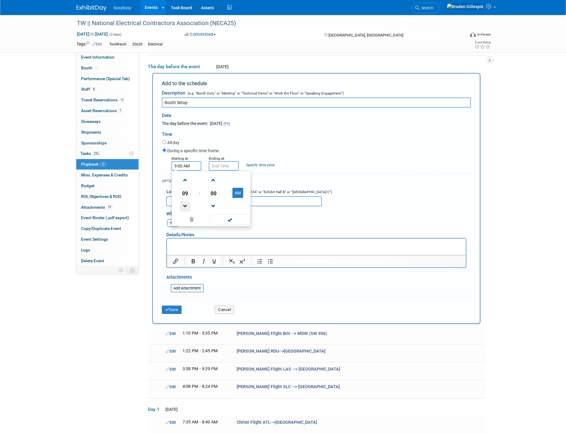
type input "8:00 AM"
click at [214, 165] on input "8:00 AM" at bounding box center [224, 166] width 30 height 10
click at [226, 181] on span at bounding box center [223, 180] width 10 height 10
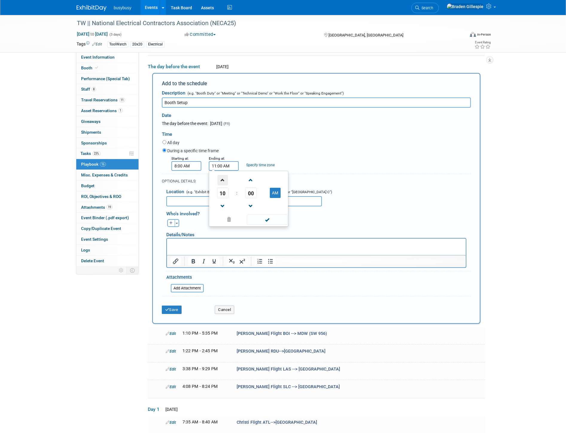
click at [226, 181] on span at bounding box center [223, 180] width 10 height 10
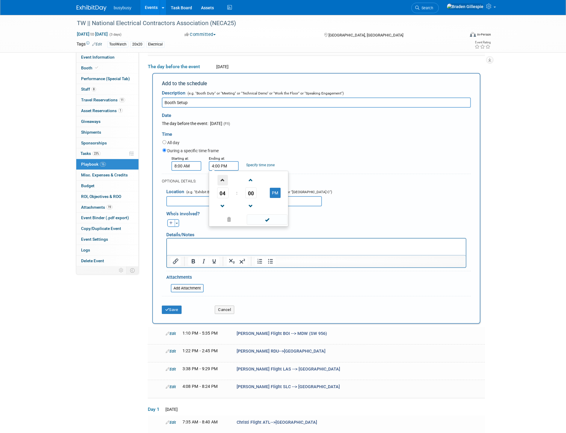
click at [226, 181] on span at bounding box center [223, 180] width 10 height 10
type input "5:00 PM"
click at [278, 216] on span at bounding box center [267, 220] width 40 height 10
click at [172, 222] on icon "button" at bounding box center [171, 224] width 4 height 4
select select
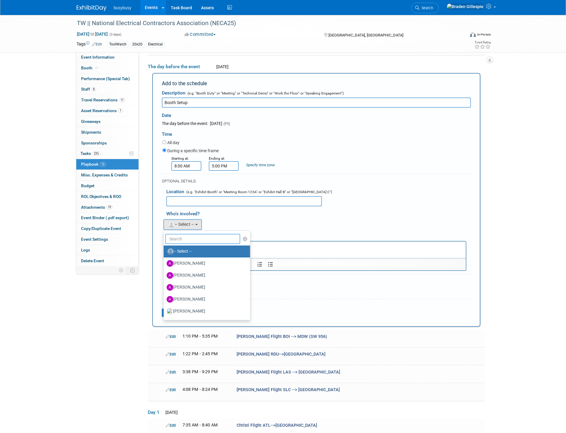
click at [186, 235] on input "text" at bounding box center [202, 239] width 75 height 10
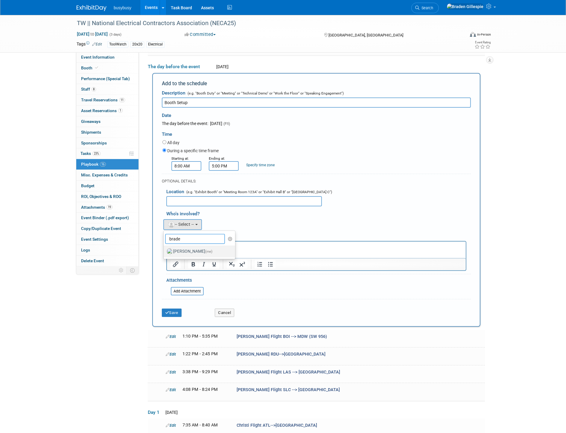
type input "brade"
click at [189, 248] on label "Braden Gillespie (me)" at bounding box center [198, 252] width 63 height 10
click at [165, 249] on input "Braden Gillespie (me)" at bounding box center [163, 251] width 4 height 4
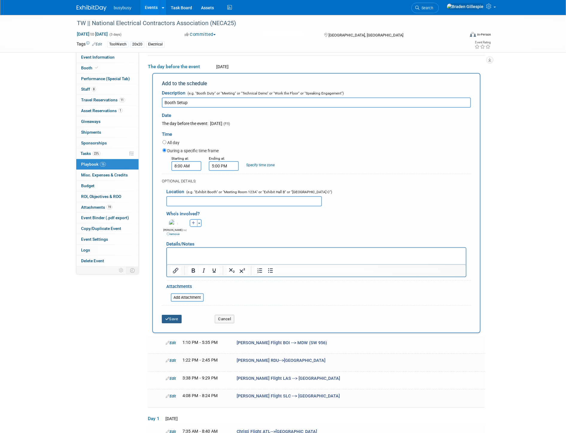
click at [175, 318] on button "Save" at bounding box center [172, 319] width 20 height 8
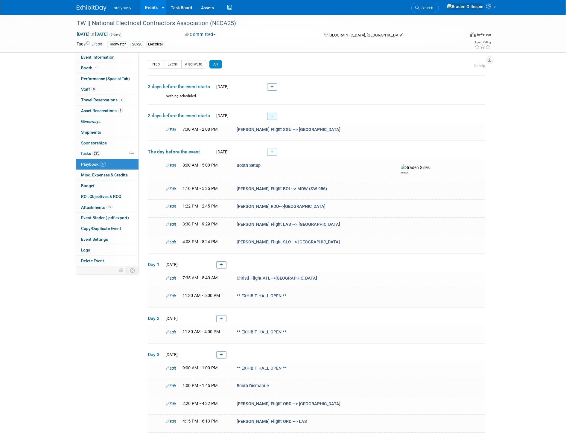
click at [270, 118] on link at bounding box center [272, 116] width 10 height 7
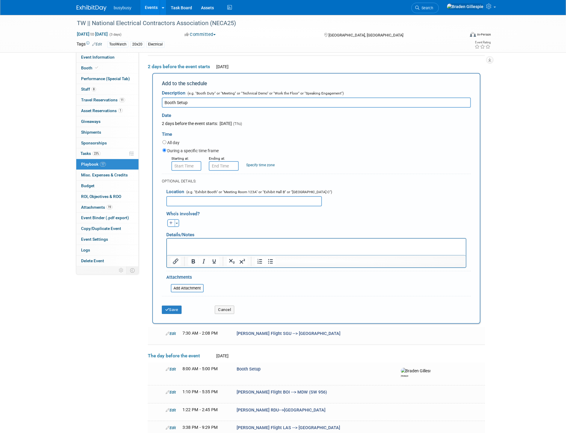
type input "Booth Setup"
click at [180, 164] on input "8:00 AM" at bounding box center [187, 166] width 30 height 10
click at [184, 178] on span at bounding box center [185, 180] width 10 height 10
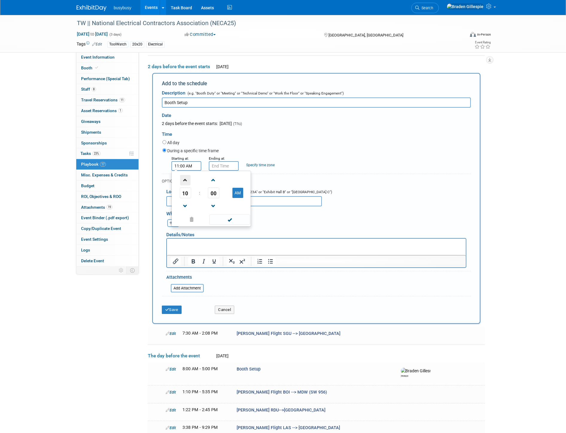
click at [184, 178] on span at bounding box center [185, 180] width 10 height 10
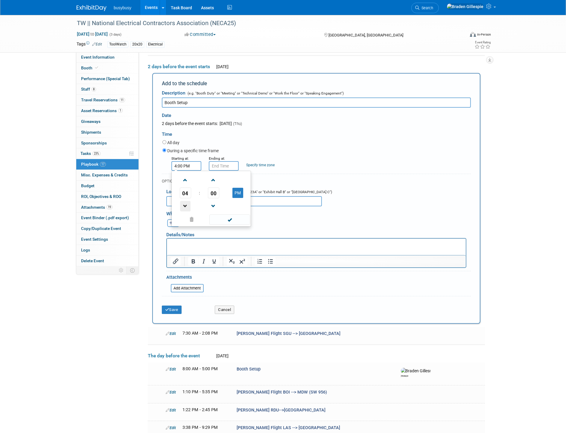
click at [186, 201] on span at bounding box center [185, 206] width 10 height 10
type input "3:00 PM"
drag, startPoint x: 219, startPoint y: 165, endPoint x: 218, endPoint y: 168, distance: 3.7
click at [219, 165] on input "3:00 PM" at bounding box center [224, 166] width 30 height 10
click at [223, 182] on span at bounding box center [223, 180] width 10 height 10
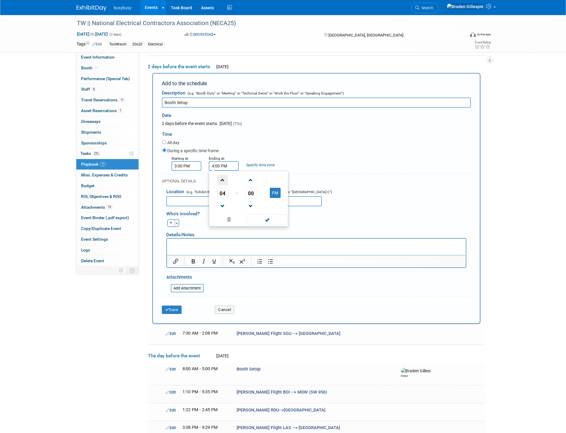
click at [223, 182] on span at bounding box center [223, 180] width 10 height 10
type input "5:00 PM"
click at [184, 165] on input "3:00 PM" at bounding box center [187, 166] width 30 height 10
click at [216, 192] on span "00" at bounding box center [213, 193] width 11 height 11
click at [217, 198] on td "30" at bounding box center [220, 197] width 19 height 16
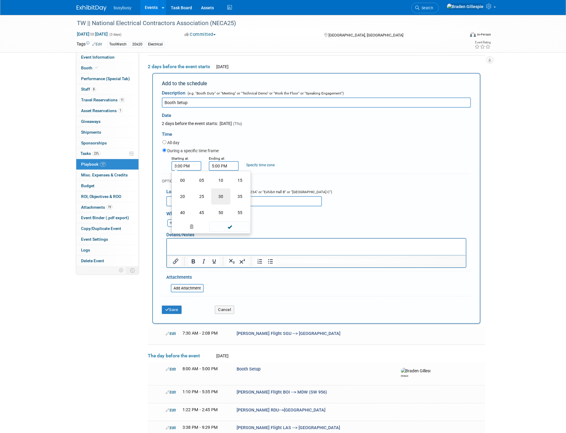
type input "3:30 PM"
click at [235, 218] on span at bounding box center [230, 220] width 40 height 10
click at [178, 309] on button "Save" at bounding box center [172, 310] width 20 height 8
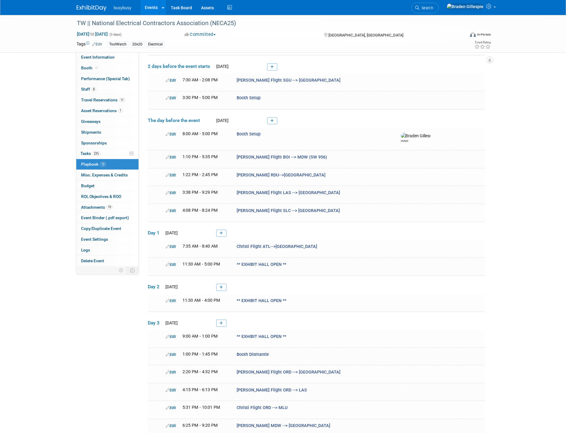
scroll to position [65, 0]
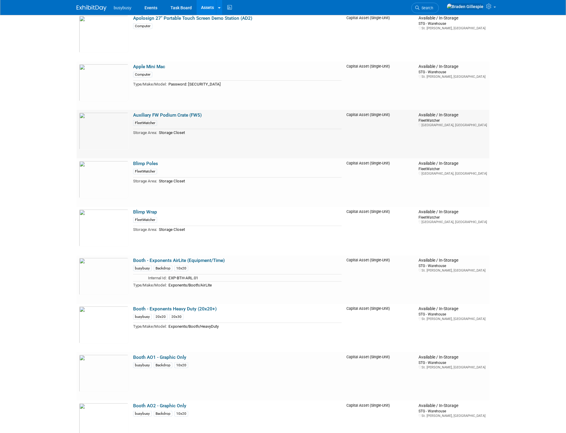
scroll to position [499, 0]
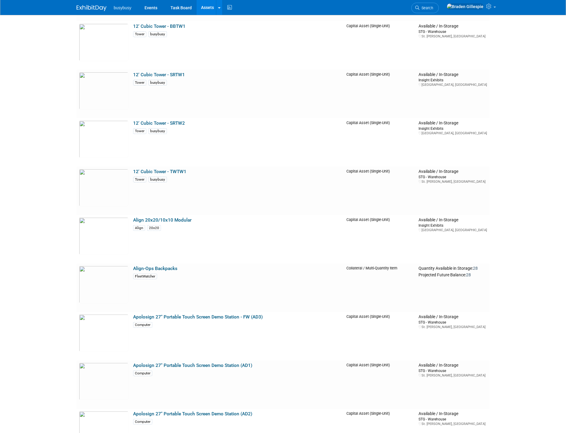
scroll to position [0, 0]
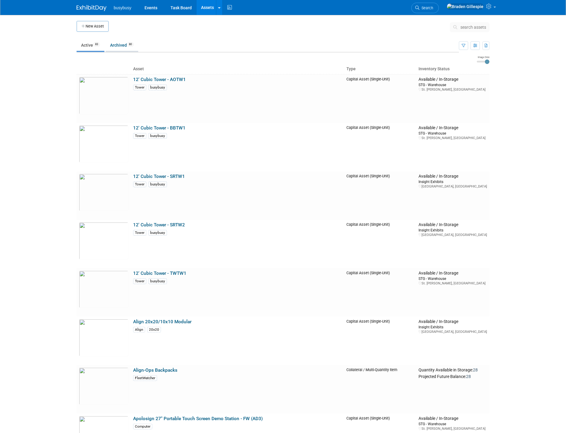
click at [117, 48] on link "Archived 80" at bounding box center [122, 45] width 33 height 11
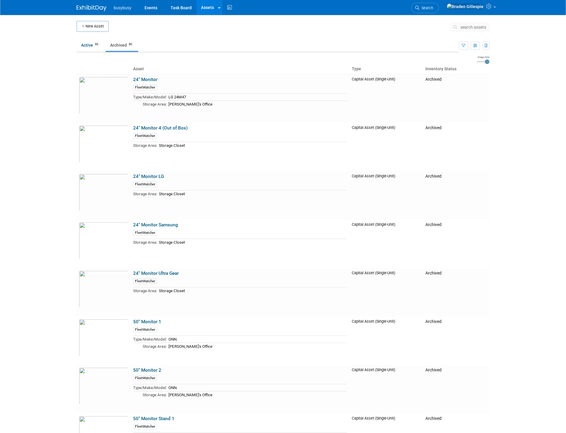
click at [213, 61] on td at bounding box center [277, 58] width 401 height 7
click at [96, 43] on span "83" at bounding box center [96, 44] width 7 height 4
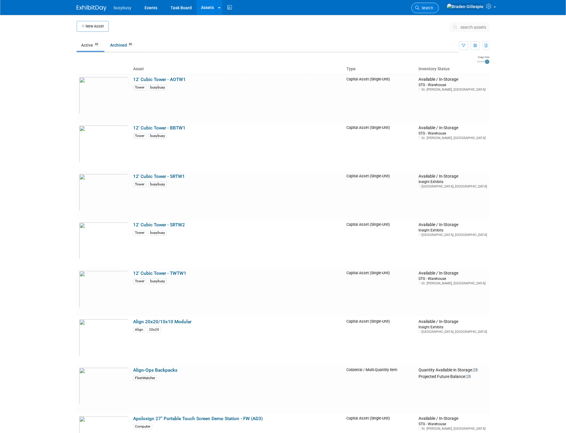
click at [439, 8] on link "Search" at bounding box center [426, 8] width 28 height 10
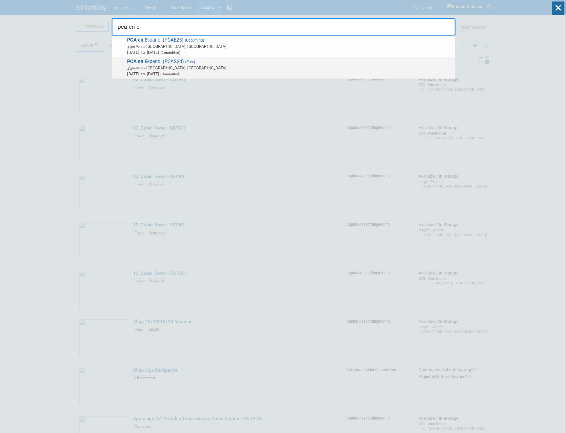
type input "pca en e"
click at [381, 66] on span "In-Person [GEOGRAPHIC_DATA], [GEOGRAPHIC_DATA]" at bounding box center [290, 68] width 325 height 6
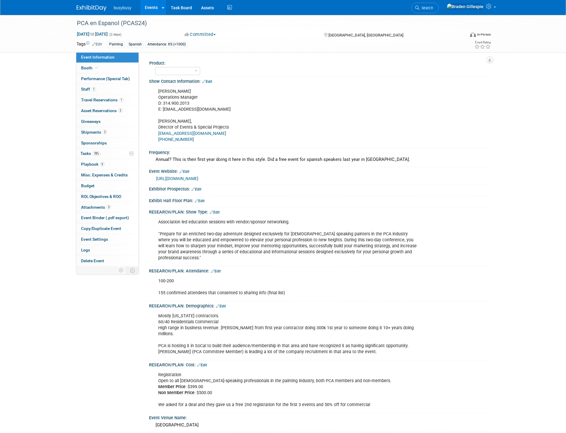
select select "Member"
click at [103, 209] on span "Attachments 3" at bounding box center [96, 207] width 30 height 5
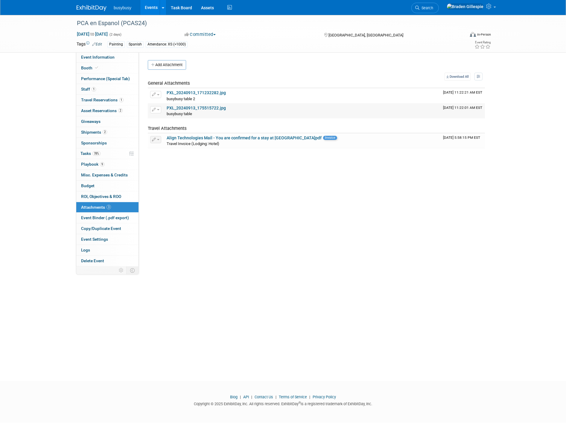
click at [198, 107] on link "PXL_20240913_175515722.jpg" at bounding box center [196, 108] width 59 height 5
click at [90, 7] on img at bounding box center [92, 8] width 30 height 6
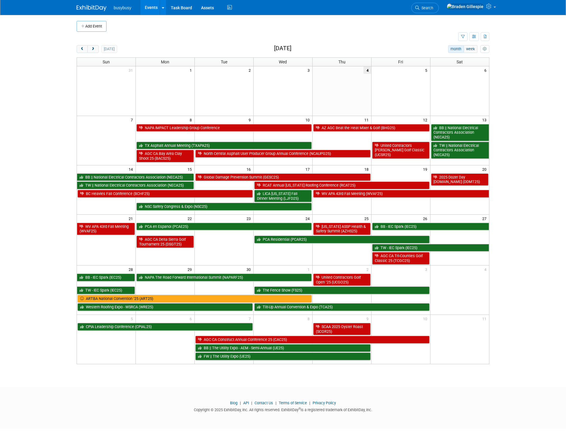
click at [439, 4] on link "Search" at bounding box center [426, 8] width 28 height 10
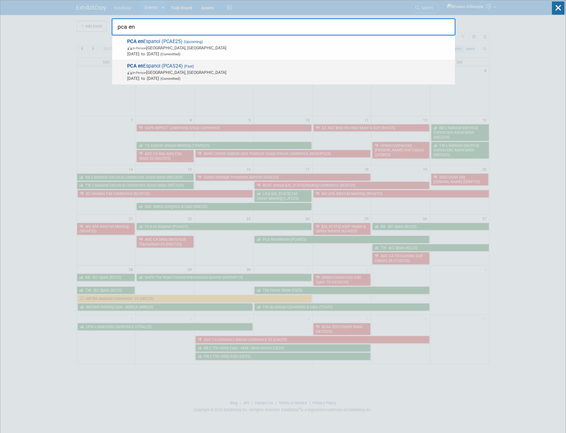
type input "pca en"
click at [381, 78] on span "Sep 12, 2024 to Sep 13, 2024 (Committed)" at bounding box center [290, 78] width 325 height 6
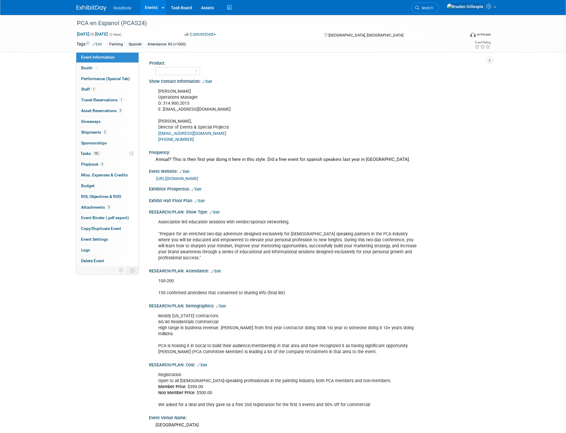
select select "Member"
click at [97, 204] on link "3 Attachments 3" at bounding box center [107, 207] width 62 height 10
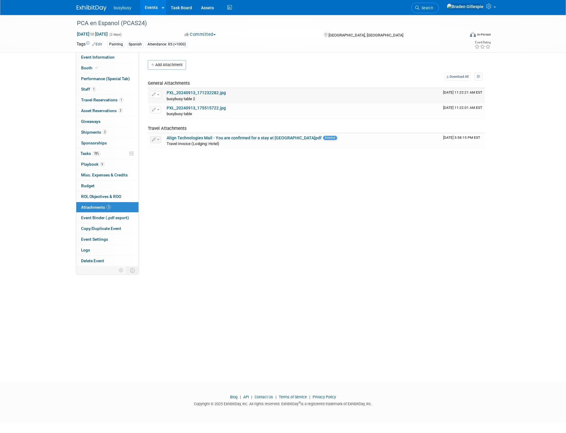
click at [191, 90] on td "PXL_20240913_171232282.jpg busybusy table 2 busybusy table 2 X" at bounding box center [302, 95] width 277 height 15
click at [190, 92] on link "PXL_20240913_171232282.jpg" at bounding box center [196, 92] width 59 height 5
click at [95, 6] on img at bounding box center [92, 8] width 30 height 6
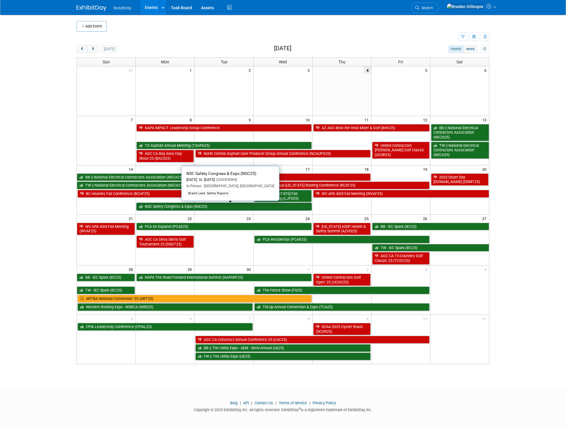
click at [286, 208] on link "NSC Safety Congress & Expo (NSC25)" at bounding box center [223, 207] width 175 height 8
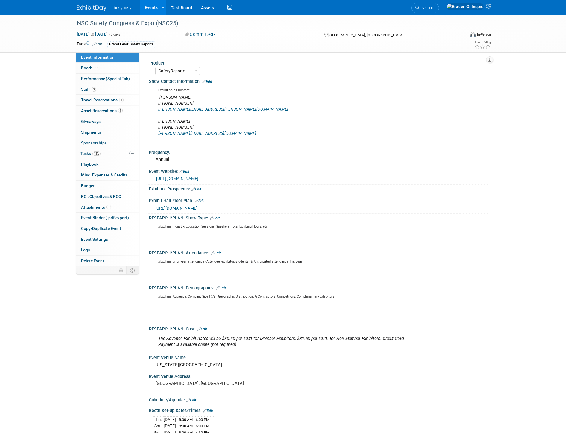
select select "SafetyReports"
click at [95, 8] on img at bounding box center [92, 8] width 30 height 6
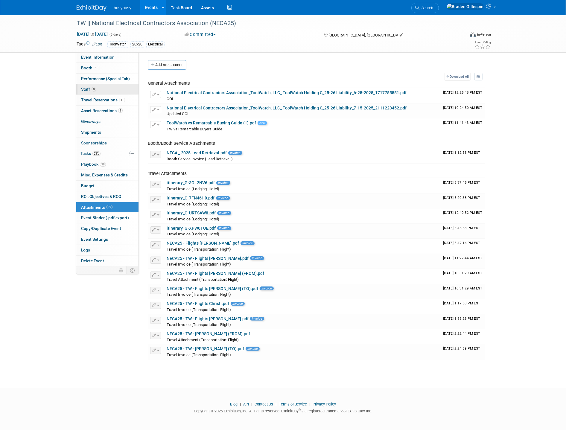
click at [105, 91] on link "8 Staff 8" at bounding box center [107, 89] width 62 height 10
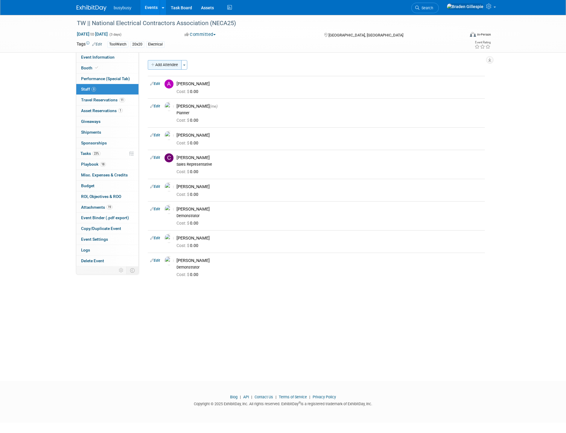
click at [164, 68] on button "Add Attendee" at bounding box center [165, 65] width 34 height 10
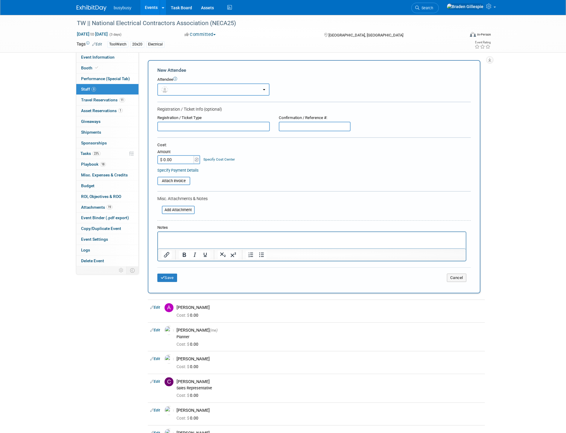
click at [172, 88] on button "button" at bounding box center [213, 90] width 112 height 12
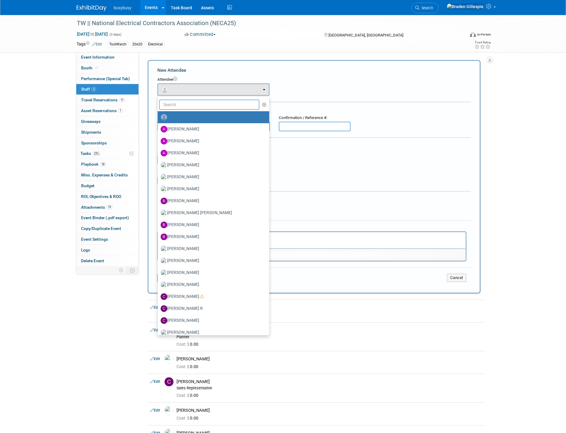
click at [181, 102] on input "text" at bounding box center [209, 105] width 100 height 10
type input "meg"
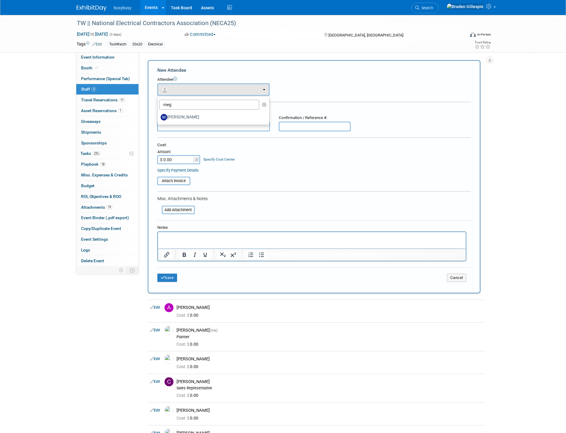
click at [184, 123] on ul "meg Adam Harshman Alec Schafer Allen Schmidt Angie MacKinnon Avery Cope" at bounding box center [213, 110] width 112 height 29
click at [185, 85] on button "button" at bounding box center [213, 90] width 112 height 12
click at [181, 115] on label "[PERSON_NAME]" at bounding box center [212, 118] width 103 height 10
click at [159, 115] on input "[PERSON_NAME]" at bounding box center [157, 117] width 4 height 4
select select "c7513ad8-5972-48ea-96b1-56b053358cab"
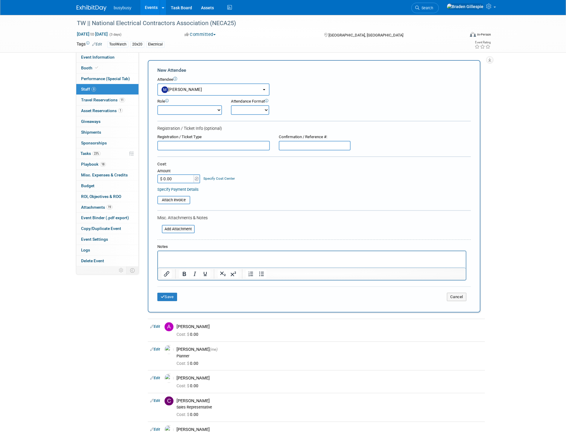
click at [177, 175] on input "$ 0.00" at bounding box center [175, 179] width 37 height 9
type input "$ 150.00"
click at [319, 143] on input "text" at bounding box center [315, 146] width 72 height 10
type input "registered 9/4"
click at [172, 294] on button "Save" at bounding box center [167, 297] width 20 height 8
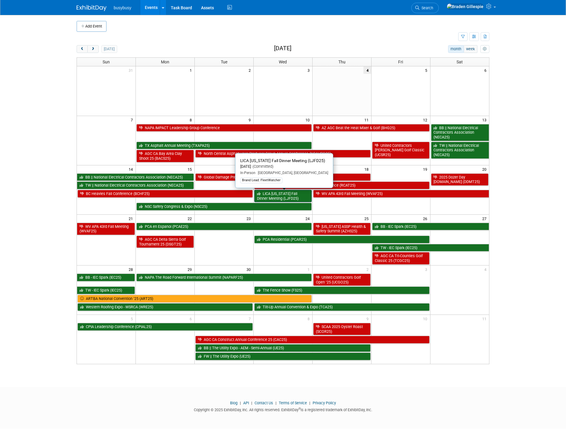
click at [285, 198] on link "LICA [US_STATE] Fall Dinner Meeting (LJFD25)" at bounding box center [282, 196] width 57 height 12
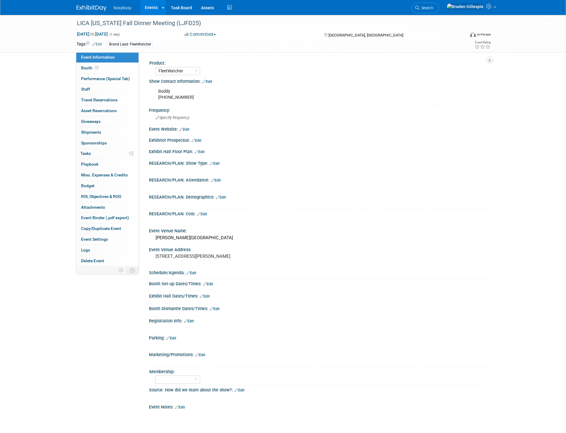
select select "FleetWatcher"
click at [229, 237] on div "Yogi Berra Museum & Learning Center" at bounding box center [320, 237] width 332 height 9
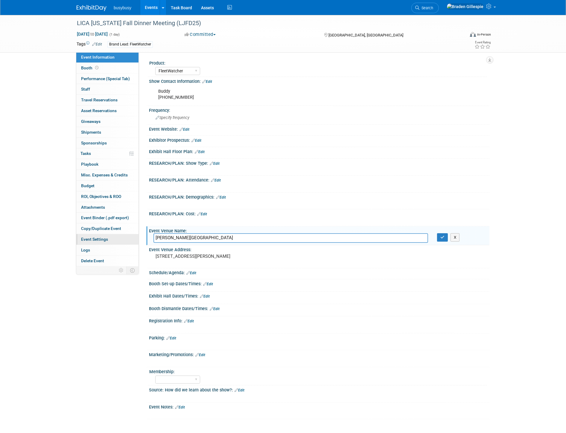
drag, startPoint x: 210, startPoint y: 237, endPoint x: 124, endPoint y: 237, distance: 86.5
click at [124, 237] on div "Event Information Event Info Booth Booth Performance (Special Tab) Performance …" at bounding box center [283, 217] width 422 height 405
click at [260, 238] on input "Yogi Berra Museum & Learning Center" at bounding box center [291, 237] width 275 height 9
click at [260, 237] on input "Yogi Berra Museum & Learning Center" at bounding box center [291, 237] width 275 height 9
drag, startPoint x: 253, startPoint y: 237, endPoint x: 248, endPoint y: 239, distance: 4.7
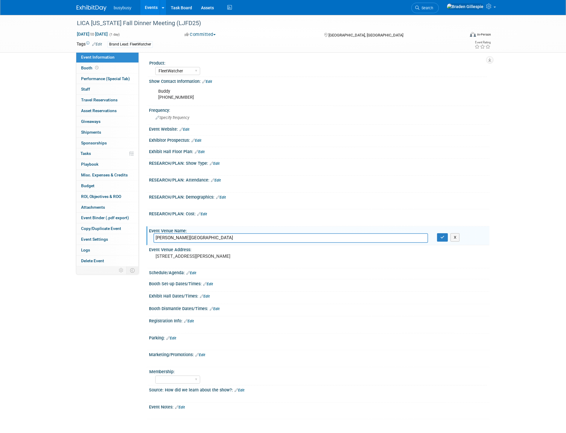
click at [251, 238] on input "Yogi Berra Museum & Learning Center" at bounding box center [291, 237] width 275 height 9
click at [340, 240] on input "Yogi Berra Museum & Learning Center (30 min from Airport" at bounding box center [291, 237] width 275 height 9
type input "Yogi Berra Museum & Learning Center (30 min from Airport - EWR)"
click at [444, 236] on icon "button" at bounding box center [443, 238] width 4 height 4
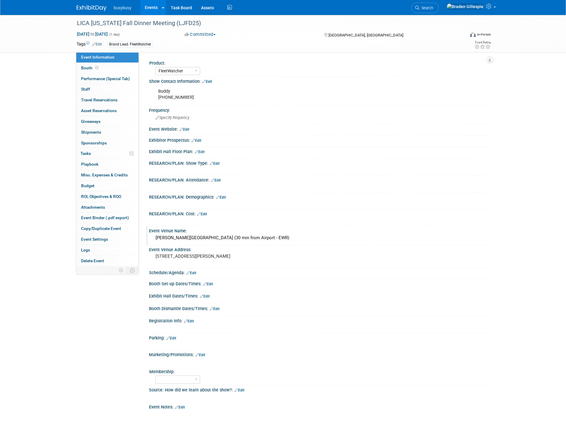
click at [100, 8] on img at bounding box center [92, 8] width 30 height 6
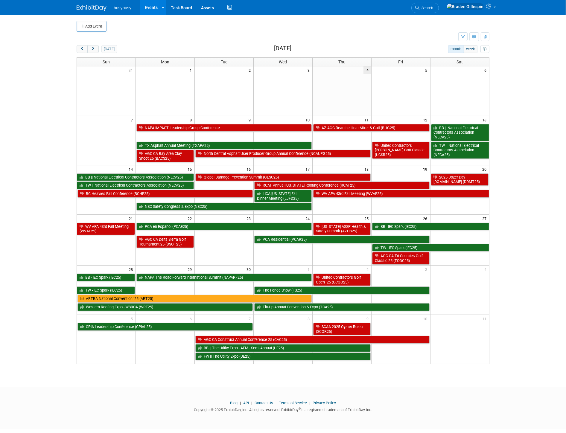
click at [433, 6] on span "Search" at bounding box center [427, 8] width 14 height 4
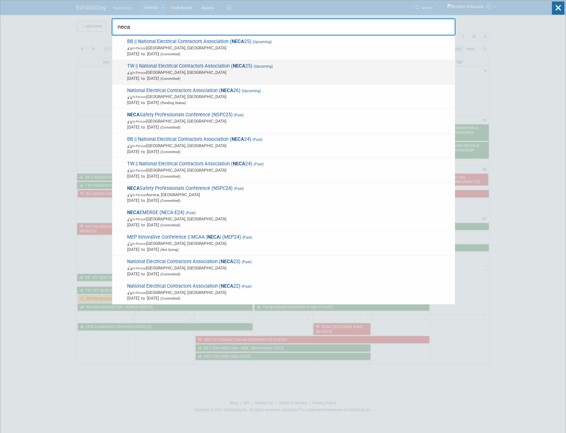
type input "neca"
click at [315, 66] on span "TW || National Electrical Contractors Association ( NECA 25) (Upcoming) In-Pers…" at bounding box center [289, 72] width 327 height 18
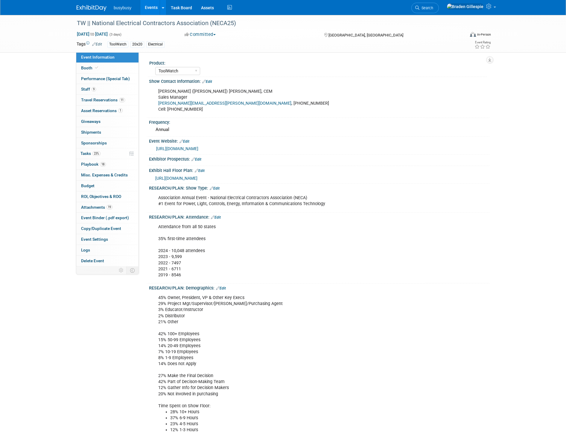
select select "ToolWatch"
click at [118, 72] on link "Booth" at bounding box center [107, 68] width 62 height 10
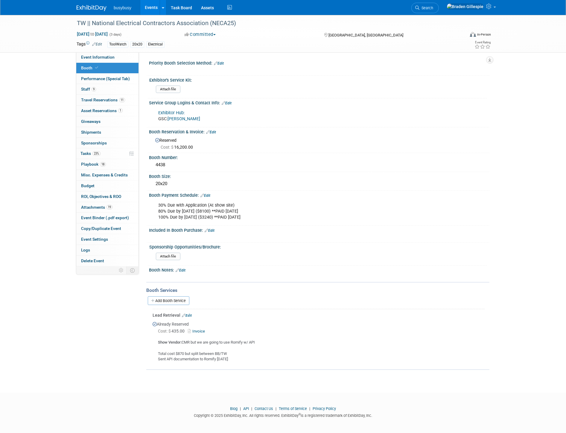
click at [178, 117] on link "[PERSON_NAME]" at bounding box center [184, 118] width 33 height 5
click at [100, 7] on img at bounding box center [92, 8] width 30 height 6
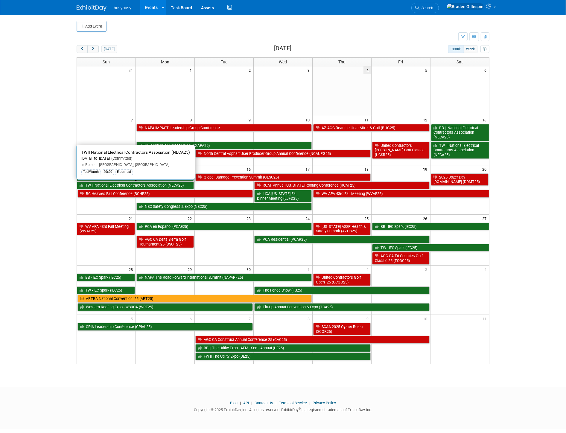
click at [166, 185] on link "TW || National Electrical Contractors Association (NECA25)" at bounding box center [135, 186] width 117 height 8
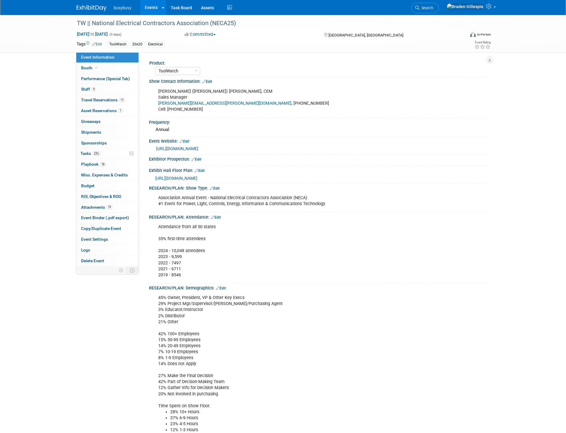
select select "ToolWatch"
click at [106, 66] on link "Booth" at bounding box center [107, 68] width 62 height 10
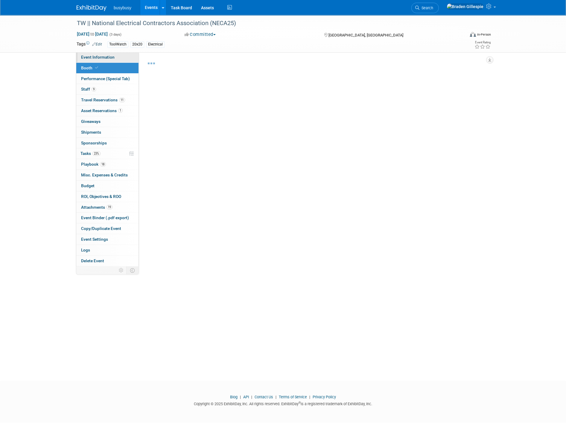
click at [106, 56] on span "Event Information" at bounding box center [98, 57] width 34 height 5
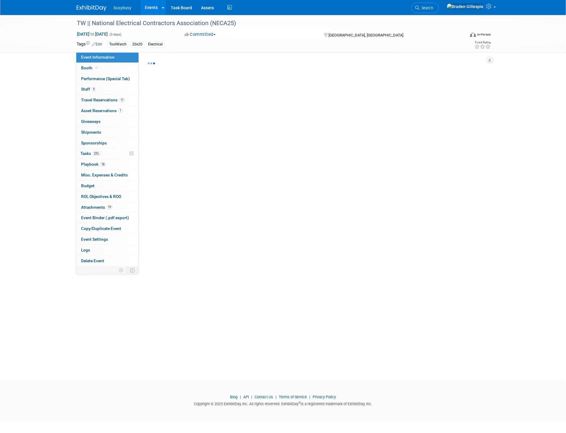
select select "ToolWatch"
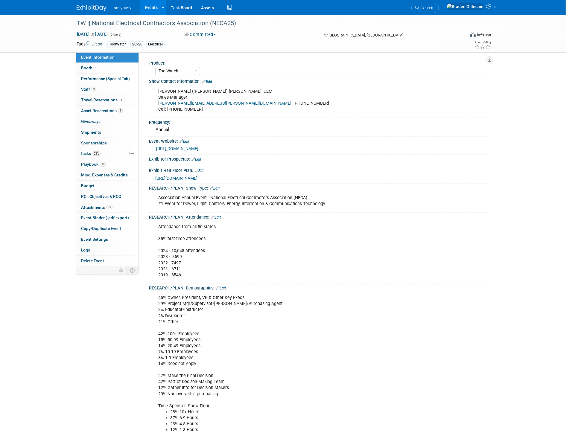
click at [238, 175] on div "[URL][DOMAIN_NAME]" at bounding box center [320, 178] width 330 height 7
click at [236, 180] on div "[URL][DOMAIN_NAME]" at bounding box center [320, 178] width 330 height 7
click at [198, 179] on span "[URL][DOMAIN_NAME]" at bounding box center [176, 178] width 42 height 5
click at [109, 66] on link "Booth" at bounding box center [107, 68] width 62 height 10
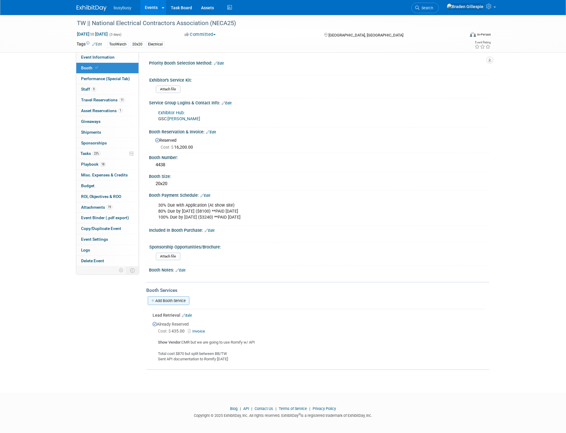
click at [178, 297] on link "Add Booth Service" at bounding box center [169, 301] width 42 height 9
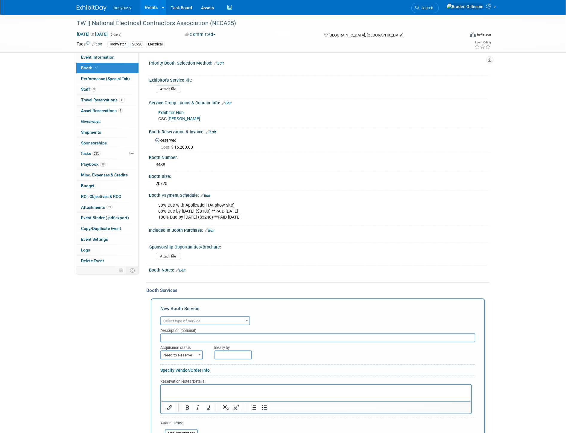
click at [181, 319] on span "Select type of service" at bounding box center [181, 321] width 37 height 4
type input "electrical"
select select "8"
click at [181, 351] on span "Need to Reserve" at bounding box center [181, 355] width 41 height 8
select select "2"
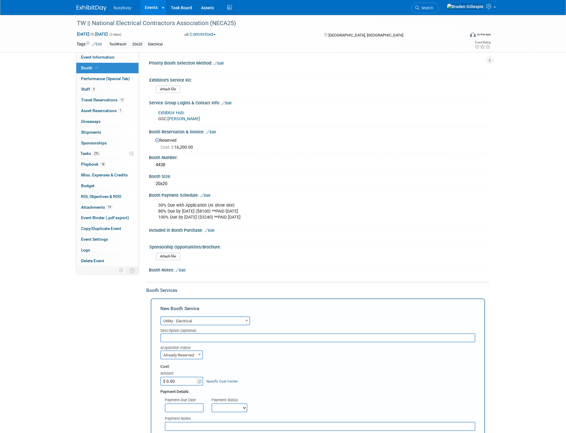
click at [182, 379] on input "$ 0.00" at bounding box center [178, 381] width 37 height 9
type input "$ 833.00"
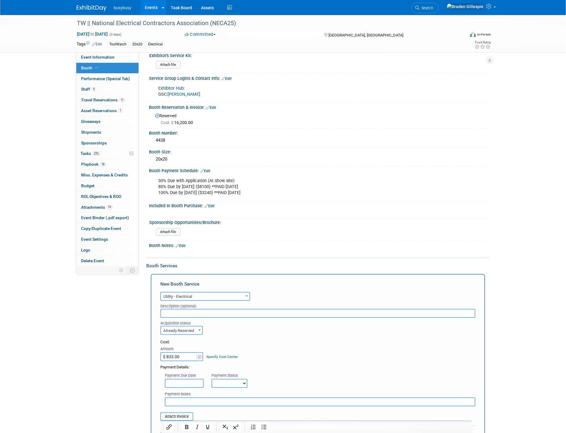
scroll to position [66, 0]
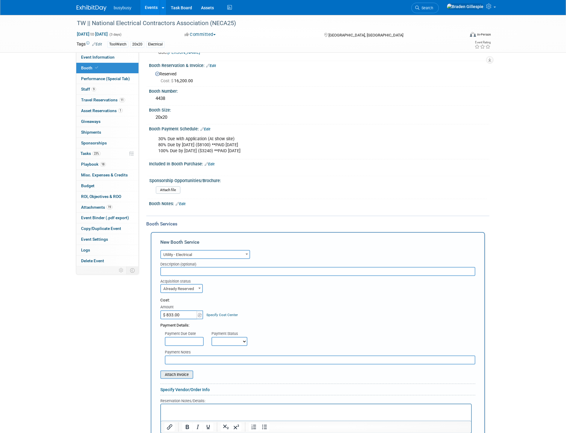
click at [179, 371] on input "file" at bounding box center [157, 374] width 71 height 7
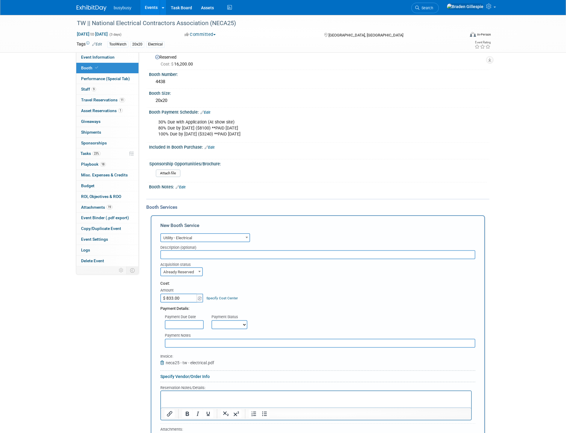
scroll to position [100, 0]
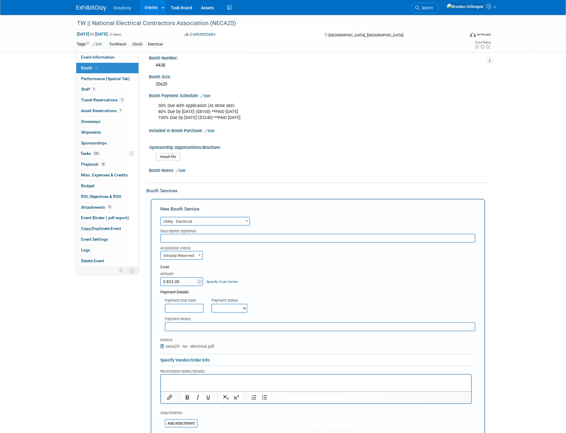
click at [244, 383] on html at bounding box center [316, 379] width 310 height 8
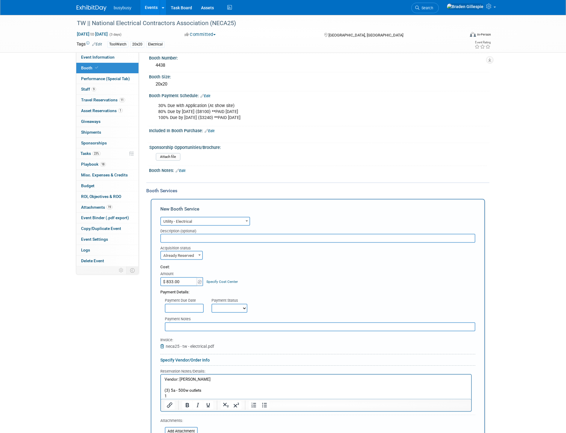
scroll to position [0, 0]
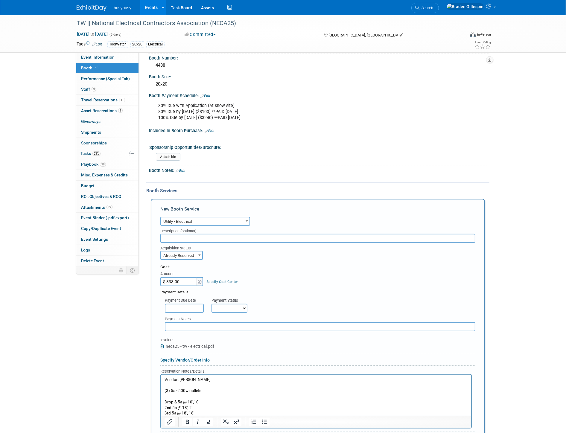
click at [188, 386] on p "Rich Text Area. Press ALT-0 for help." at bounding box center [316, 386] width 304 height 6
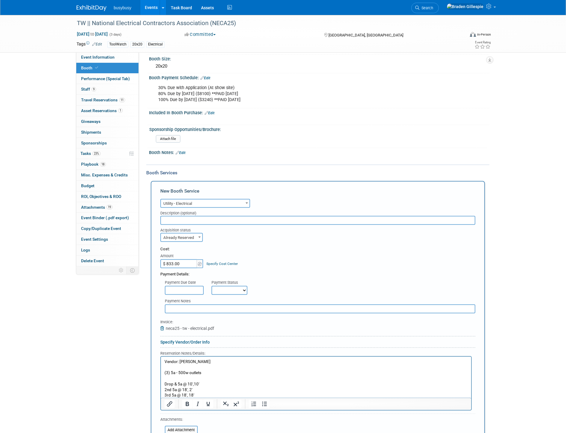
scroll to position [133, 0]
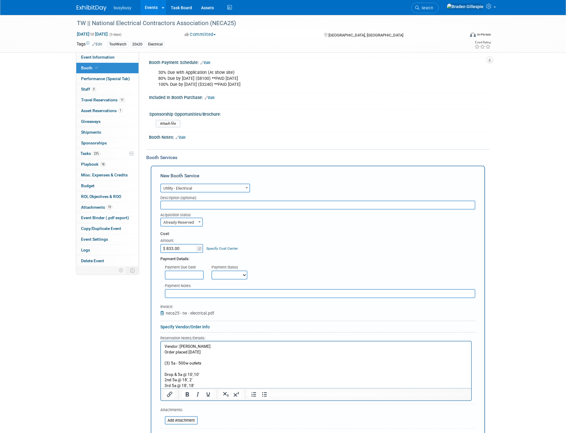
click at [176, 417] on input "file" at bounding box center [161, 420] width 71 height 7
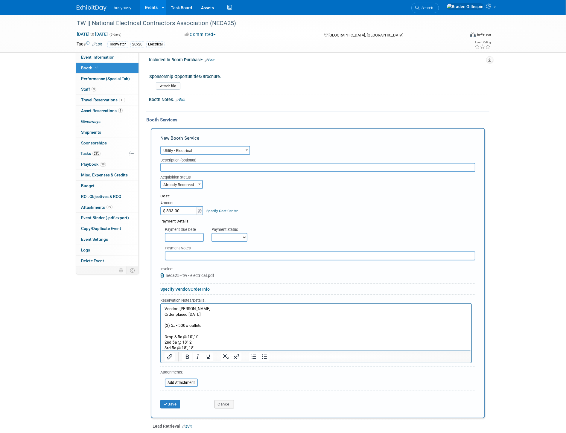
scroll to position [266, 0]
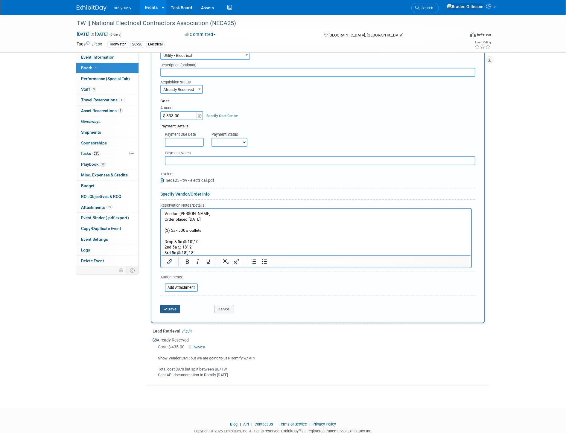
click at [172, 305] on button "Save" at bounding box center [170, 309] width 20 height 8
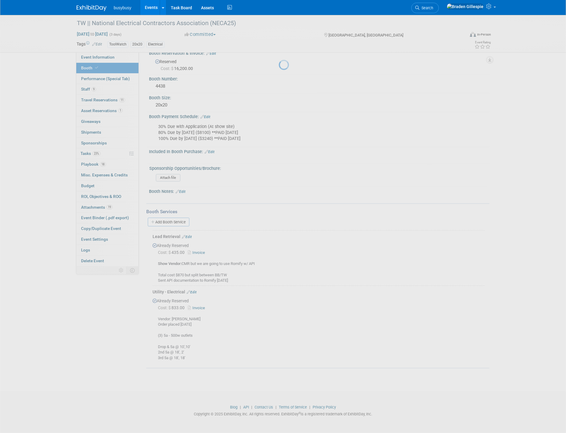
scroll to position [74, 0]
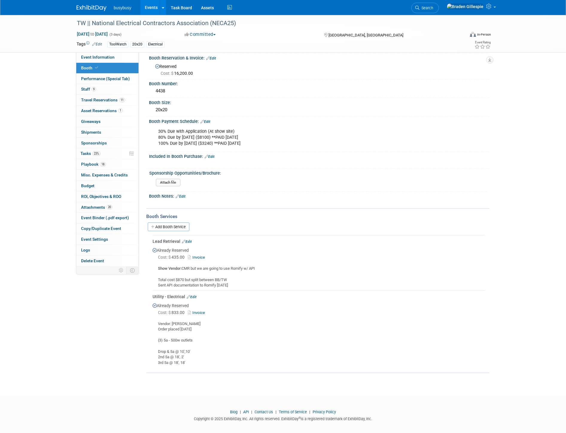
click at [102, 7] on img at bounding box center [92, 8] width 30 height 6
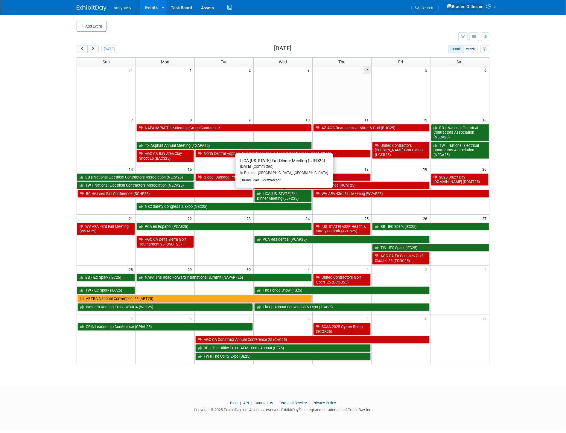
click at [284, 198] on link "LICA [US_STATE] Fall Dinner Meeting (LJFD25)" at bounding box center [282, 196] width 57 height 12
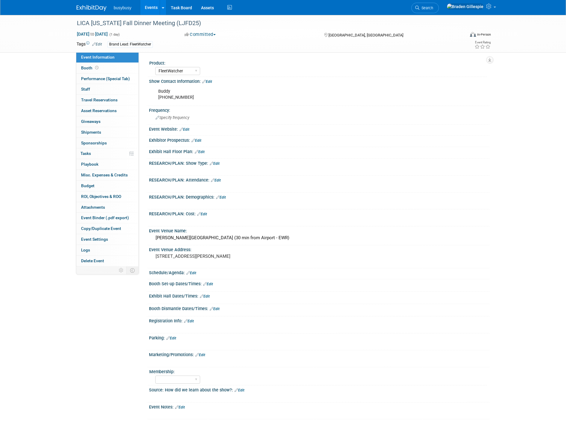
select select "FleetWatcher"
click at [97, 6] on img at bounding box center [92, 8] width 30 height 6
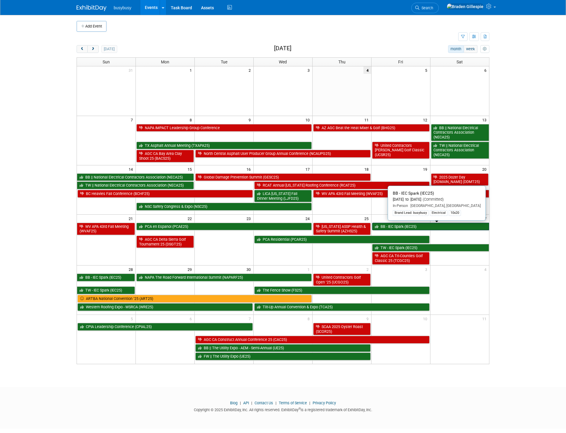
click at [430, 226] on link "BB - IEC Spark (IEC25)" at bounding box center [430, 227] width 117 height 8
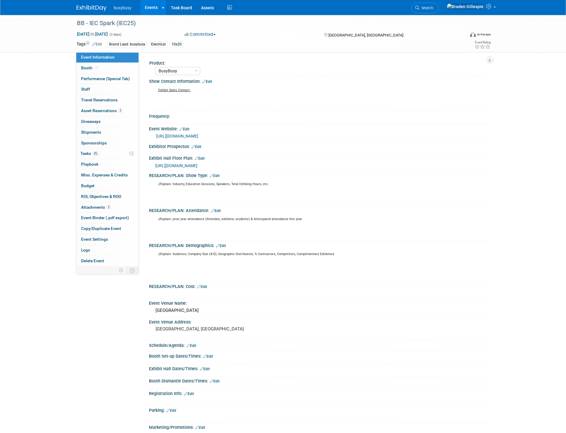
select select "BusyBusy"
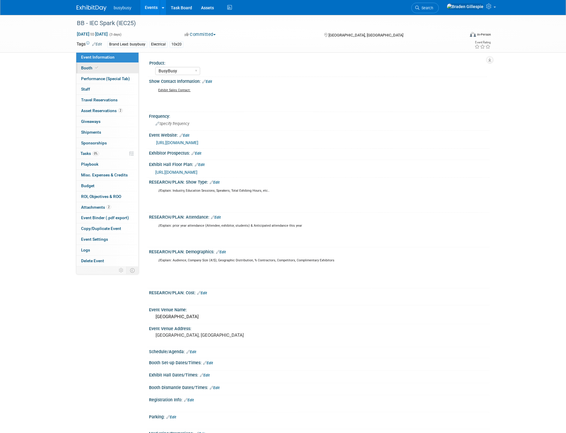
click at [96, 65] on link "Booth" at bounding box center [107, 68] width 62 height 10
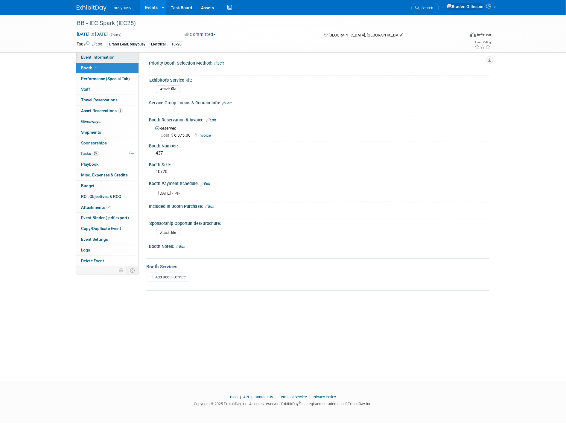
click at [101, 60] on link "Event Information" at bounding box center [107, 57] width 62 height 10
select select "BusyBusy"
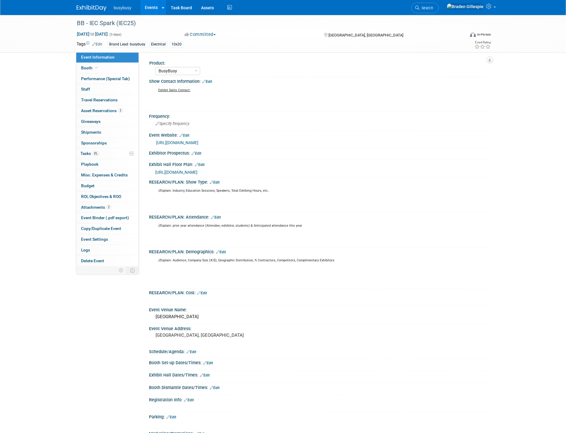
click at [181, 144] on link "https://iecspark.com/" at bounding box center [177, 142] width 42 height 5
click at [209, 374] on link "Edit" at bounding box center [205, 376] width 10 height 4
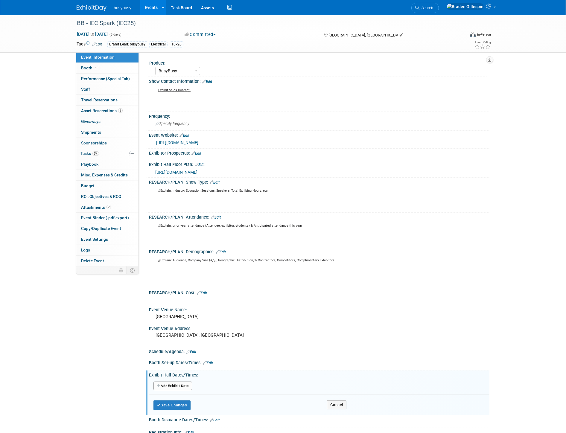
click at [189, 383] on button "Add Another Exhibit Date" at bounding box center [173, 386] width 39 height 9
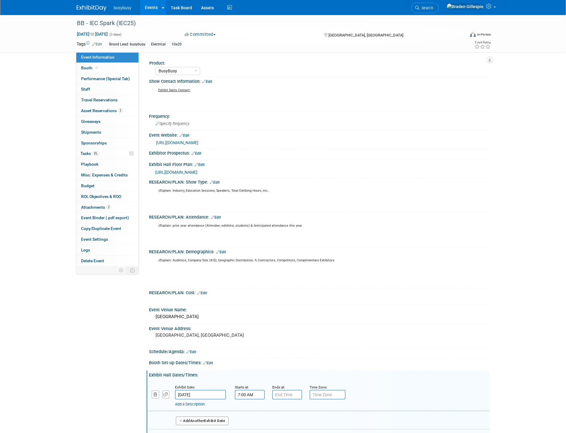
click at [246, 392] on input "7:00 AM" at bounding box center [250, 395] width 30 height 10
click at [250, 405] on span at bounding box center [249, 409] width 10 height 10
click at [250, 404] on span at bounding box center [249, 409] width 10 height 10
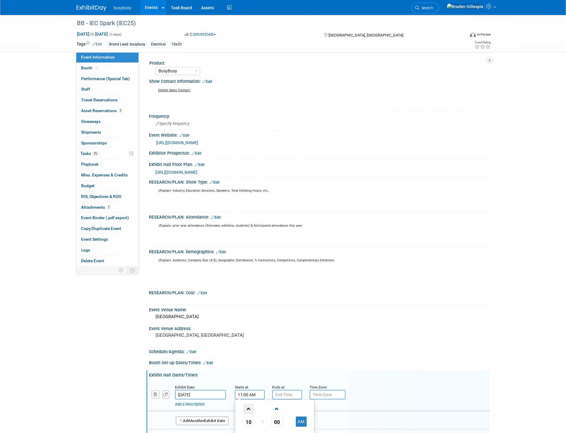
click at [250, 404] on span at bounding box center [249, 409] width 10 height 10
click at [252, 404] on span at bounding box center [249, 409] width 10 height 10
type input "2:00 PM"
type input "7:00 PM"
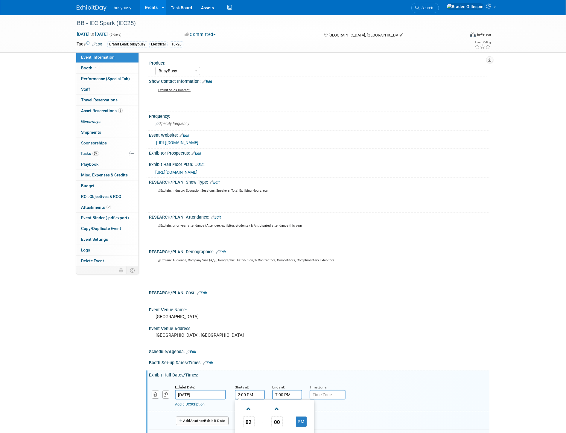
click at [286, 391] on input "7:00 PM" at bounding box center [287, 395] width 30 height 10
drag, startPoint x: 336, startPoint y: 376, endPoint x: 301, endPoint y: 393, distance: 39.0
click at [336, 378] on div "Exhibit Date: Sep 26, 2025 Starts at: 2:00 PM Ends at: 7:00 PM Time Zone: Apply…" at bounding box center [319, 413] width 341 height 71
click at [216, 419] on button "Add Another Exhibit Date" at bounding box center [202, 421] width 53 height 9
click at [244, 422] on input "7:00 AM" at bounding box center [250, 426] width 30 height 10
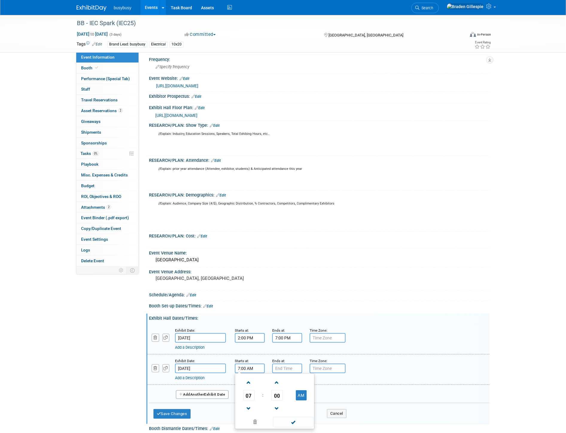
scroll to position [66, 0]
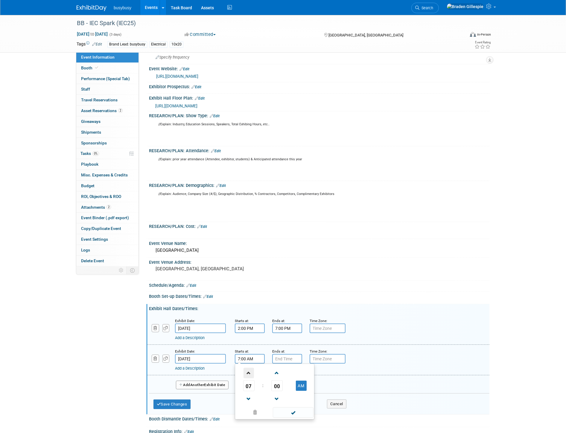
click at [252, 373] on span at bounding box center [249, 373] width 10 height 10
click at [250, 394] on span at bounding box center [249, 399] width 10 height 10
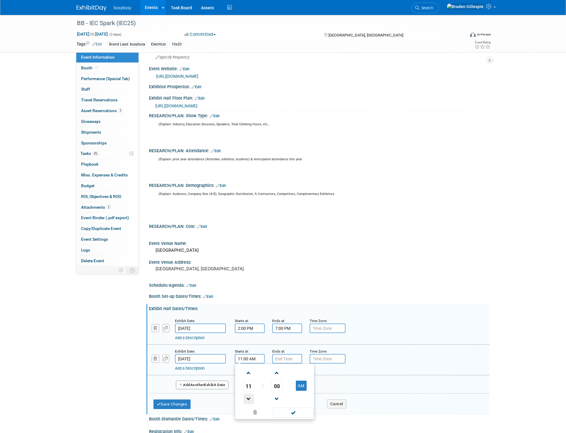
type input "10:00 AM"
drag, startPoint x: 283, startPoint y: 355, endPoint x: 279, endPoint y: 359, distance: 6.4
click at [281, 355] on input "7:00 PM" at bounding box center [287, 359] width 30 height 10
click at [285, 398] on span at bounding box center [286, 399] width 10 height 10
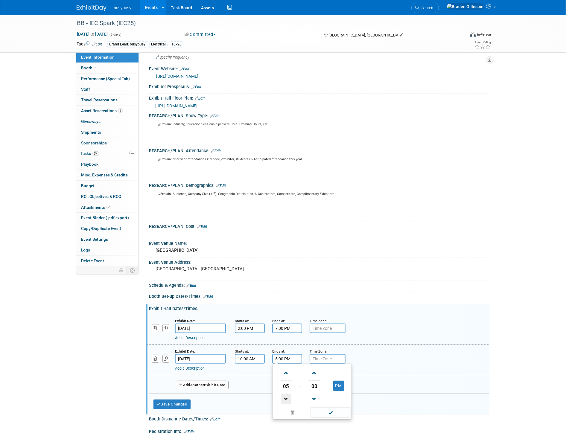
click at [285, 398] on span at bounding box center [286, 399] width 10 height 10
type input "3:00 PM"
click at [178, 400] on button "Save Changes" at bounding box center [172, 405] width 37 height 10
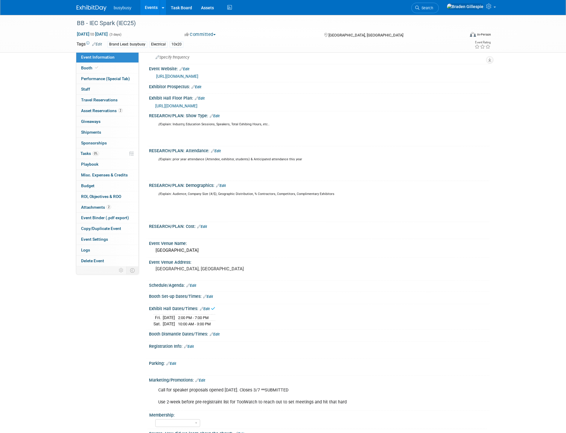
click at [211, 295] on link "Edit" at bounding box center [208, 297] width 10 height 4
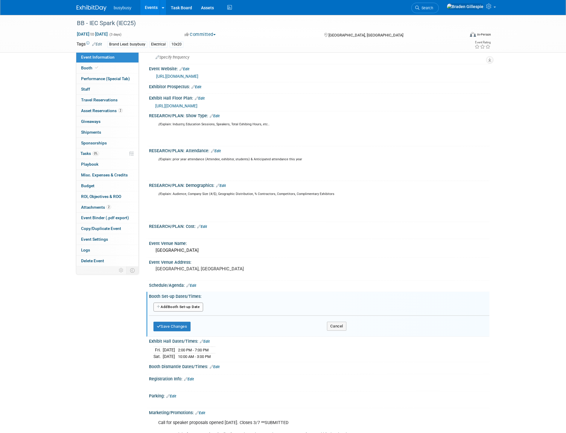
click at [178, 307] on button "Add Another Booth Set-up Date" at bounding box center [179, 307] width 50 height 9
select select "8"
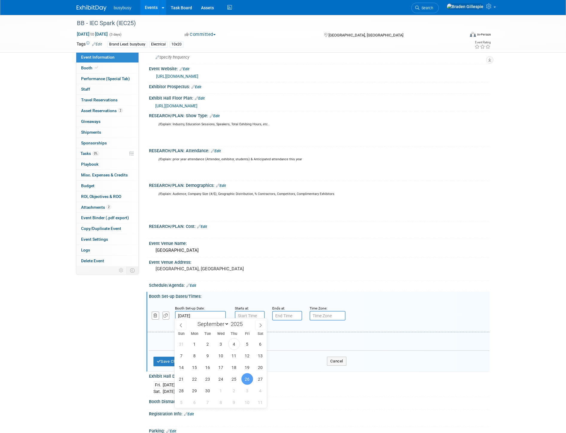
drag, startPoint x: 206, startPoint y: 310, endPoint x: 201, endPoint y: 315, distance: 6.1
click at [204, 311] on input "Sep 26, 2025" at bounding box center [200, 316] width 51 height 10
click at [232, 379] on span "25" at bounding box center [234, 380] width 12 height 12
type input "Sep 25, 2025"
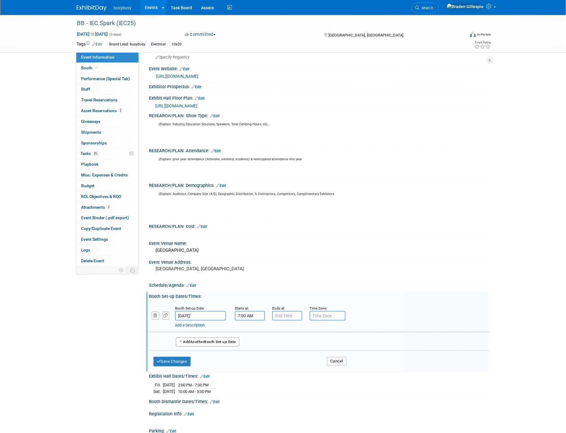
click at [249, 312] on input "7:00 AM" at bounding box center [250, 316] width 30 height 10
click at [253, 327] on span at bounding box center [249, 330] width 10 height 10
type input "8:00 AM"
click at [281, 312] on input "7:00 PM" at bounding box center [287, 316] width 30 height 10
click at [283, 354] on span at bounding box center [286, 356] width 10 height 10
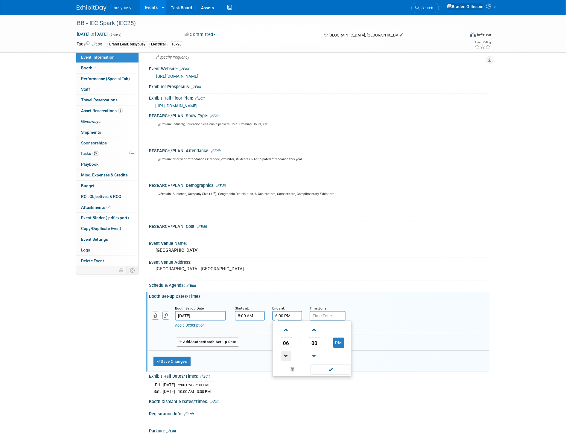
click at [283, 354] on span at bounding box center [286, 356] width 10 height 10
type input "5:00 PM"
click at [207, 341] on button "Add Another Booth Set-up Date" at bounding box center [207, 342] width 63 height 9
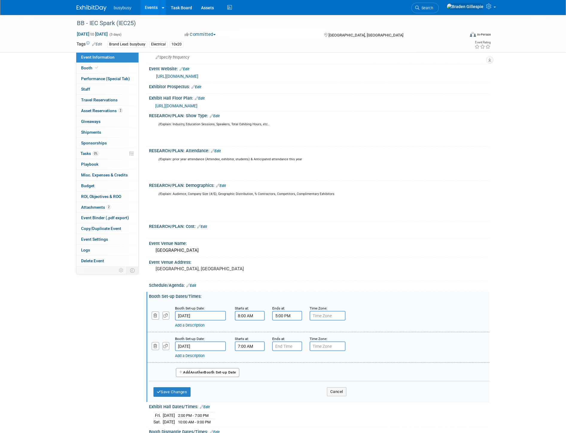
click at [243, 344] on input "7:00 AM" at bounding box center [250, 347] width 30 height 10
click at [250, 357] on span at bounding box center [249, 361] width 10 height 10
type input "8:00 AM"
click at [282, 342] on input "7:00 PM" at bounding box center [287, 347] width 30 height 10
click at [285, 385] on span at bounding box center [286, 387] width 10 height 10
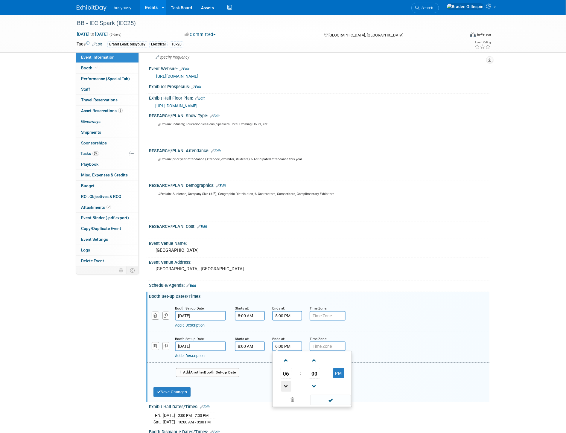
click at [285, 385] on span at bounding box center [286, 387] width 10 height 10
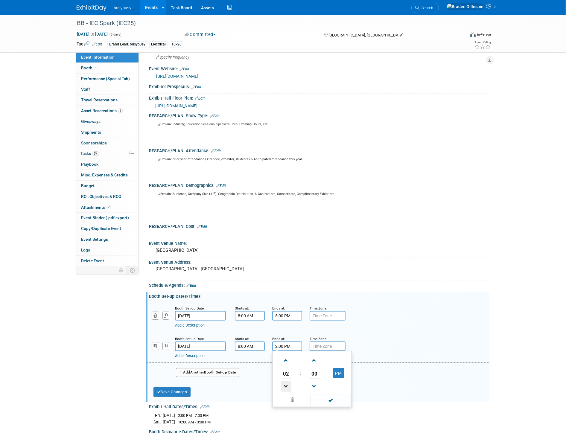
type input "1:00 PM"
click at [327, 397] on span at bounding box center [330, 400] width 40 height 10
click at [190, 388] on button "Save Changes" at bounding box center [172, 393] width 37 height 10
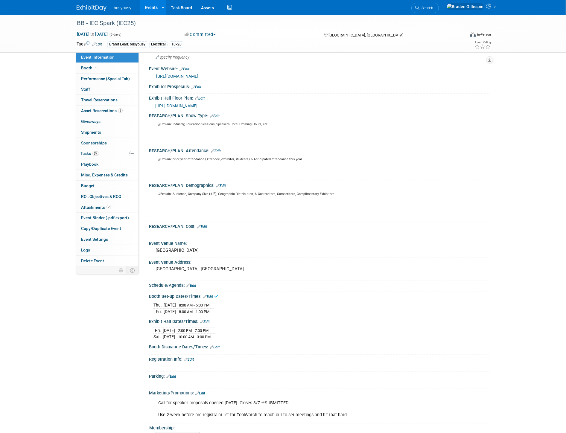
click at [214, 345] on link "Edit" at bounding box center [215, 347] width 10 height 4
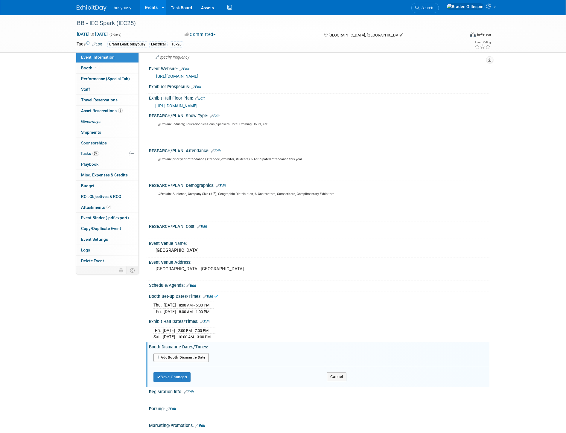
click at [203, 354] on button "Add Another Booth Dismantle Date" at bounding box center [181, 358] width 55 height 9
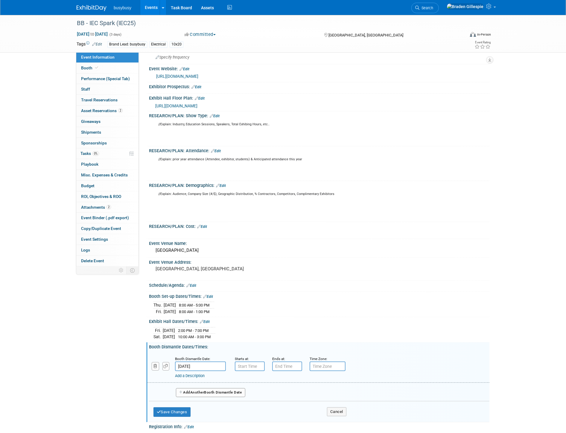
click at [206, 363] on input "Sep 28, 2025" at bounding box center [200, 367] width 51 height 10
click at [262, 331] on span "27" at bounding box center [261, 331] width 12 height 12
type input "Sep 27, 2025"
click at [246, 364] on input "7:00 AM" at bounding box center [250, 367] width 30 height 10
click at [254, 380] on span at bounding box center [249, 381] width 10 height 10
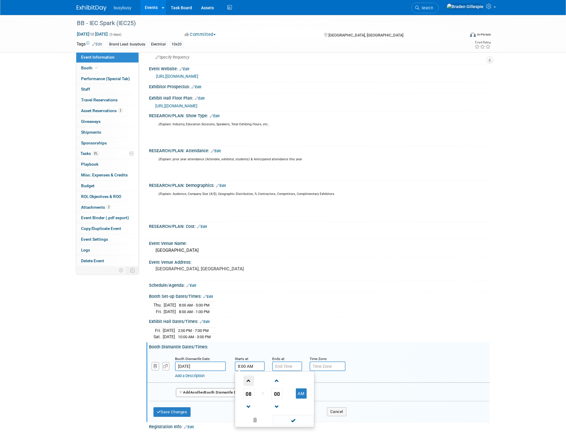
click at [254, 380] on span at bounding box center [249, 381] width 10 height 10
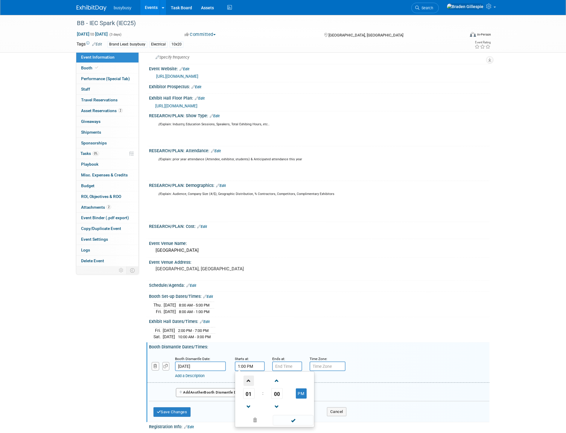
click at [254, 380] on span at bounding box center [249, 381] width 10 height 10
type input "3:00 PM"
click at [282, 363] on input "7:00 PM" at bounding box center [287, 367] width 30 height 10
click at [285, 379] on span at bounding box center [286, 381] width 10 height 10
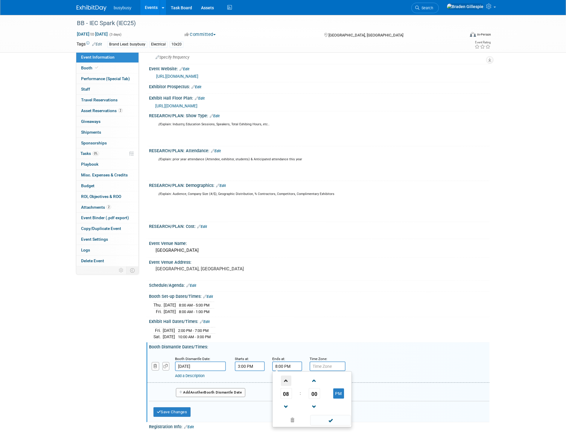
click at [285, 379] on span at bounding box center [286, 381] width 10 height 10
type input "9:00 PM"
click at [336, 422] on span at bounding box center [330, 420] width 40 height 10
click at [180, 408] on button "Save Changes" at bounding box center [172, 413] width 37 height 10
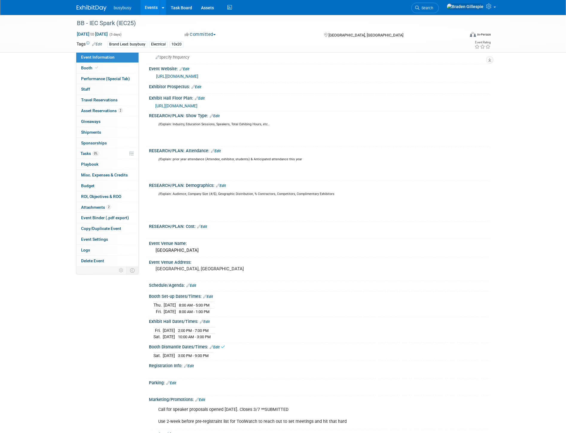
click at [98, 32] on span "Sep 26, 2025 to Sep 28, 2025" at bounding box center [92, 33] width 31 height 5
select select "8"
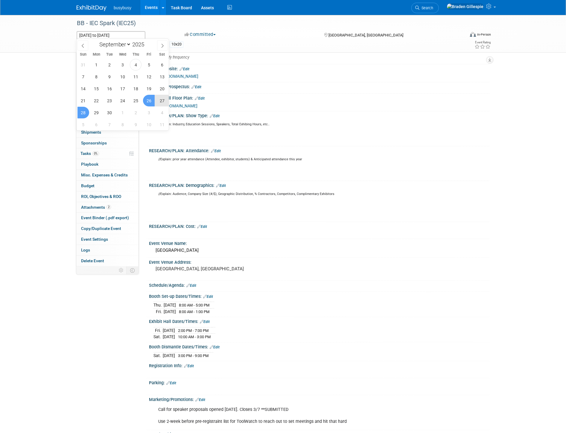
click at [150, 100] on span "26" at bounding box center [149, 101] width 12 height 12
type input "Sep 26, 2025"
click at [160, 101] on span "27" at bounding box center [162, 101] width 12 height 12
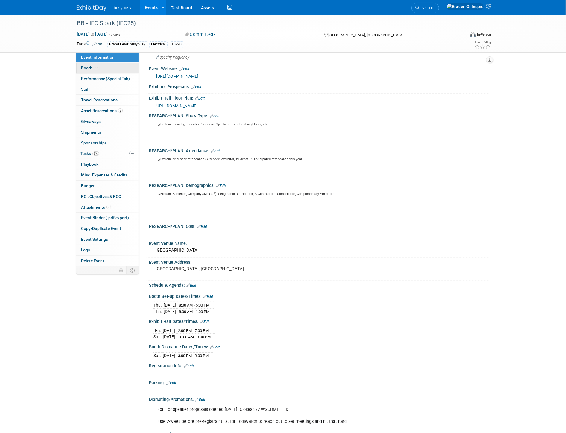
click at [124, 69] on link "Booth" at bounding box center [107, 68] width 62 height 10
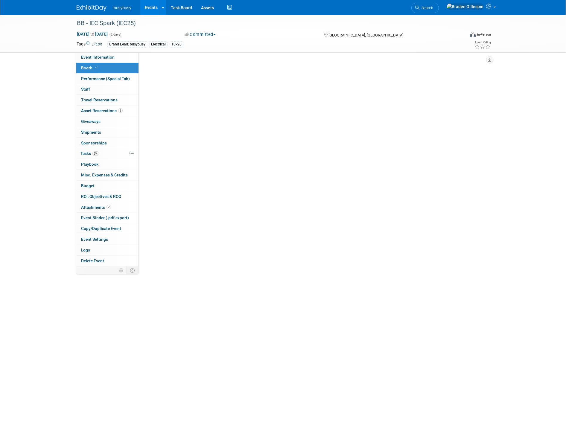
scroll to position [0, 0]
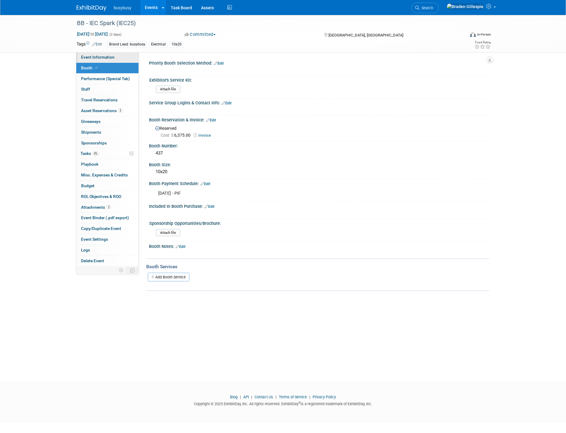
click at [123, 56] on link "Event Information" at bounding box center [107, 57] width 62 height 10
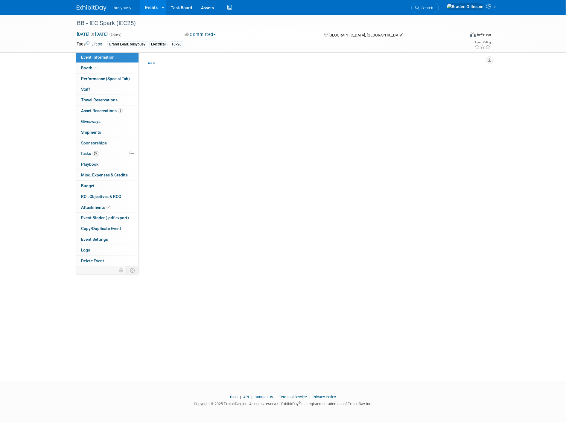
select select "BusyBusy"
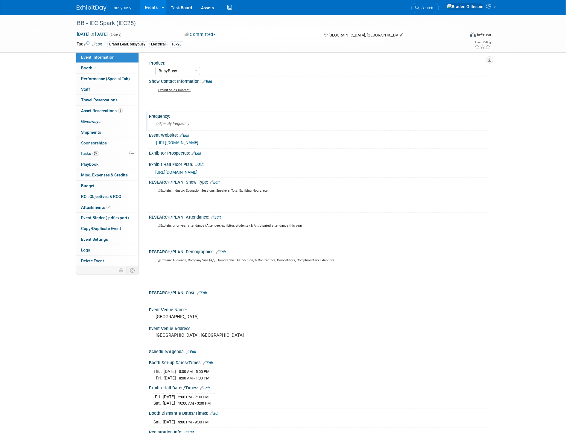
click at [188, 123] on span "Specify frequency" at bounding box center [173, 124] width 34 height 4
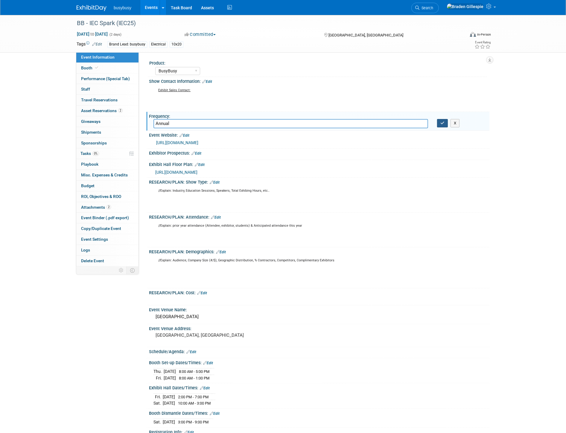
type input "Annual"
click at [438, 125] on button "button" at bounding box center [442, 123] width 11 height 8
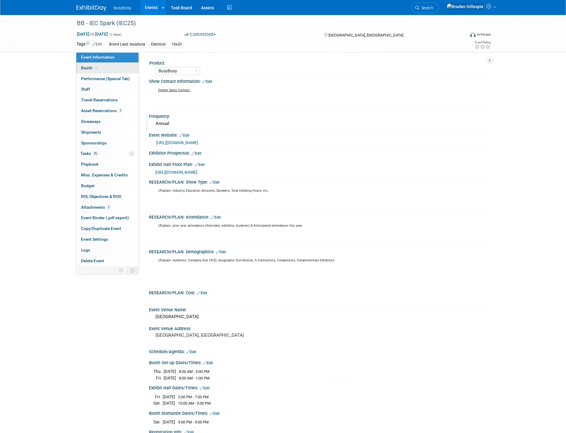
click at [116, 69] on link "Booth" at bounding box center [107, 68] width 62 height 10
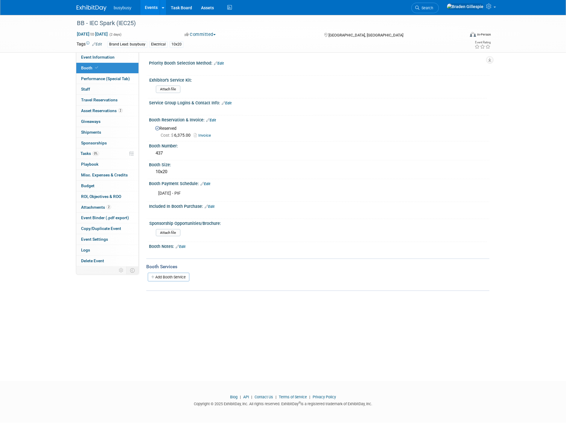
click at [231, 103] on link "Edit" at bounding box center [227, 103] width 10 height 4
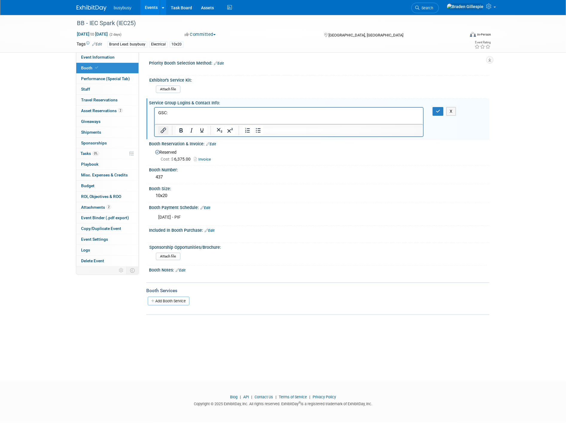
click at [161, 131] on icon "Insert/edit link" at bounding box center [163, 130] width 5 height 5
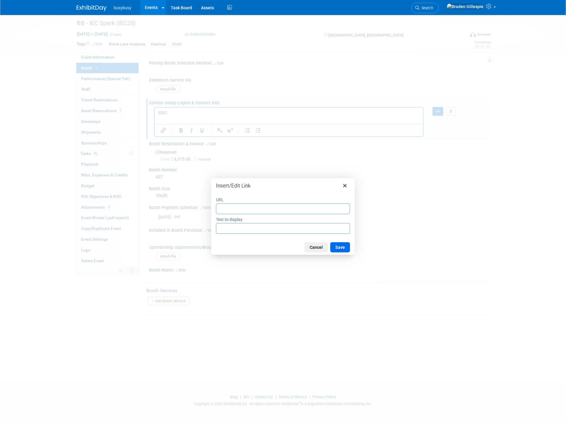
type input "https://www.freemanco.com/store/show/landing?showID=537644"
click at [343, 248] on button "Save" at bounding box center [340, 247] width 20 height 10
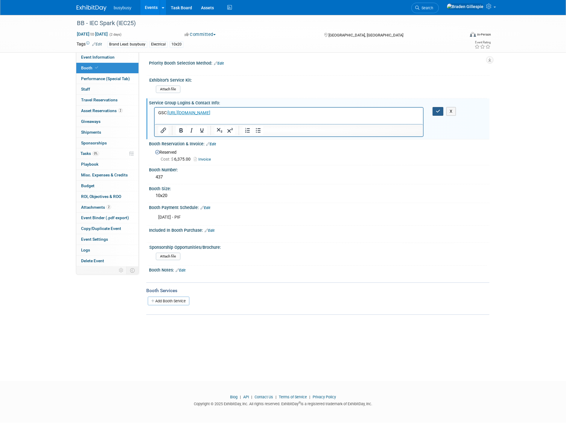
click at [436, 111] on icon "button" at bounding box center [438, 111] width 4 height 4
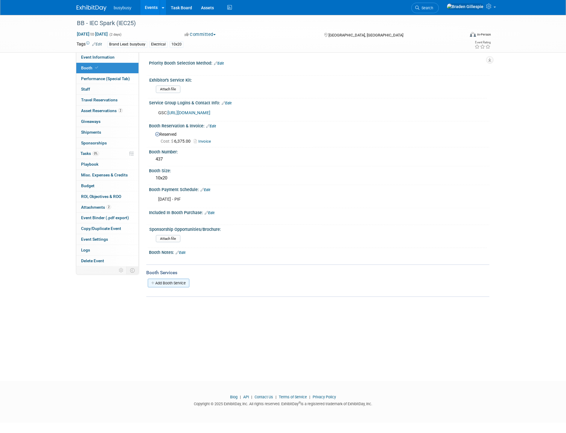
click at [189, 280] on link "Add Booth Service" at bounding box center [169, 283] width 42 height 9
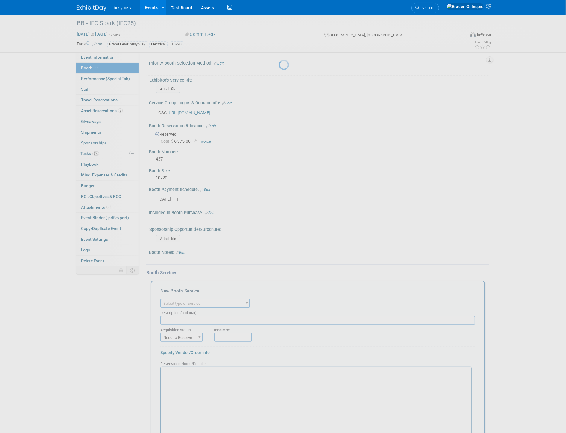
scroll to position [0, 0]
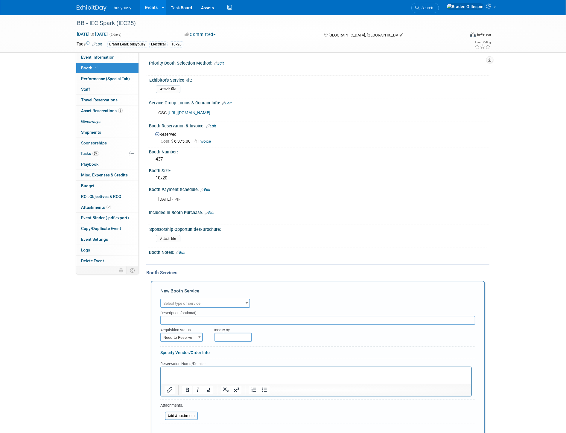
click at [229, 103] on link "Edit" at bounding box center [227, 103] width 10 height 4
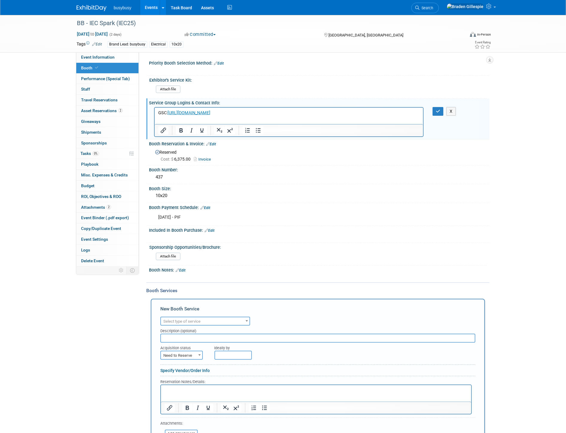
click at [314, 114] on p "GSC: https://www.freemanco.com/store/show/landing?showID=537644" at bounding box center [289, 113] width 262 height 6
drag, startPoint x: 218, startPoint y: 119, endPoint x: 168, endPoint y: 117, distance: 50.3
click at [168, 117] on p "ELE: Commonwealth Electric" at bounding box center [289, 119] width 262 height 6
click at [162, 131] on icon "Insert/edit link" at bounding box center [163, 130] width 7 height 7
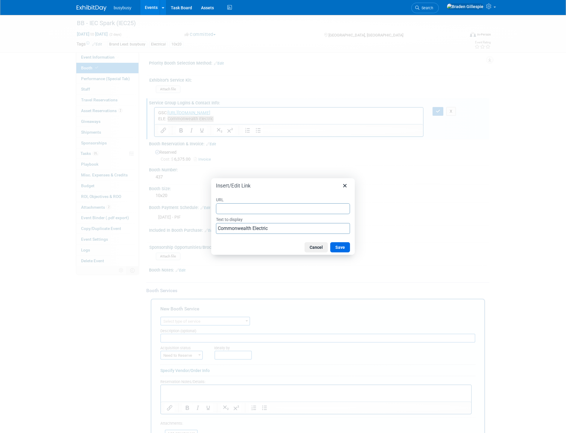
type input "http://www.commonwealthexpo.com/"
click at [342, 247] on button "Save" at bounding box center [340, 247] width 20 height 10
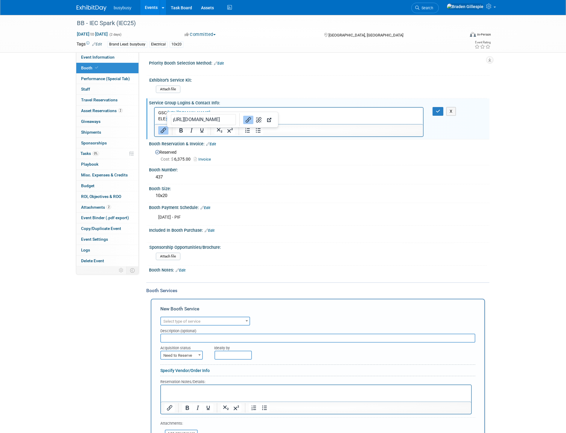
click at [210, 113] on link "https://www.freemanco.com/store/show/landing?showID=537644" at bounding box center [188, 112] width 43 height 5
click at [311, 127] on button "Link" at bounding box center [316, 131] width 10 height 8
click at [210, 113] on link "https://www.freemanco.com/store/show/landing?showID=537644" at bounding box center [188, 112] width 43 height 5
click at [165, 129] on icon "Insert/edit link" at bounding box center [163, 130] width 7 height 7
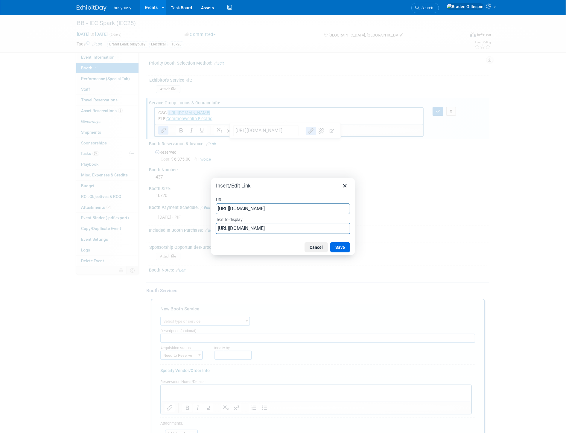
scroll to position [0, 11]
drag, startPoint x: 219, startPoint y: 228, endPoint x: 704, endPoint y: 268, distance: 486.2
click at [566, 268] on html "busybusy Events Add Event Bulk Upload Events Shareable Event Boards Recently Vi…" at bounding box center [283, 216] width 566 height 433
type input "Freeman"
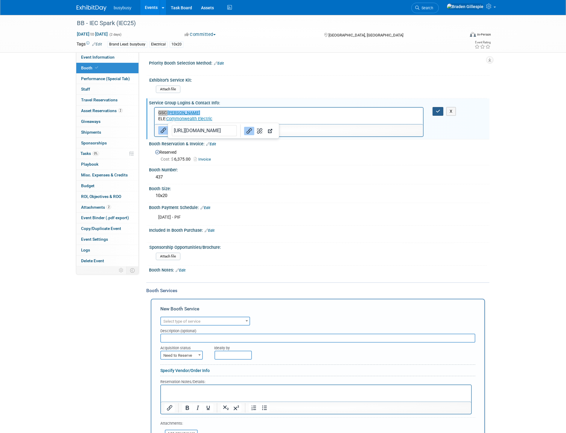
click at [438, 107] on button "button" at bounding box center [438, 111] width 11 height 9
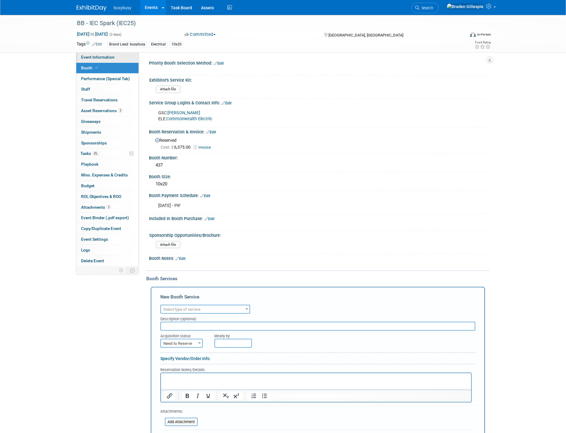
click at [112, 60] on link "Event Information" at bounding box center [107, 57] width 62 height 10
select select "BusyBusy"
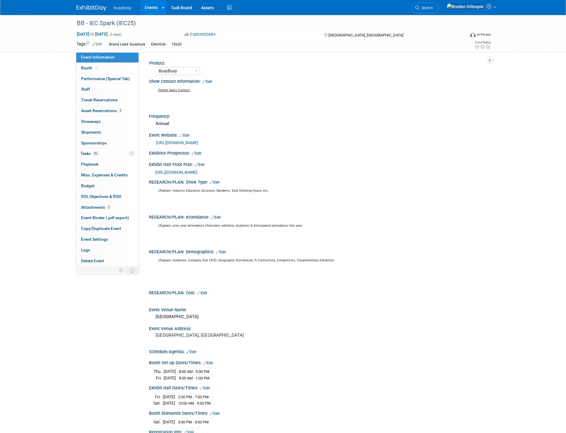
click at [201, 169] on div "https://www.conferenceharvester.com/floorplan/v2/index.asp?EventKey=VTKYXNKJ" at bounding box center [320, 172] width 330 height 7
click at [198, 170] on span "https://www.conferenceharvester.com/floorplan/v2/index.asp?EventKey=VTKYXNKJ" at bounding box center [176, 172] width 42 height 5
click at [135, 71] on link "Booth" at bounding box center [107, 68] width 62 height 10
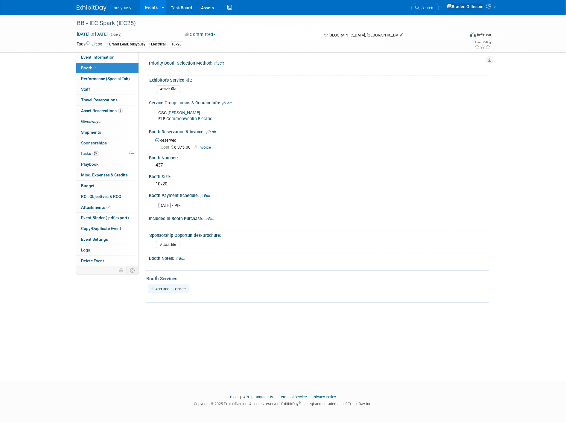
click at [180, 285] on link "Add Booth Service" at bounding box center [169, 289] width 42 height 9
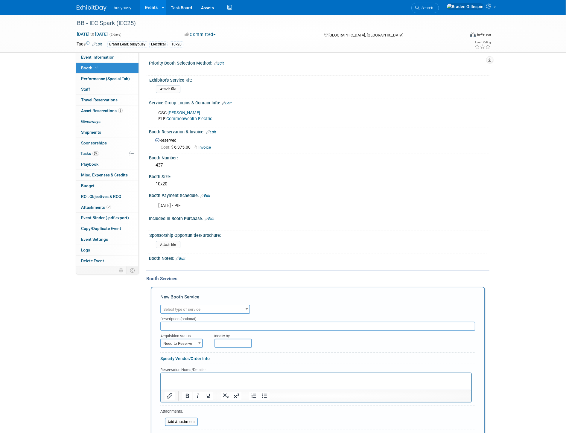
click at [184, 307] on span "Select type of service" at bounding box center [205, 310] width 89 height 8
type input "elec"
select select "8"
click at [189, 341] on span "Need to Reserve" at bounding box center [181, 344] width 41 height 8
select select "2"
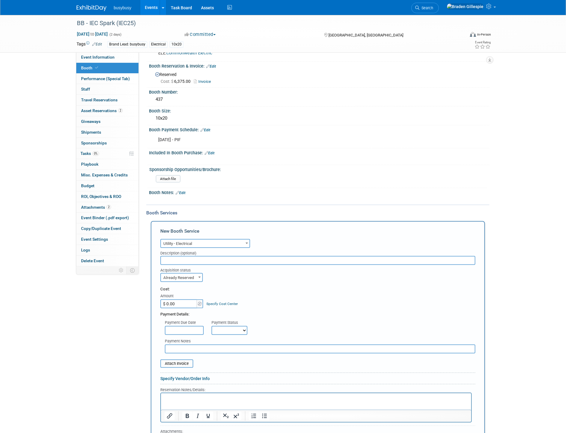
scroll to position [66, 0]
click at [191, 401] on html at bounding box center [316, 397] width 310 height 8
click at [210, 241] on span "Utility - Electrical" at bounding box center [205, 243] width 89 height 8
type input "car"
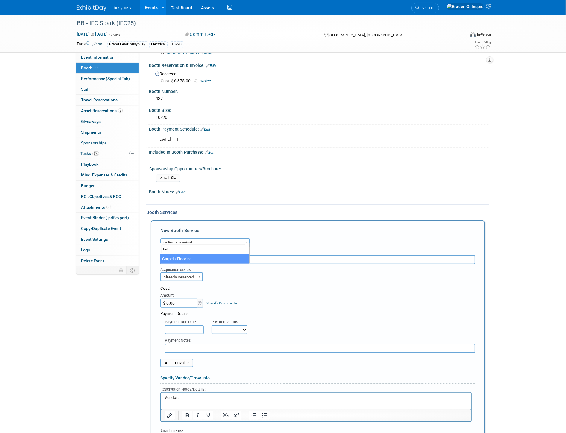
select select "4"
drag, startPoint x: 188, startPoint y: 397, endPoint x: 185, endPoint y: 396, distance: 3.1
click at [187, 397] on p "Vendor:" at bounding box center [316, 398] width 304 height 6
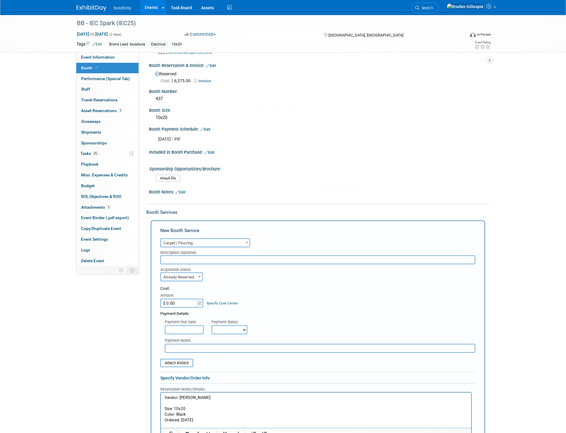
click at [179, 419] on p "Ordered: 9/4/25" at bounding box center [316, 421] width 304 height 6
click at [180, 302] on input "$ 0.00" at bounding box center [178, 303] width 37 height 9
type input "$ 910.33"
click at [175, 418] on p "Order: 9/4/25" at bounding box center [316, 421] width 304 height 6
click at [203, 420] on p "Order: #o709287909/4/25" at bounding box center [316, 421] width 304 height 6
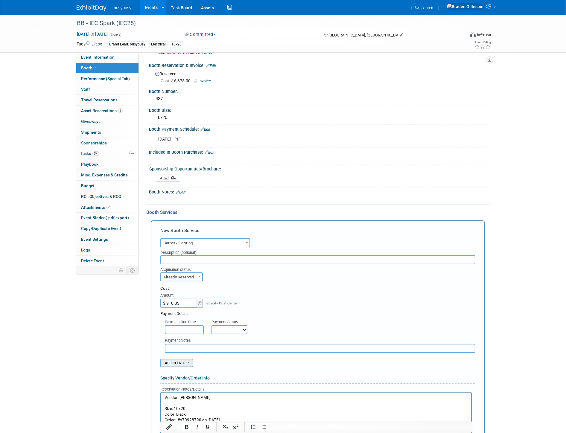
click at [173, 360] on input "file" at bounding box center [157, 363] width 71 height 7
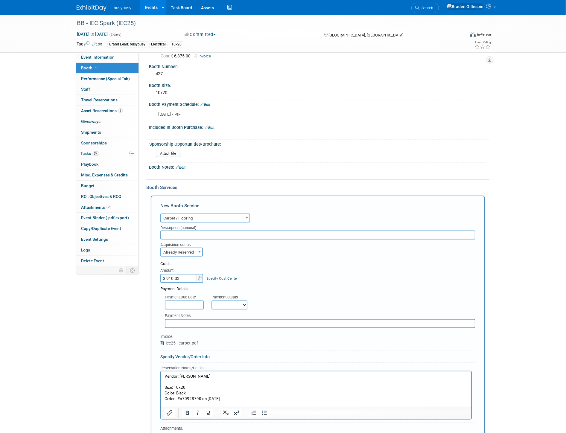
scroll to position [166, 0]
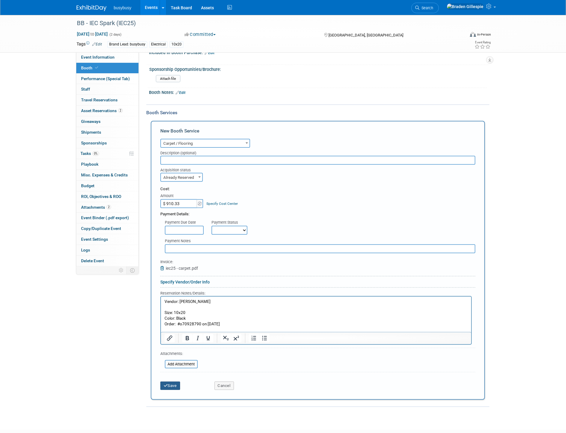
click at [166, 384] on icon "submit" at bounding box center [166, 386] width 4 height 4
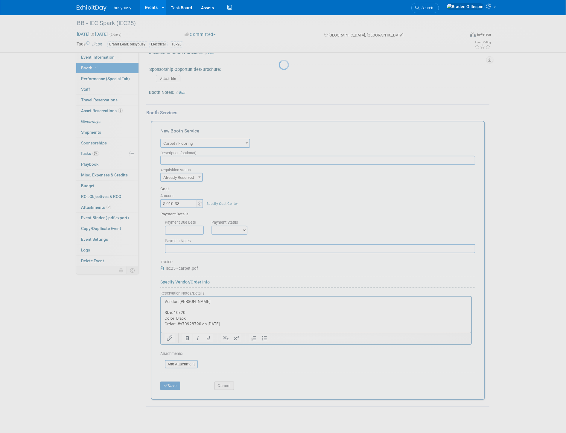
scroll to position [0, 0]
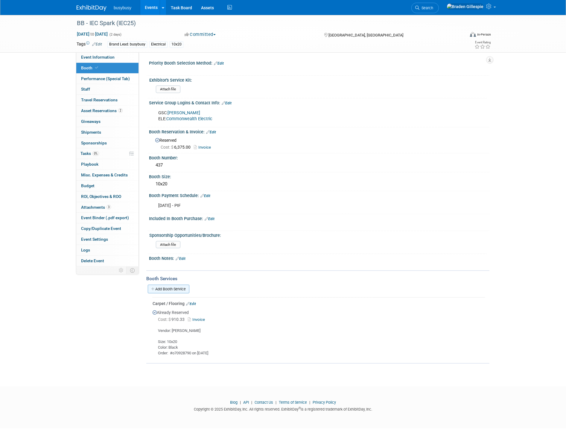
click at [180, 285] on link "Add Booth Service" at bounding box center [169, 289] width 42 height 9
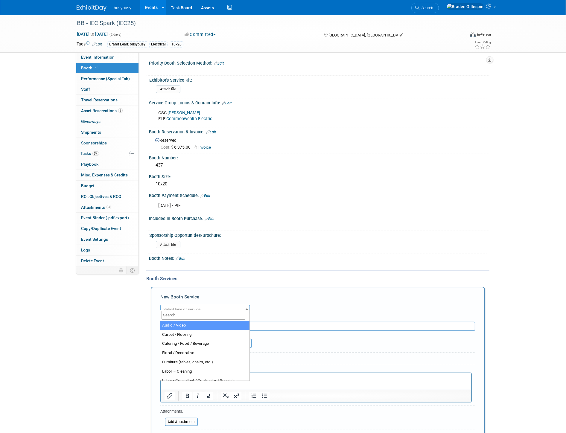
click at [180, 307] on span "Select type of service" at bounding box center [181, 309] width 37 height 4
click at [181, 315] on input "search" at bounding box center [204, 315] width 84 height 9
type input "electrical"
select select "8"
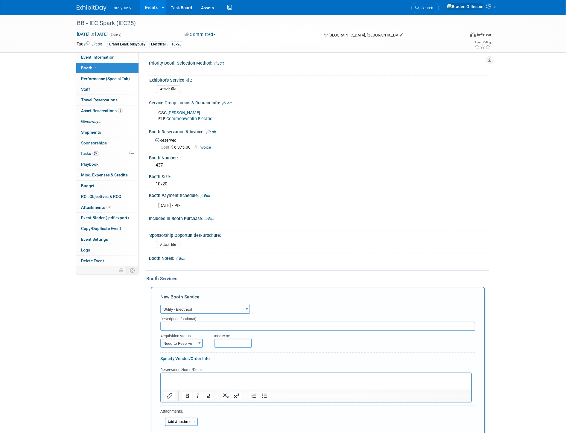
drag, startPoint x: 189, startPoint y: 376, endPoint x: 186, endPoint y: 375, distance: 3.6
click at [188, 376] on p "Rich Text Area. Press ALT-0 for help." at bounding box center [316, 379] width 304 height 6
click at [184, 340] on span "Need to Reserve" at bounding box center [181, 344] width 41 height 8
select select "2"
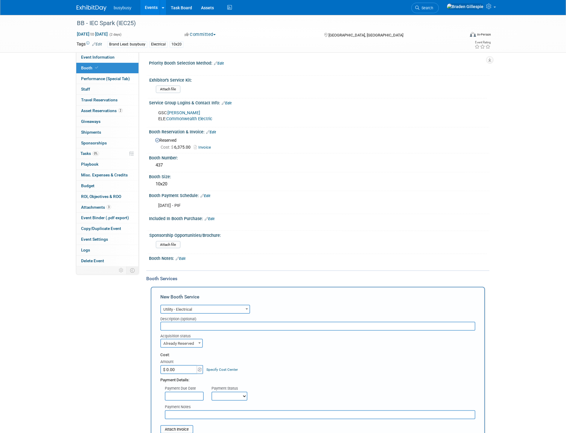
click at [179, 360] on div "Amount" at bounding box center [181, 362] width 43 height 6
click at [179, 365] on input "$ 0.00" at bounding box center [178, 369] width 37 height 9
type input "$ 142.92"
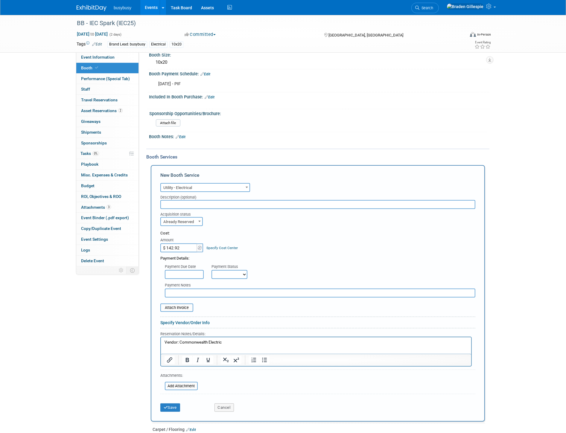
scroll to position [133, 0]
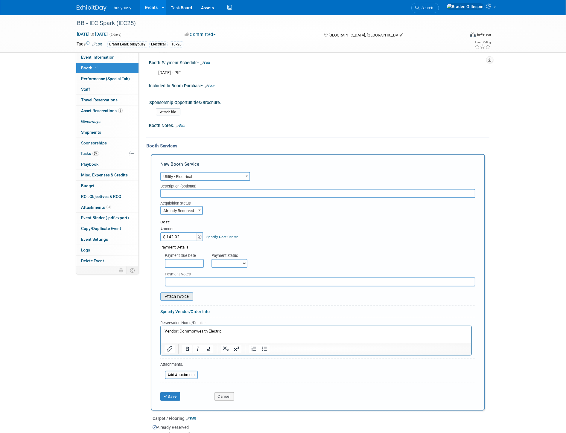
click at [180, 293] on input "file" at bounding box center [157, 296] width 71 height 7
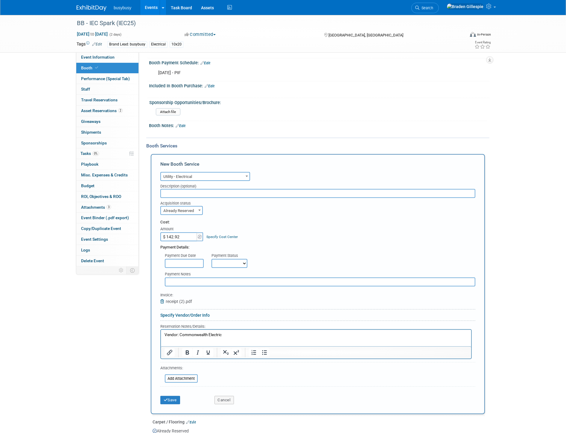
click at [236, 337] on p "Vendor: Commonwealth Electric" at bounding box center [316, 335] width 304 height 6
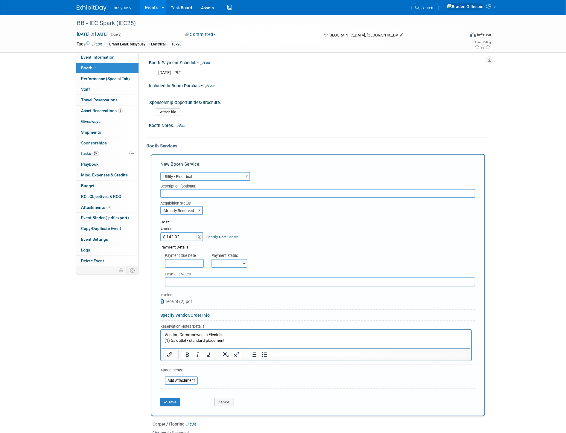
scroll to position [0, 0]
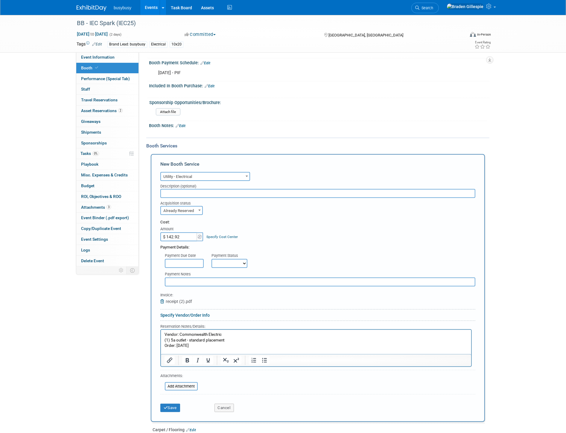
click at [178, 404] on button "Save" at bounding box center [170, 408] width 20 height 8
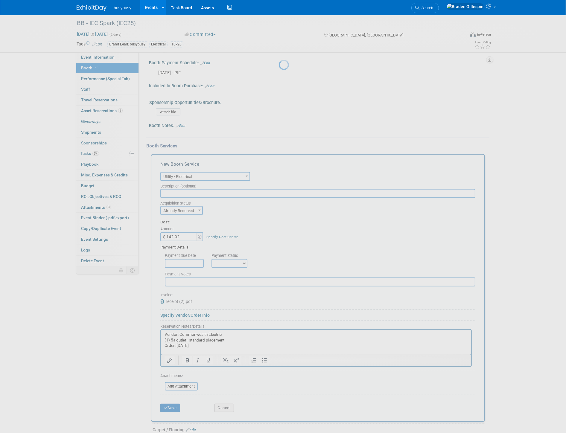
scroll to position [40, 0]
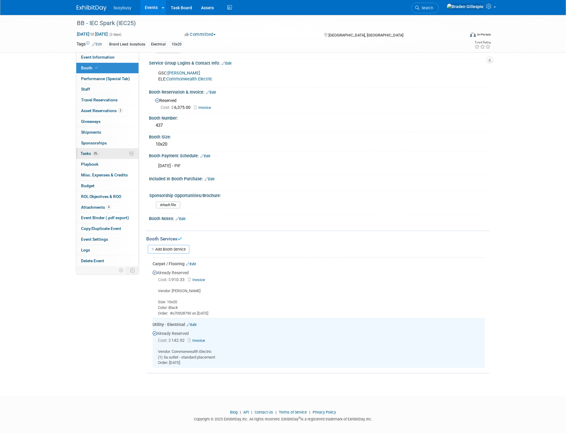
click at [101, 157] on link "0% Tasks 0%" at bounding box center [107, 153] width 62 height 10
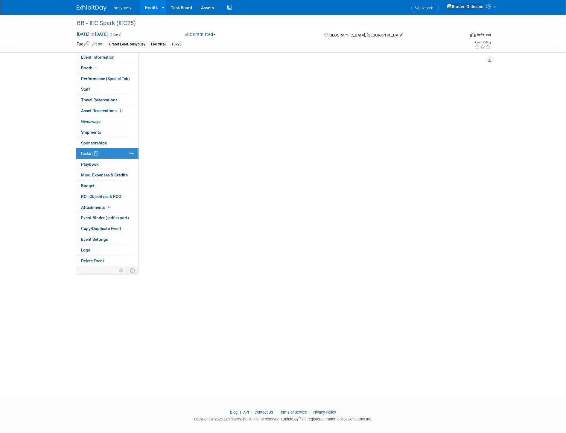
scroll to position [0, 0]
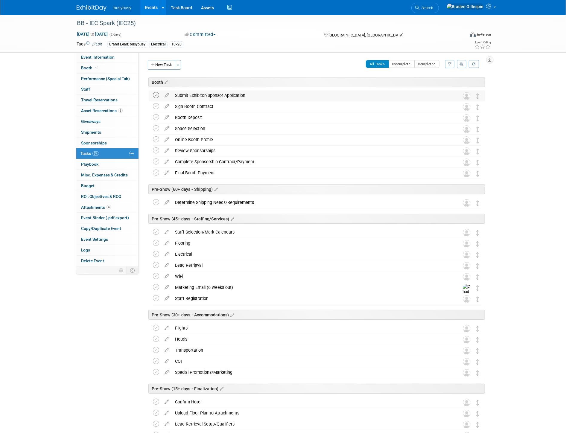
click at [156, 96] on icon at bounding box center [156, 95] width 6 height 6
click at [160, 101] on td at bounding box center [157, 95] width 9 height 11
click at [157, 103] on icon at bounding box center [156, 106] width 6 height 6
click at [155, 117] on icon at bounding box center [156, 117] width 6 height 6
click at [157, 130] on icon at bounding box center [156, 128] width 6 height 6
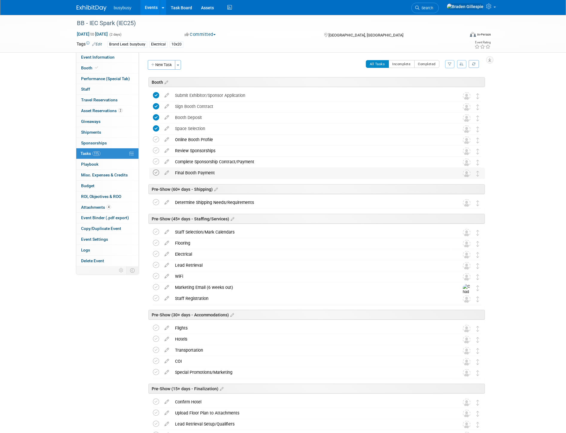
click at [154, 175] on icon at bounding box center [156, 173] width 6 height 6
click at [157, 246] on icon at bounding box center [156, 243] width 6 height 6
click at [155, 258] on td at bounding box center [157, 254] width 9 height 11
click at [155, 256] on icon at bounding box center [156, 254] width 6 height 6
click at [157, 202] on icon at bounding box center [156, 202] width 6 height 6
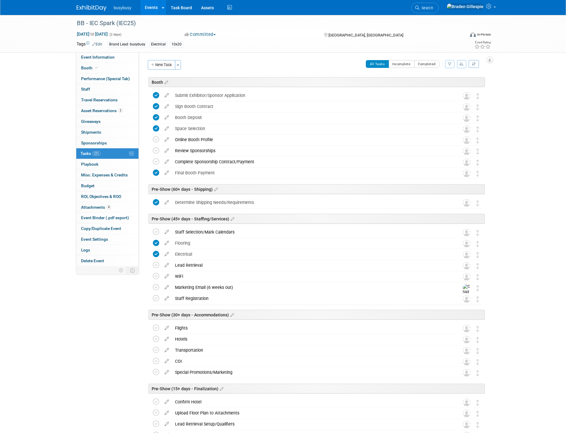
click at [91, 7] on img at bounding box center [92, 8] width 30 height 6
